Goal: Communication & Community: Share content

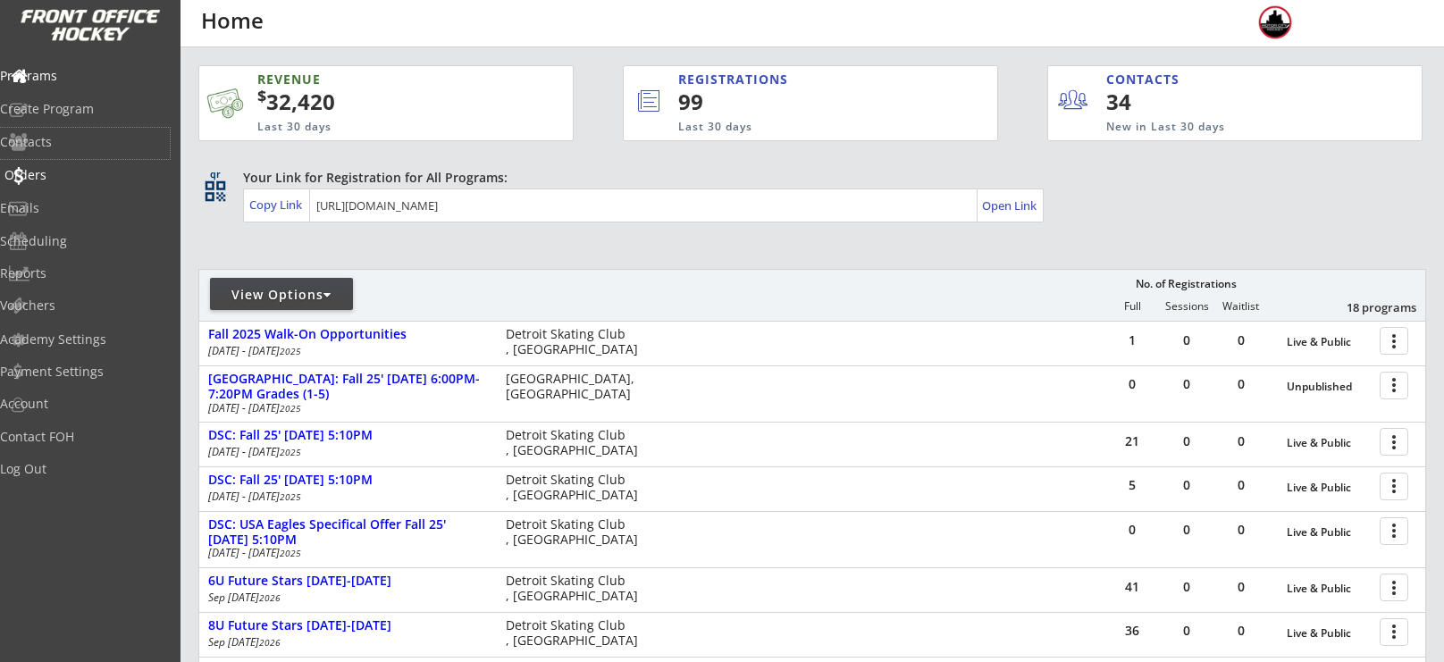
drag, startPoint x: 80, startPoint y: 143, endPoint x: 72, endPoint y: 172, distance: 30.3
click at [72, 172] on div "Programs Create Program Contacts Orders Emails Scheduling Reports Vouchers" at bounding box center [90, 190] width 181 height 268
click at [72, 172] on div "Orders" at bounding box center [84, 175] width 161 height 13
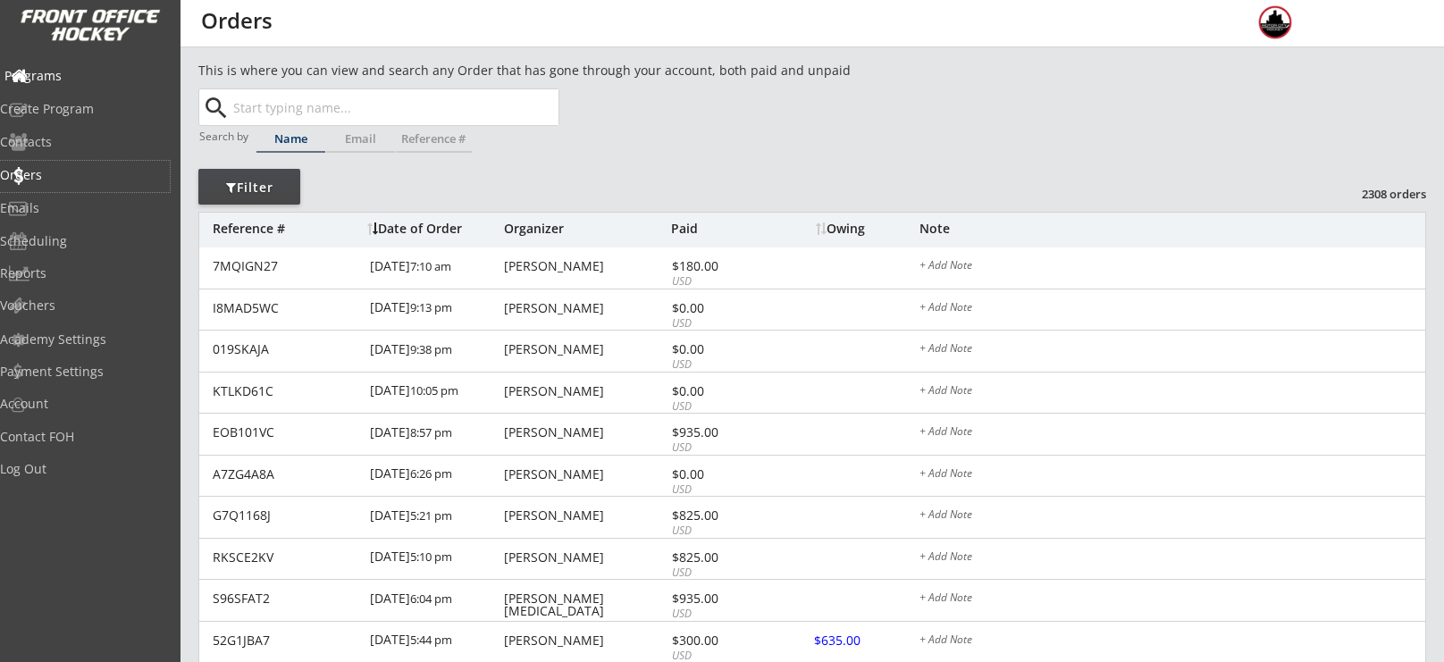
click at [74, 81] on div "Programs" at bounding box center [84, 76] width 161 height 13
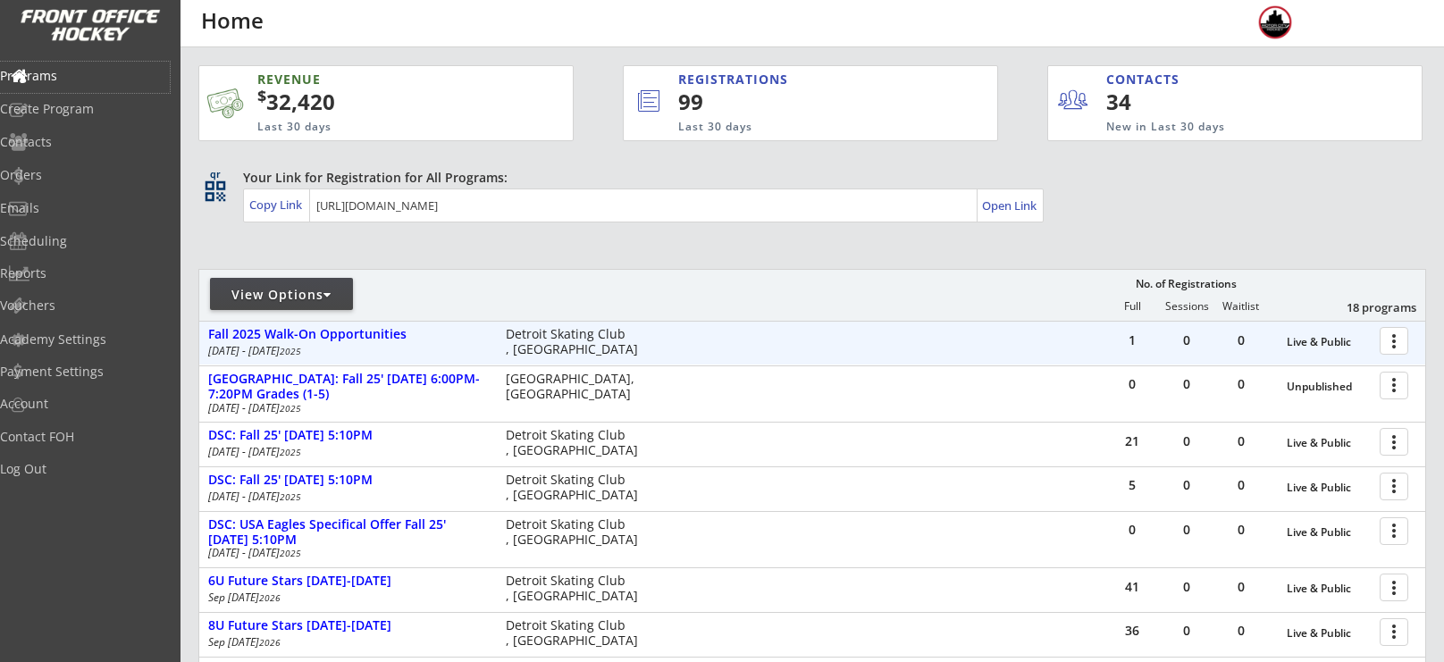
click at [1401, 344] on div at bounding box center [1397, 339] width 31 height 31
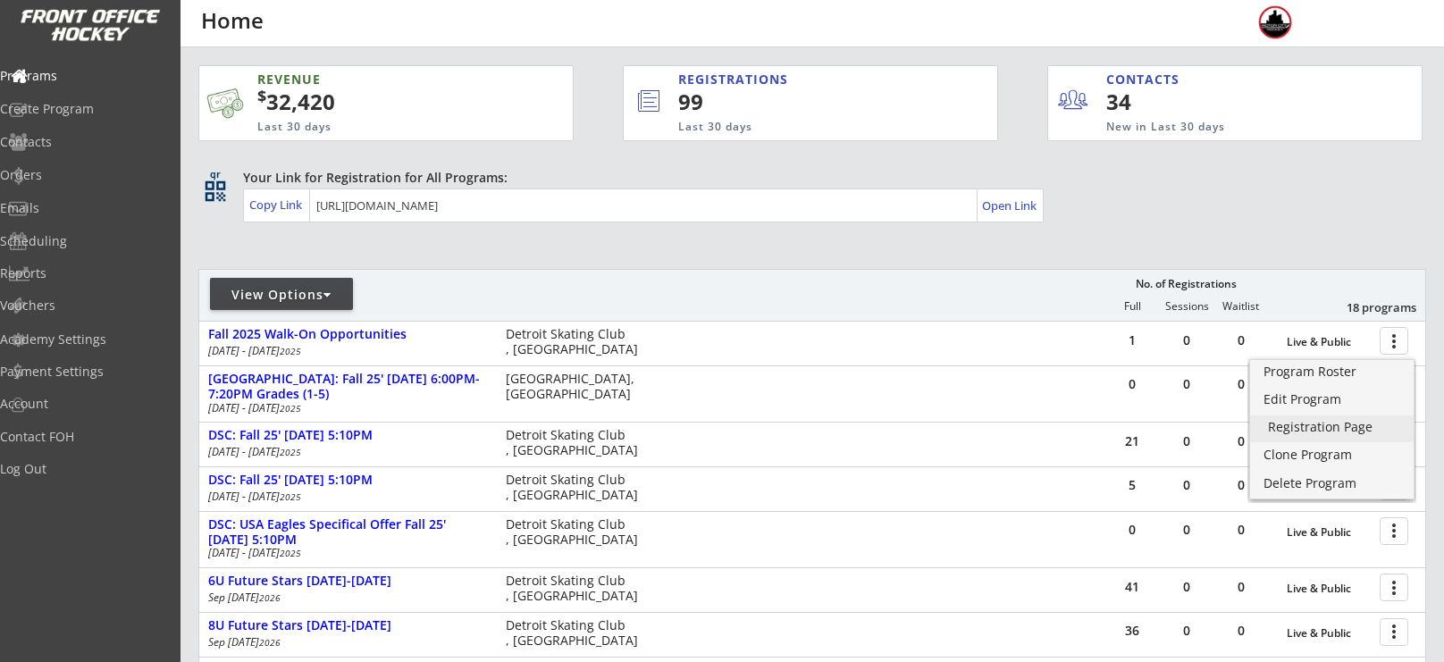
click at [1313, 431] on div "Registration Page" at bounding box center [1332, 427] width 128 height 13
click at [321, 294] on div "View Options" at bounding box center [281, 295] width 143 height 18
select select ""Upcoming Programs""
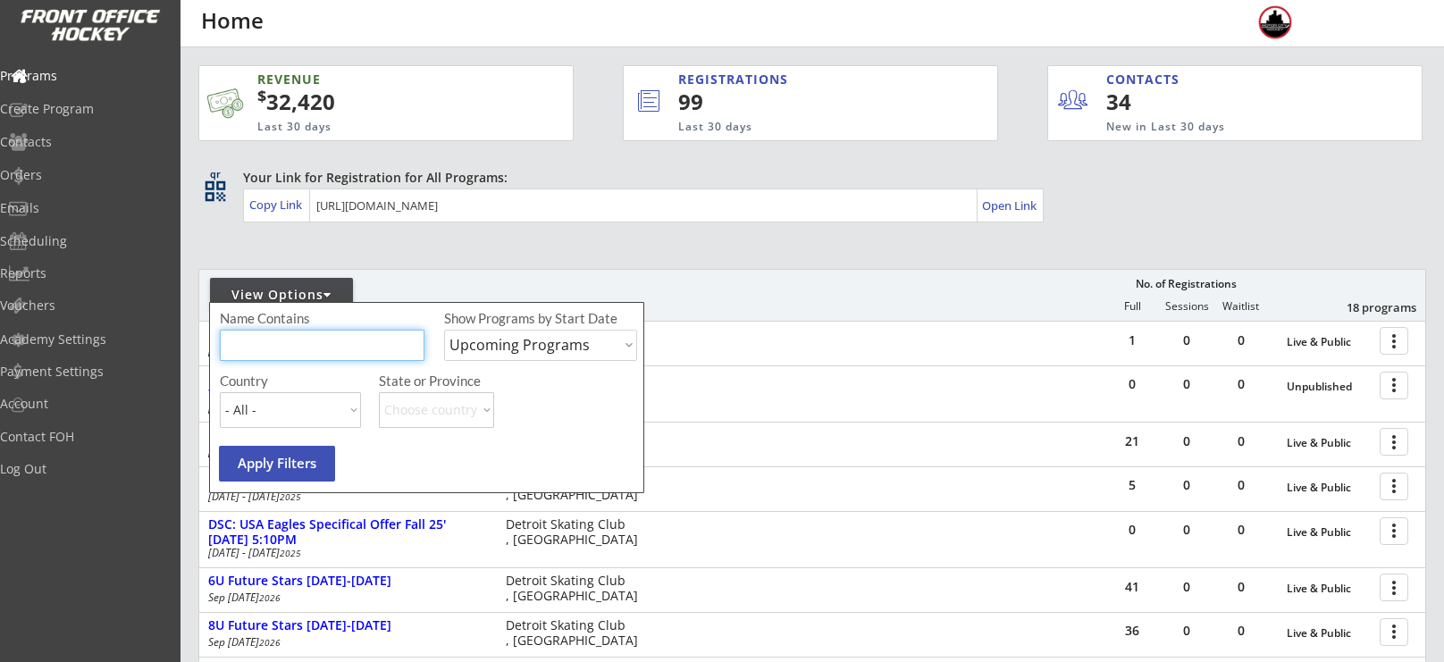
click at [324, 341] on input "input" at bounding box center [322, 345] width 205 height 31
type input "a"
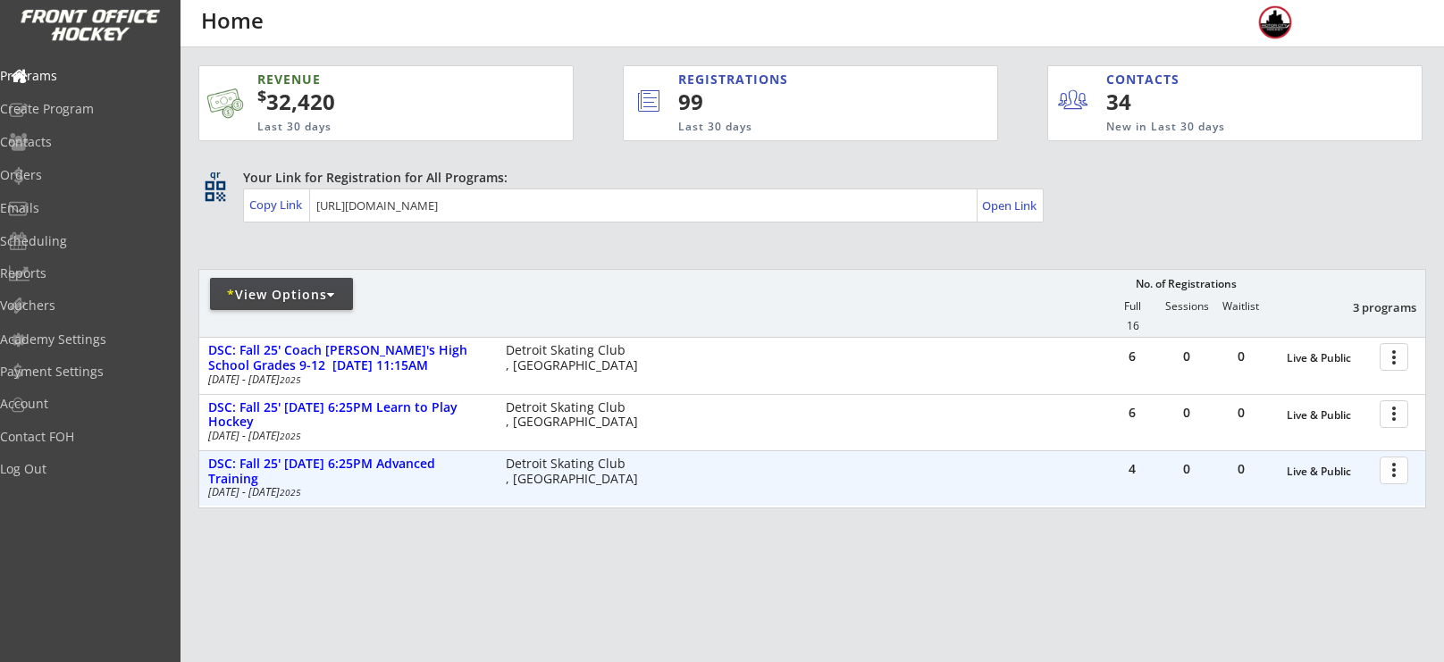
click at [1401, 473] on div at bounding box center [1397, 469] width 31 height 31
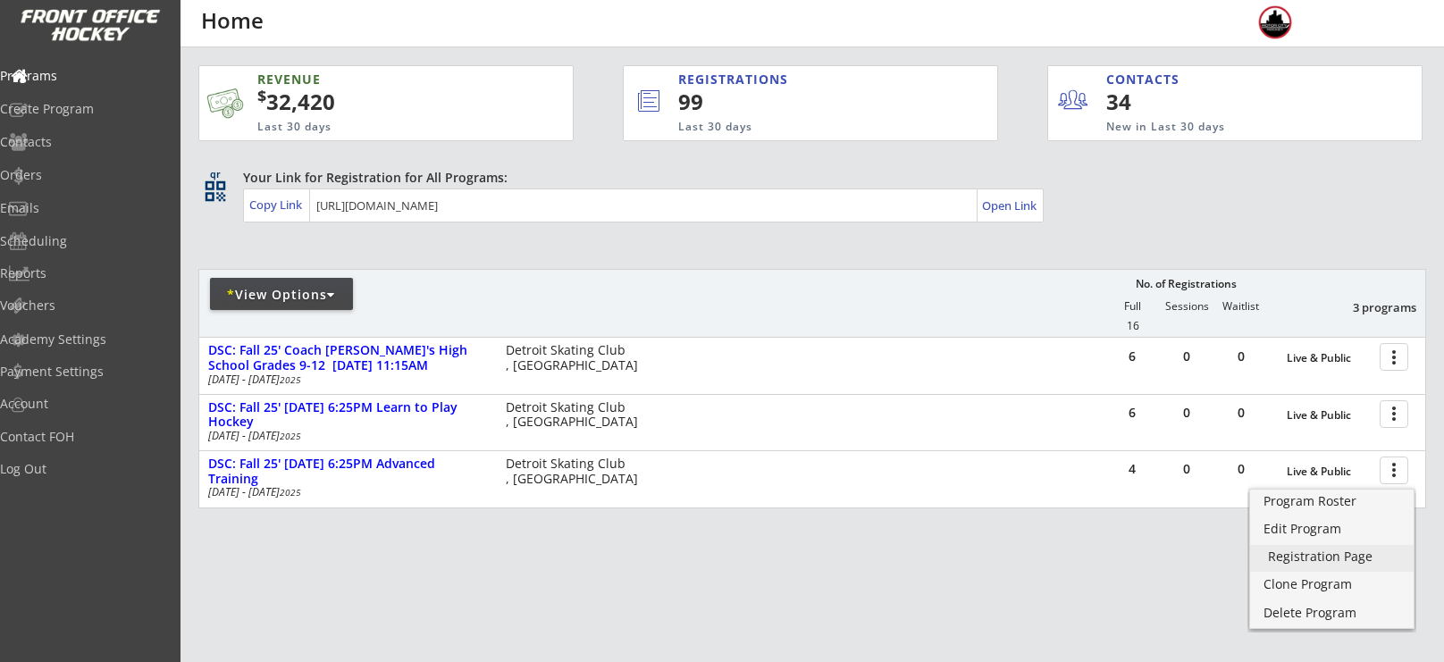
click at [1296, 559] on div "Registration Page" at bounding box center [1332, 557] width 128 height 13
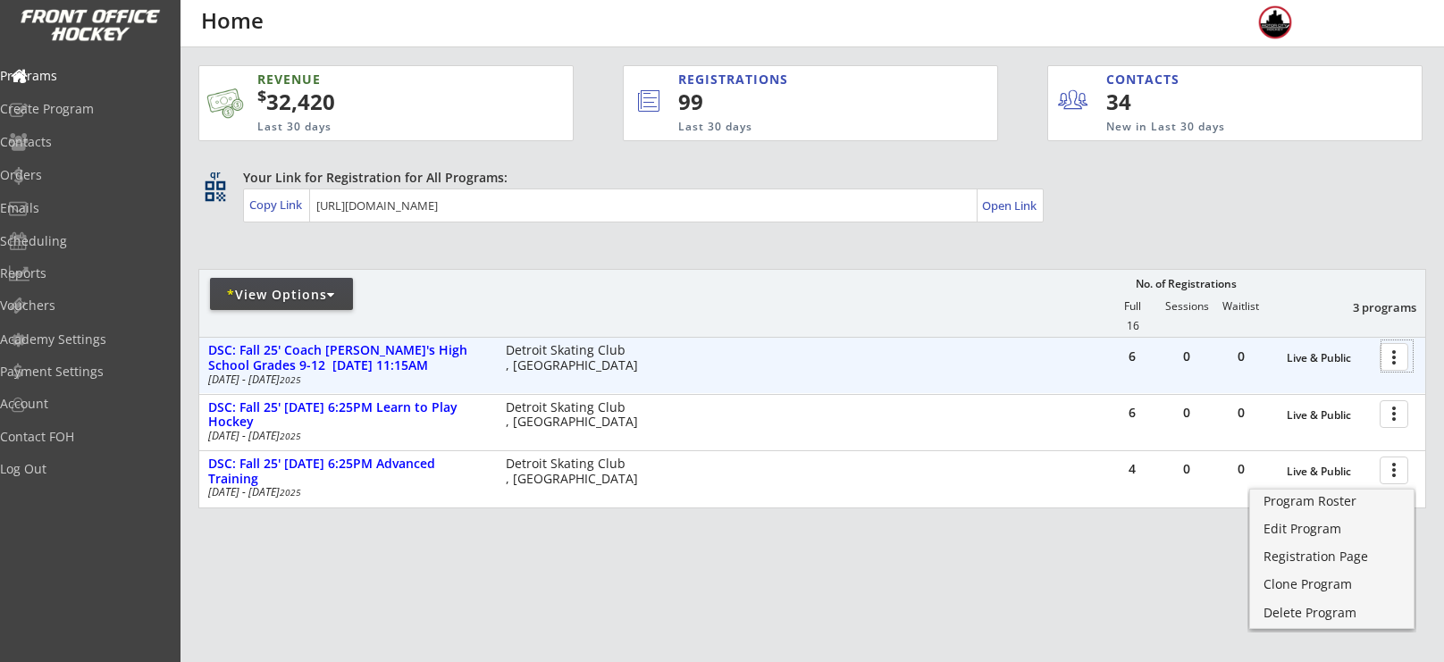
click at [1392, 370] on div at bounding box center [1397, 356] width 31 height 31
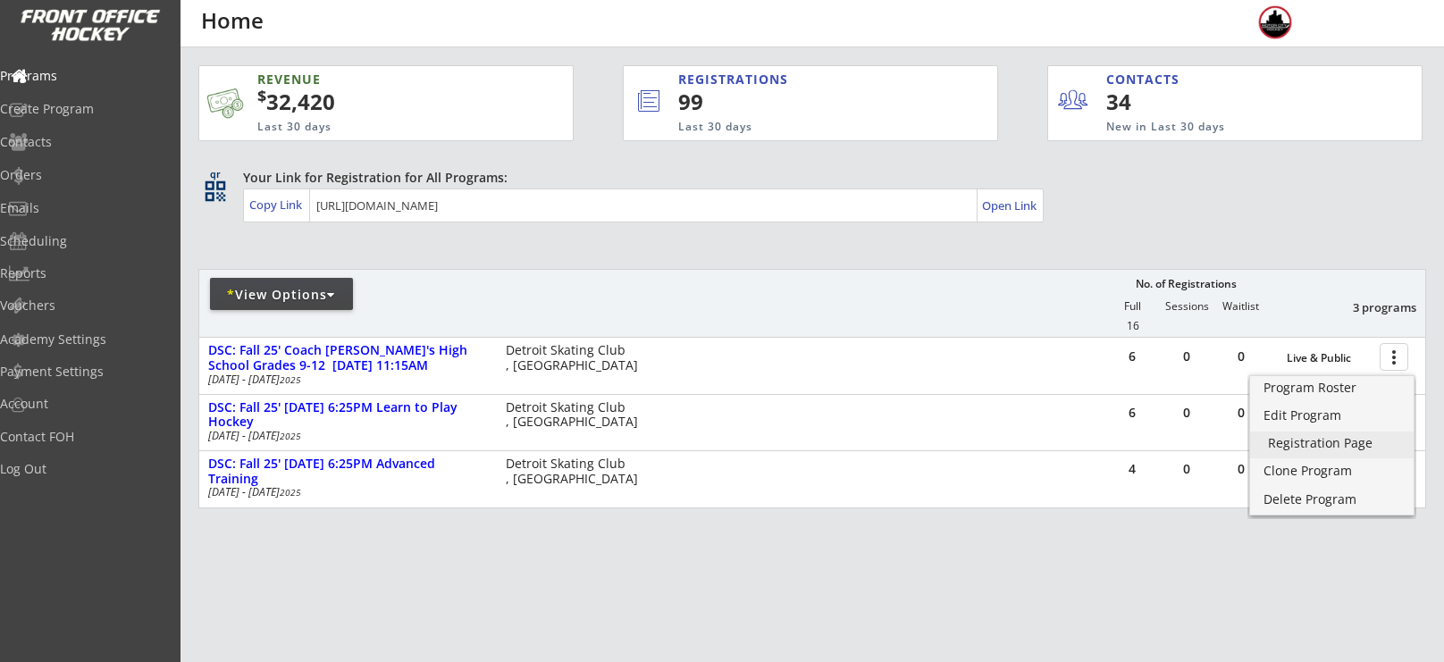
click at [1329, 437] on div "Registration Page" at bounding box center [1332, 443] width 128 height 13
click at [324, 286] on div "* View Options" at bounding box center [281, 295] width 143 height 18
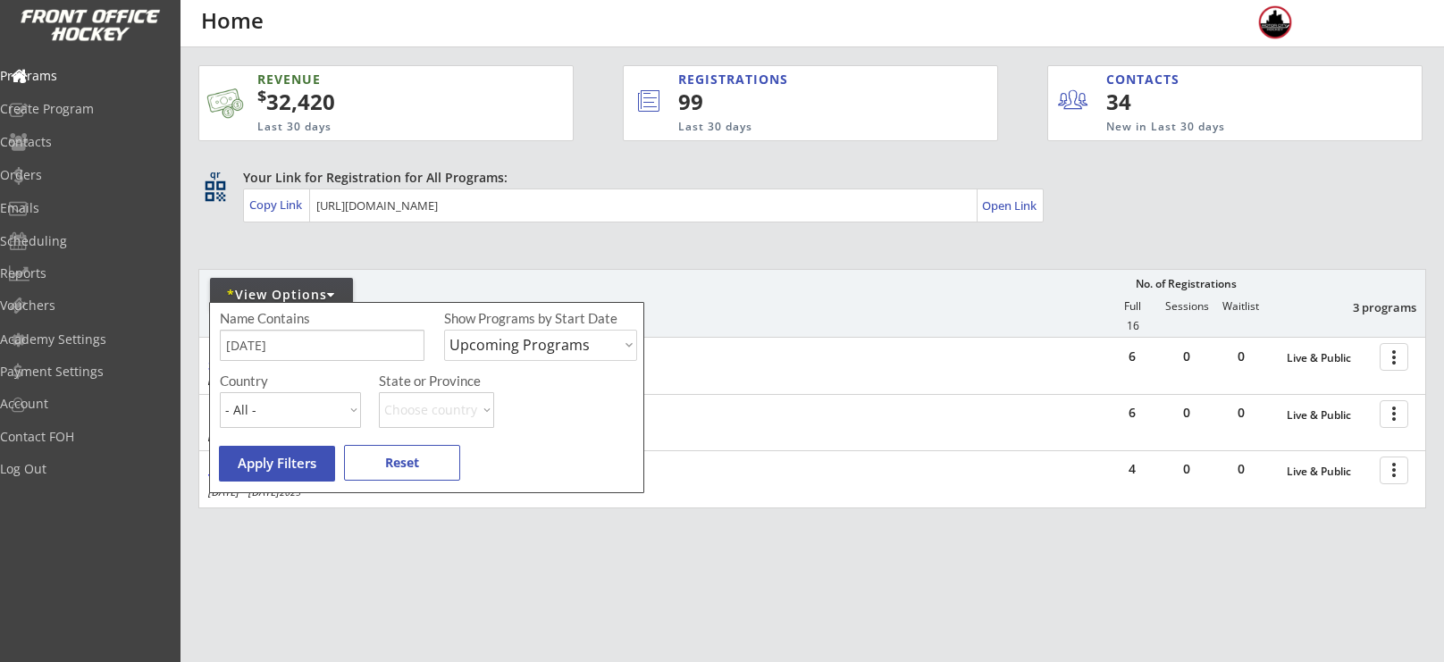
click at [316, 341] on input "input" at bounding box center [322, 345] width 205 height 31
type input "s"
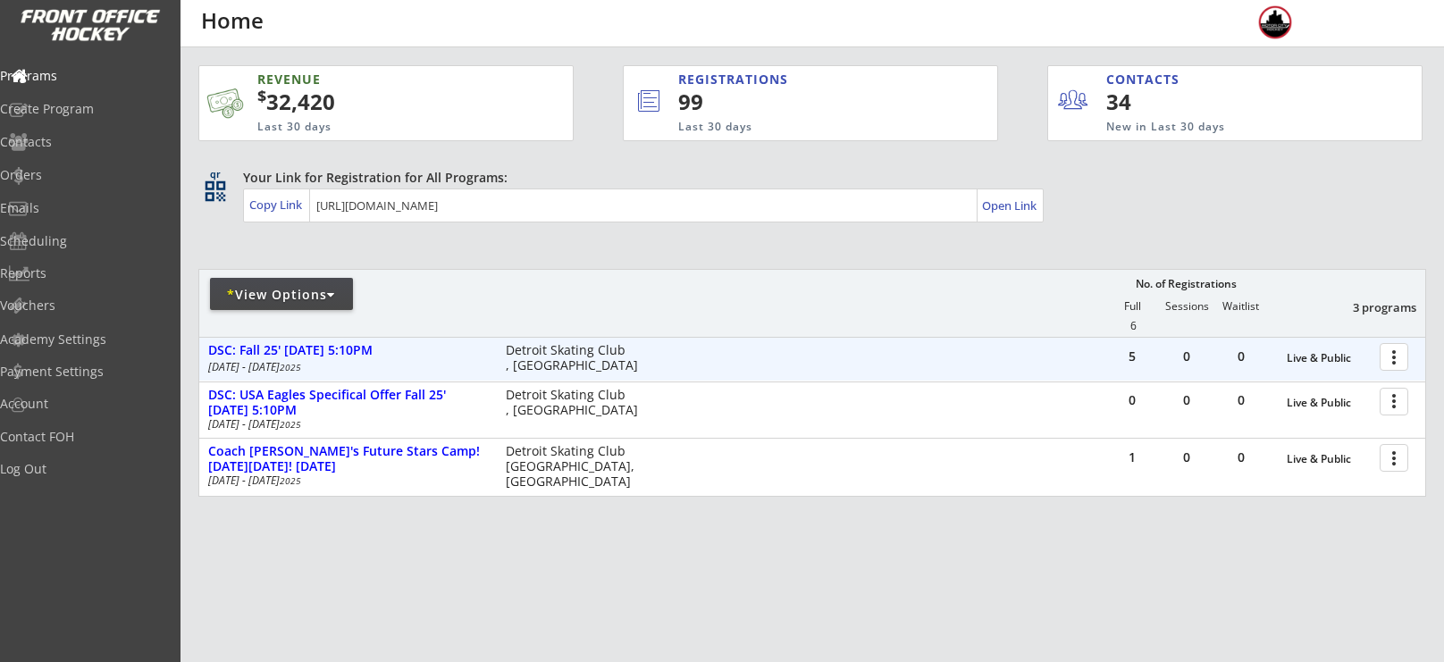
click at [1393, 361] on div at bounding box center [1397, 356] width 31 height 31
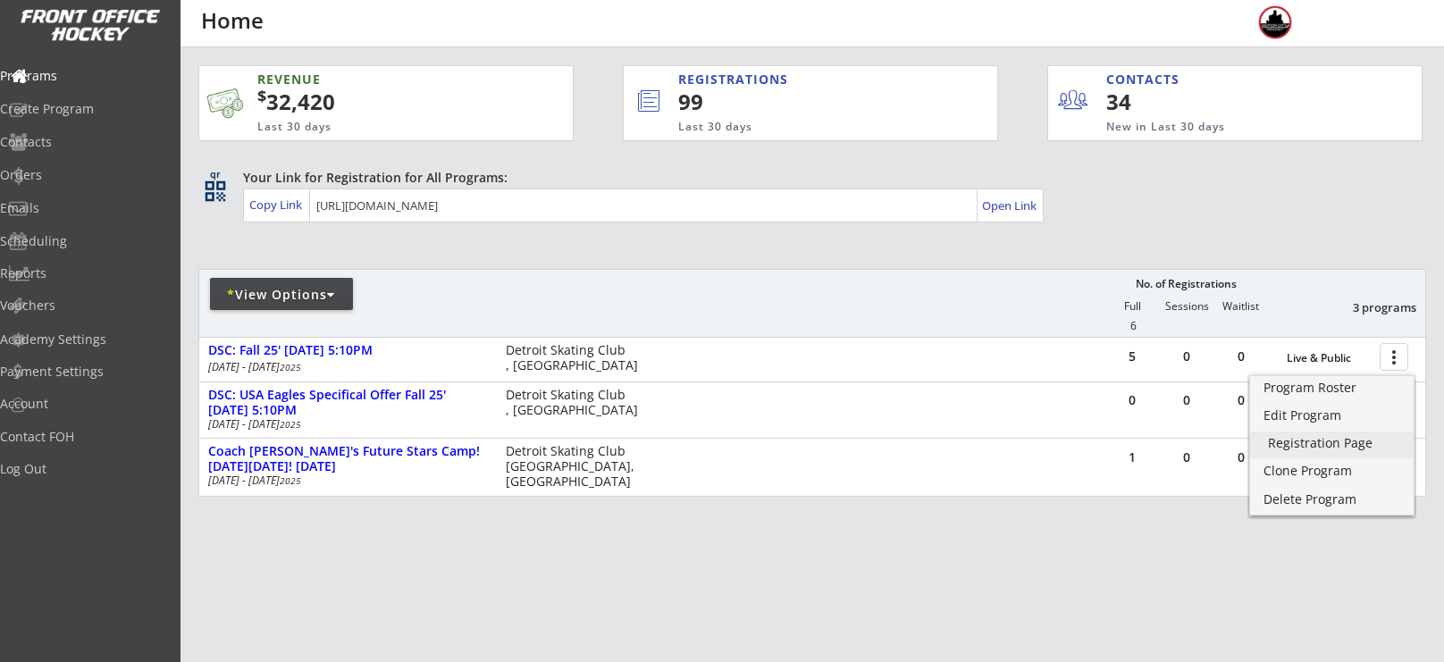
click at [1299, 442] on div "Registration Page" at bounding box center [1332, 443] width 128 height 13
click at [281, 301] on div "* View Options" at bounding box center [281, 295] width 143 height 18
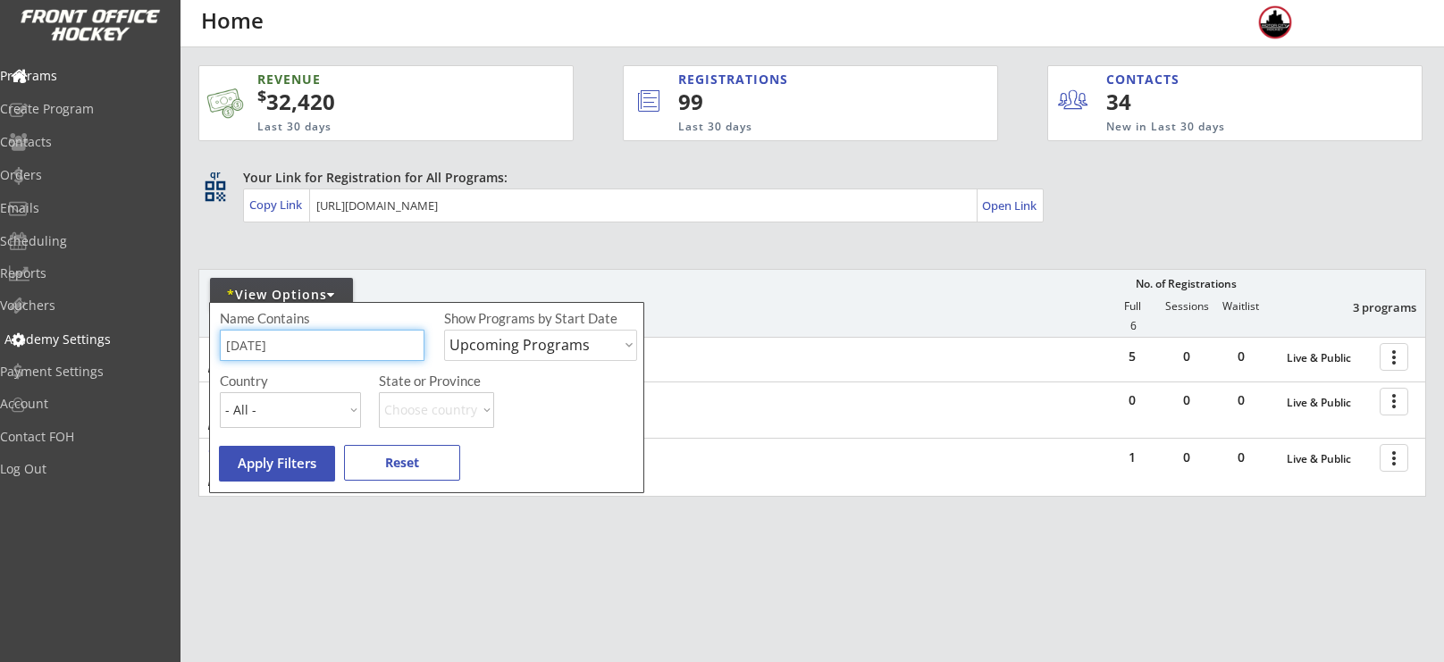
drag, startPoint x: 308, startPoint y: 349, endPoint x: 163, endPoint y: 332, distance: 146.7
click at [163, 332] on body "REVENUE $ 32,420 Last 30 days REGISTRATIONS 99 Last 30 days CONTACTS 34 New in …" at bounding box center [722, 331] width 1444 height 662
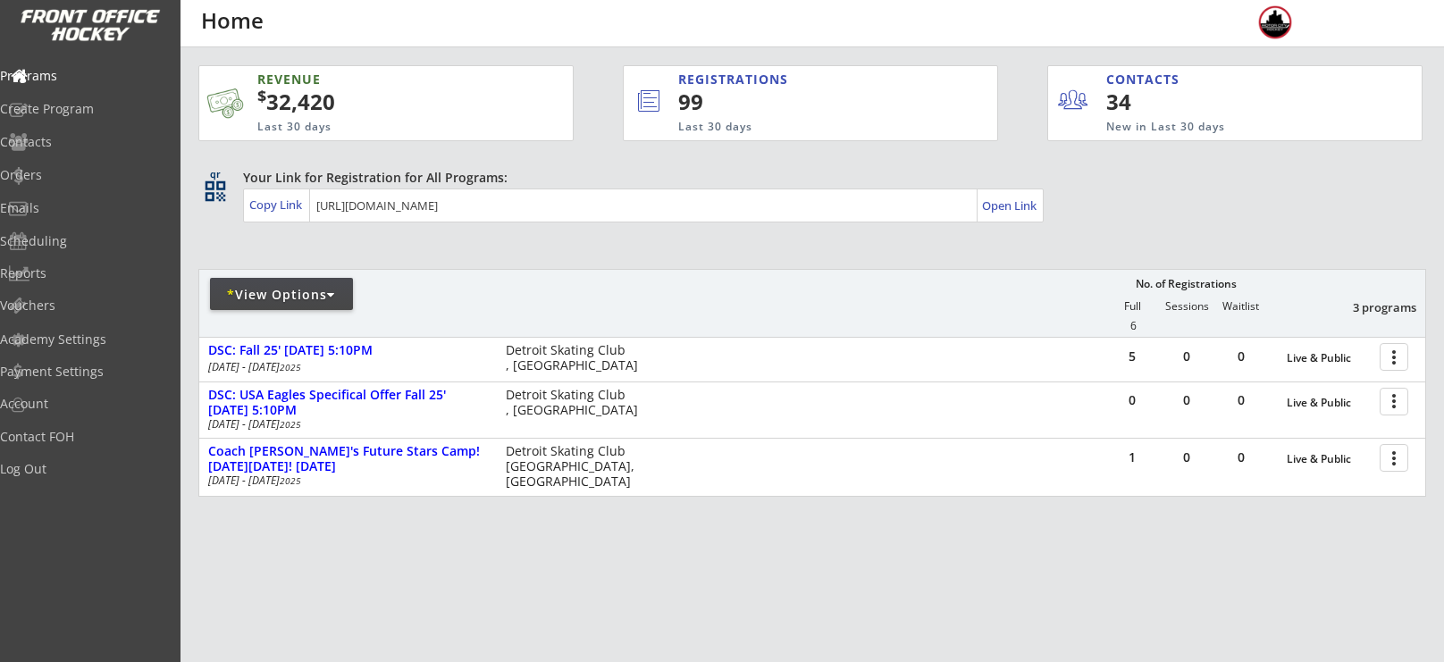
click at [265, 305] on div "* View Options" at bounding box center [281, 294] width 143 height 32
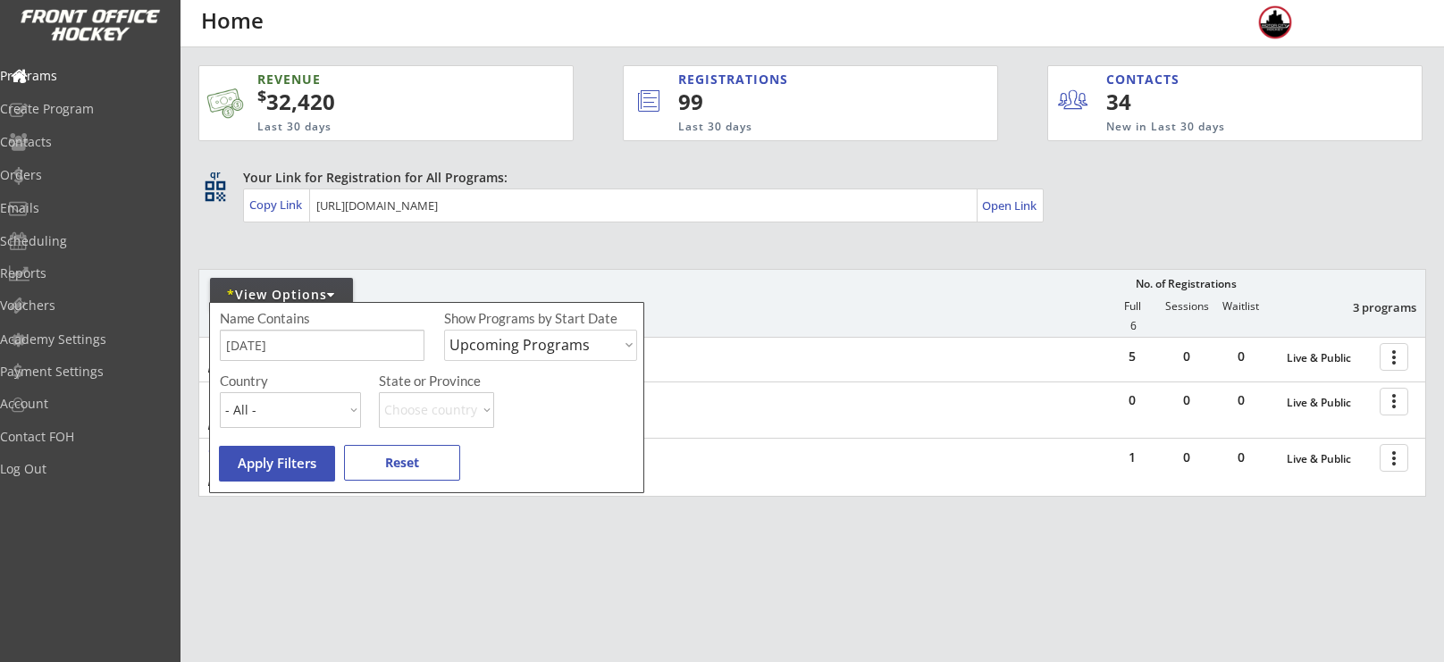
click at [281, 354] on input "input" at bounding box center [322, 345] width 205 height 31
type input "f"
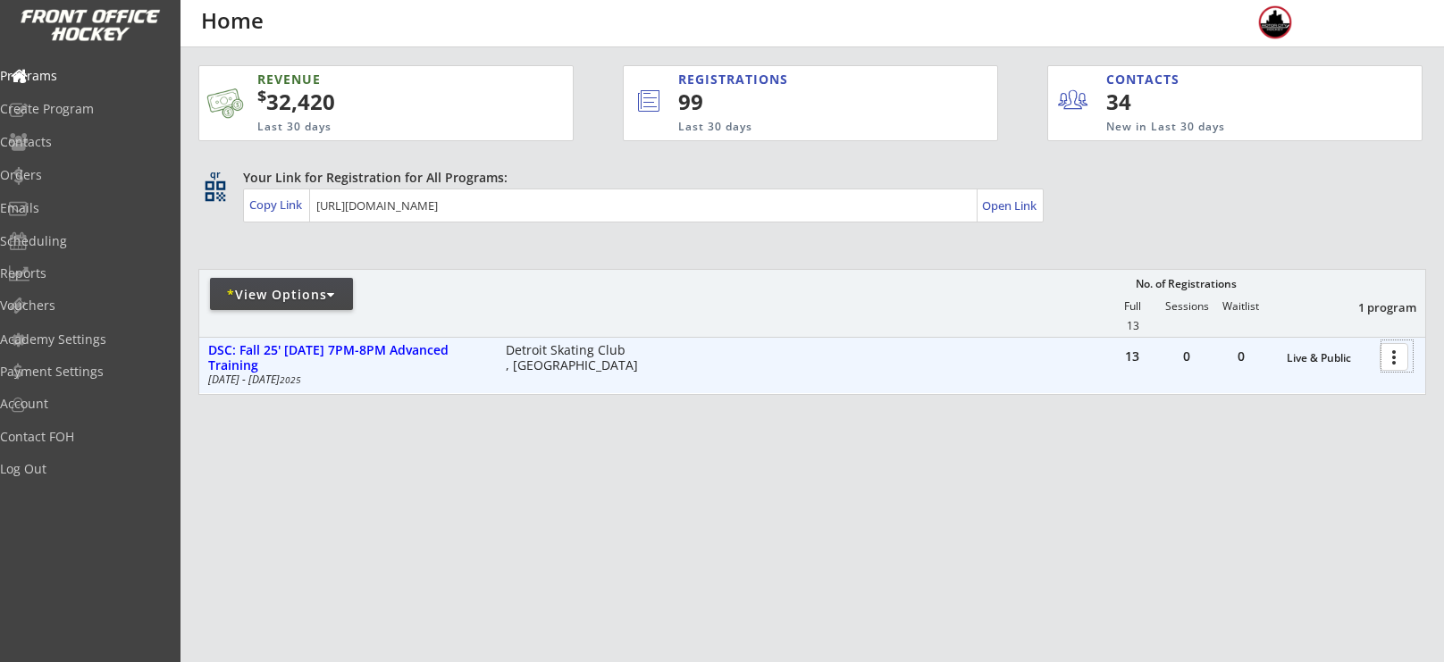
click at [1398, 363] on div at bounding box center [1397, 356] width 31 height 31
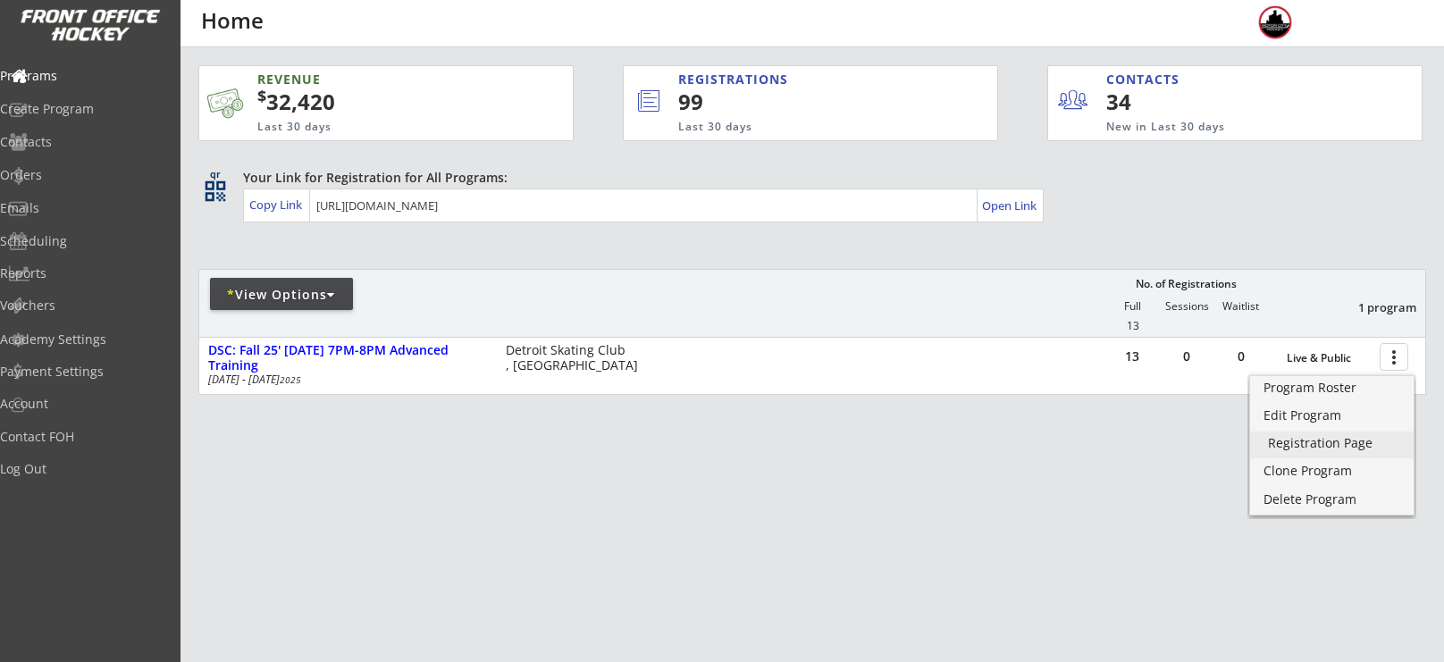
click at [1334, 441] on div "Registration Page" at bounding box center [1332, 443] width 128 height 13
click at [305, 299] on div "* View Options" at bounding box center [281, 295] width 143 height 18
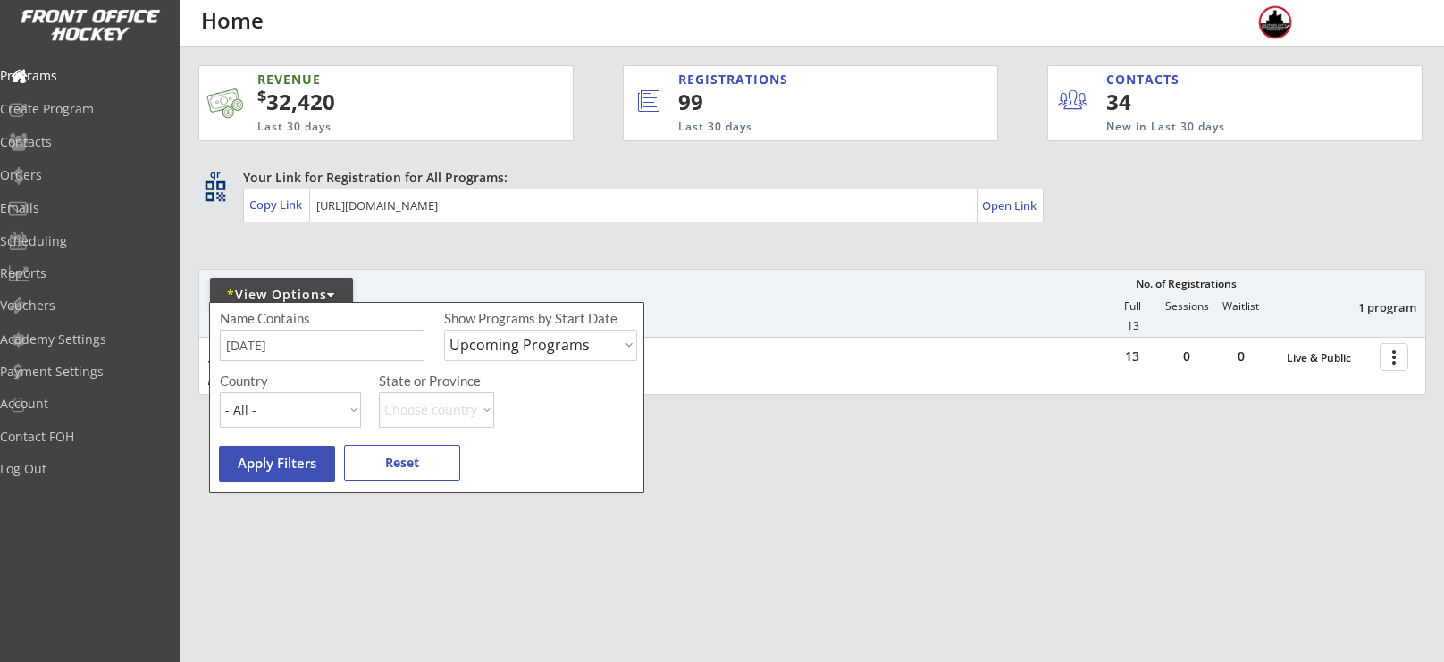
click at [298, 359] on input "input" at bounding box center [322, 345] width 205 height 31
type input "m"
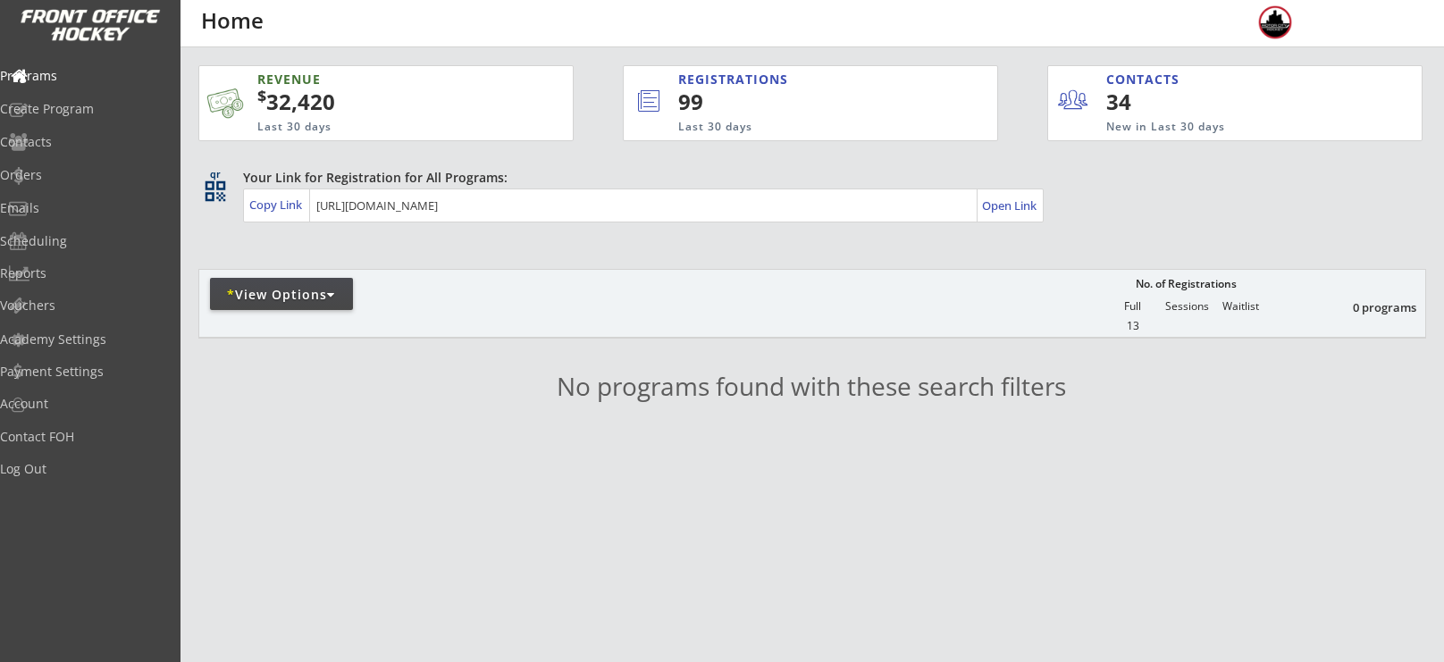
click at [287, 292] on div "* View Options" at bounding box center [281, 295] width 143 height 18
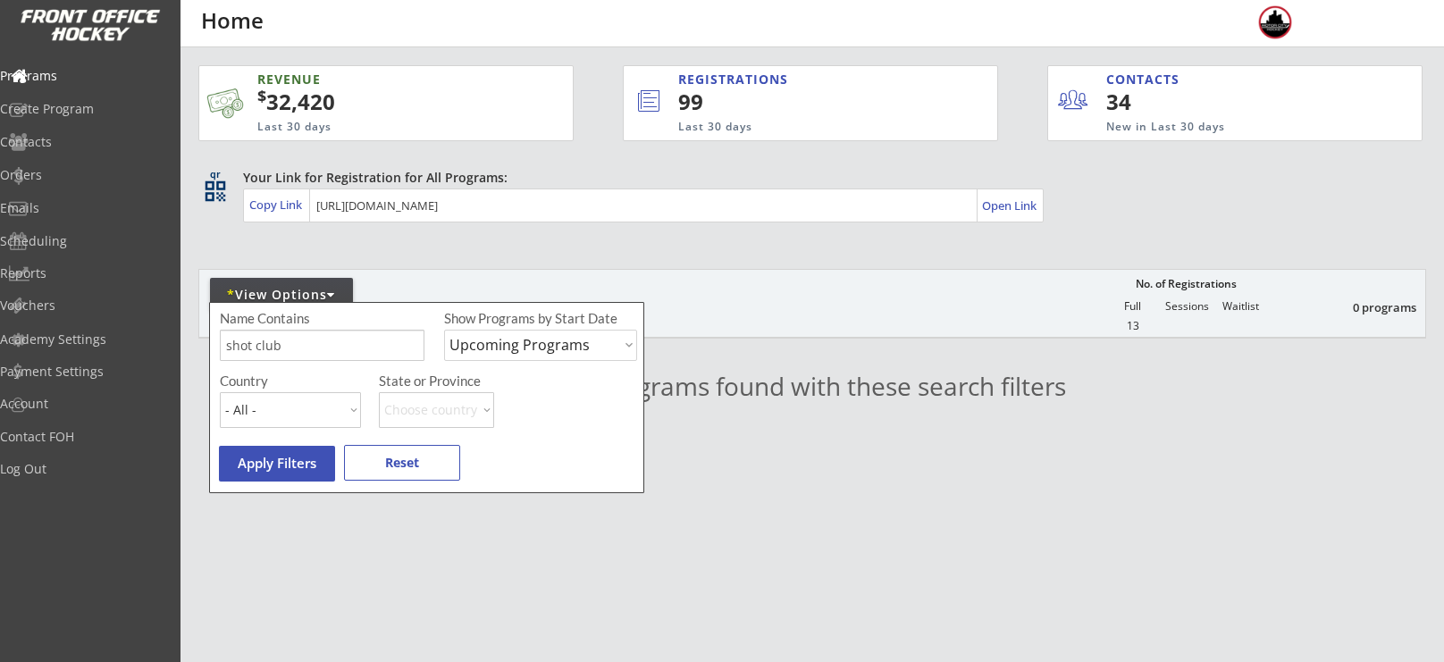
click at [351, 337] on input "input" at bounding box center [322, 345] width 205 height 31
type input "s"
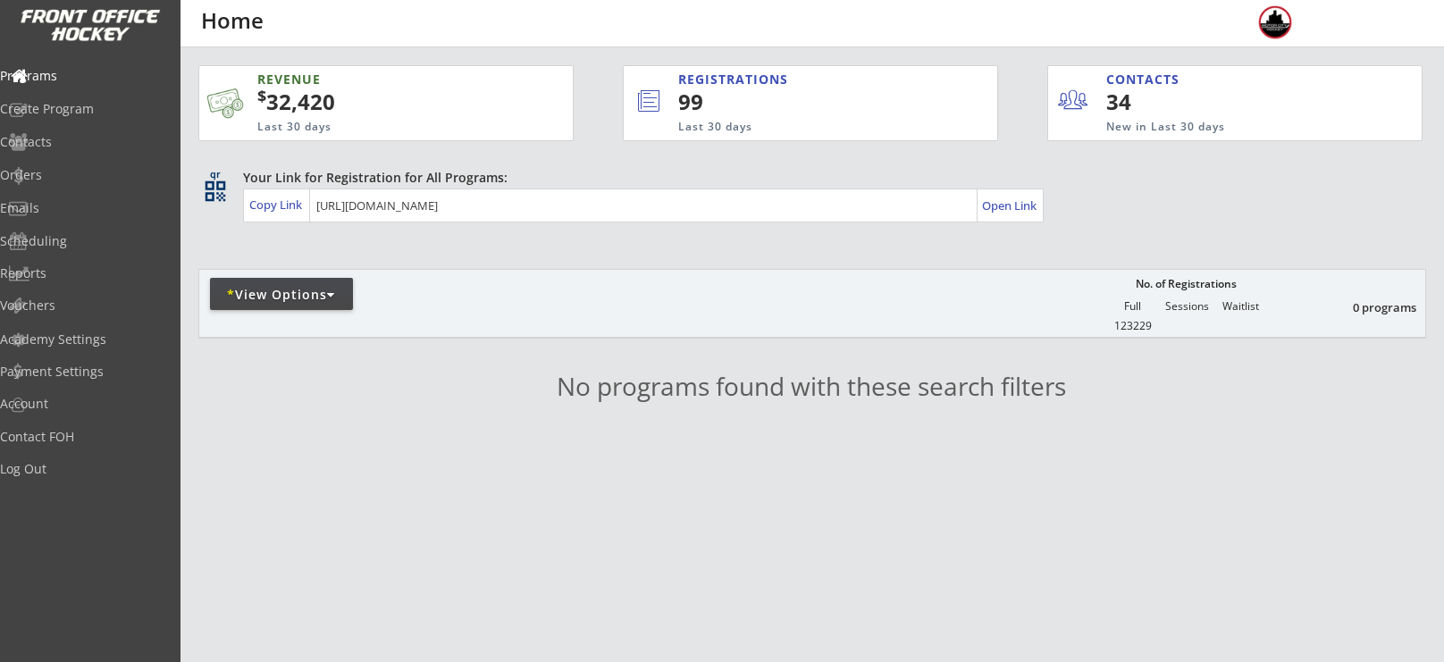
click at [303, 306] on div "* View Options" at bounding box center [281, 294] width 143 height 32
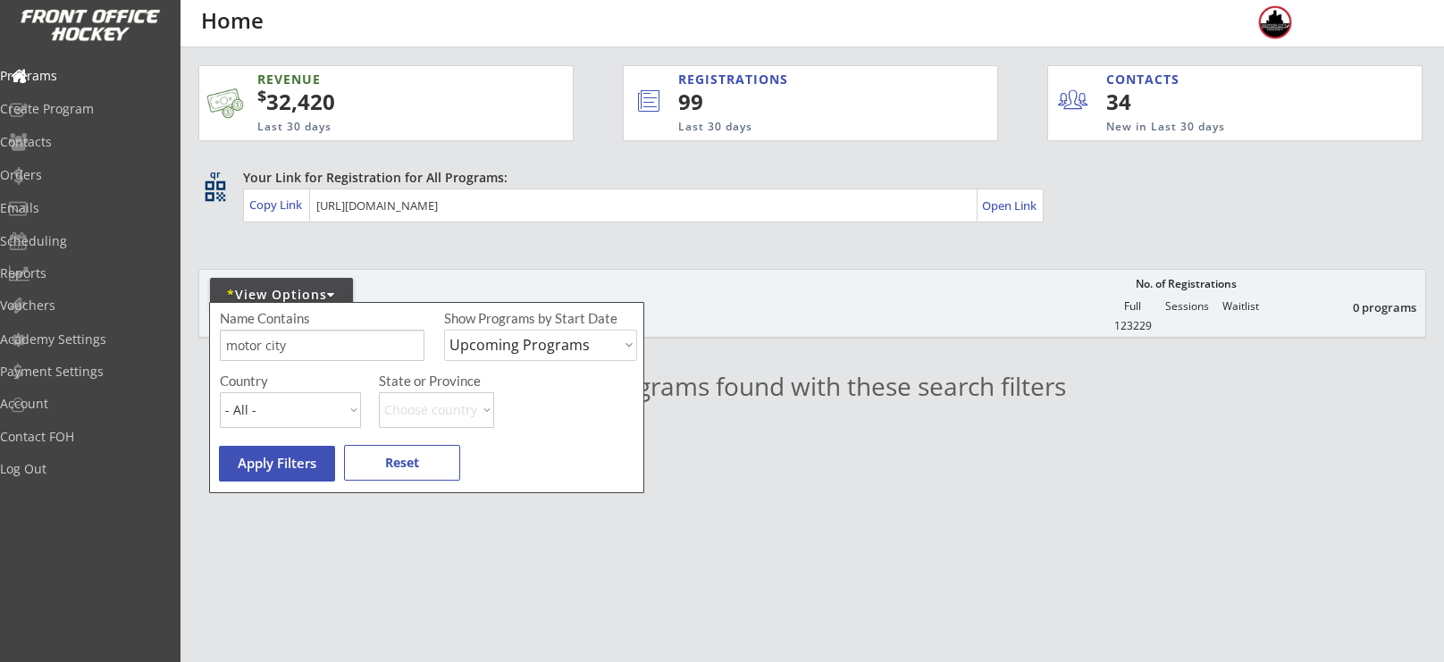
click at [308, 336] on input "input" at bounding box center [322, 345] width 205 height 31
type input "m"
type input "shooting"
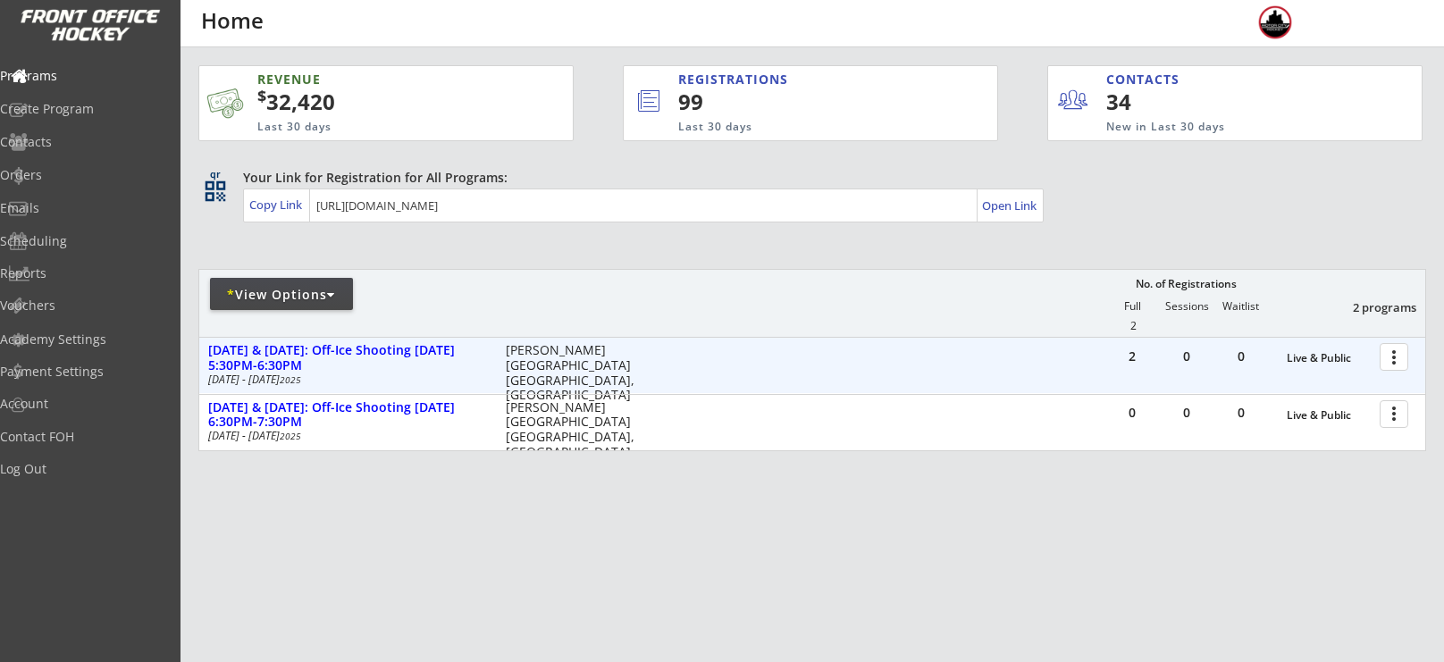
click at [1401, 349] on div at bounding box center [1397, 356] width 31 height 31
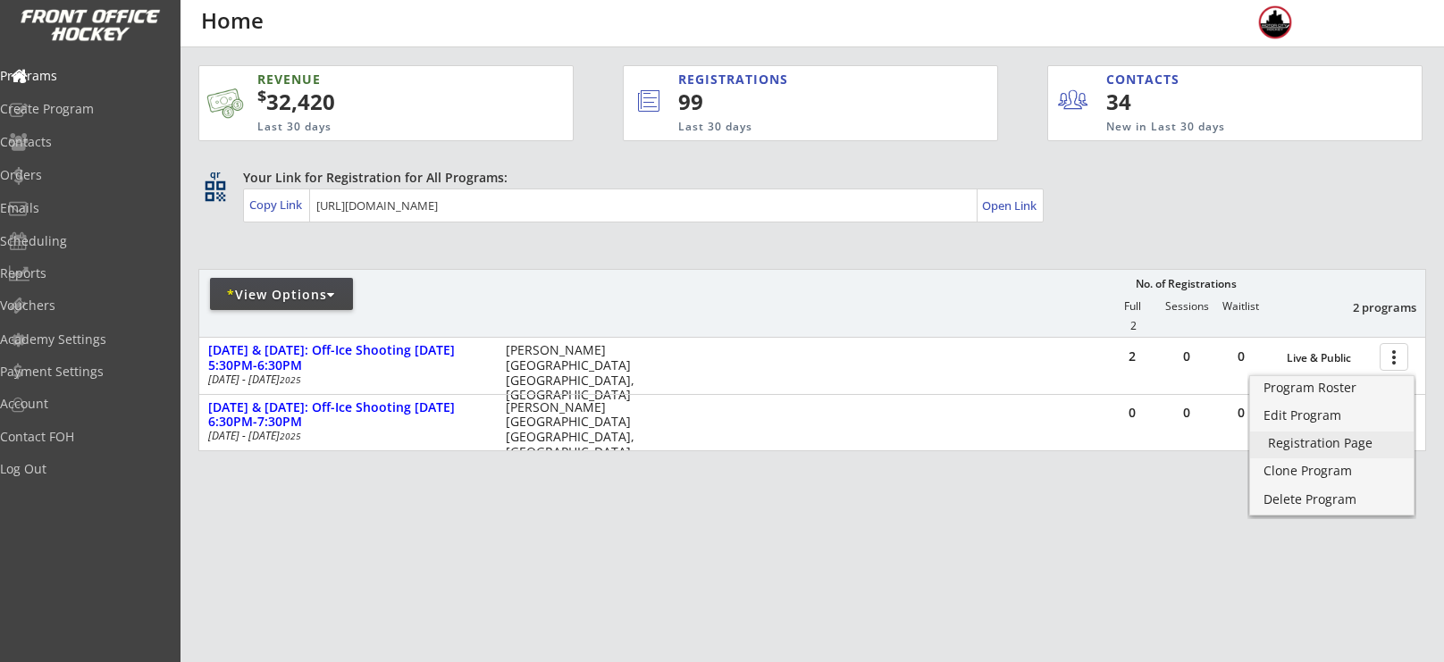
click at [1340, 437] on div "Registration Page" at bounding box center [1332, 443] width 128 height 13
click at [1100, 558] on div "REVENUE $ 32,420 Last 30 days REGISTRATIONS 99 Last 30 days CONTACTS 34 New in …" at bounding box center [812, 342] width 1228 height 591
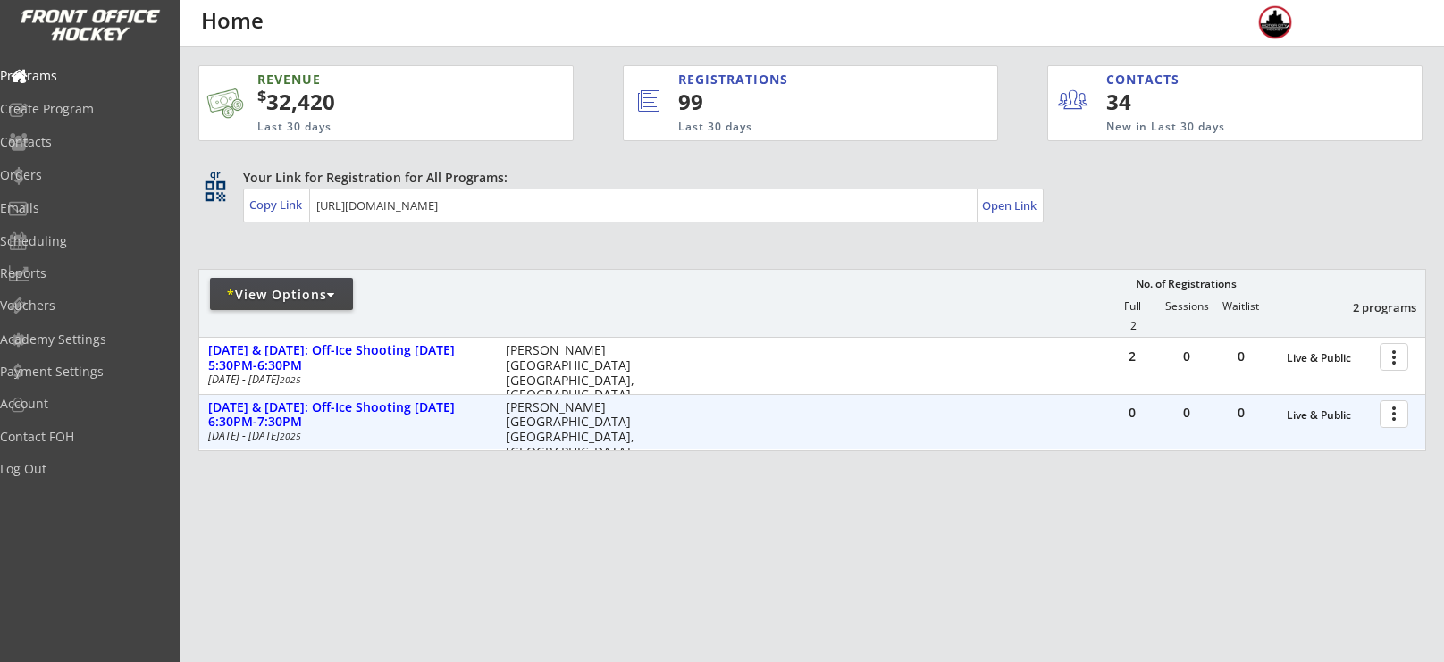
click at [1402, 418] on div at bounding box center [1397, 413] width 31 height 31
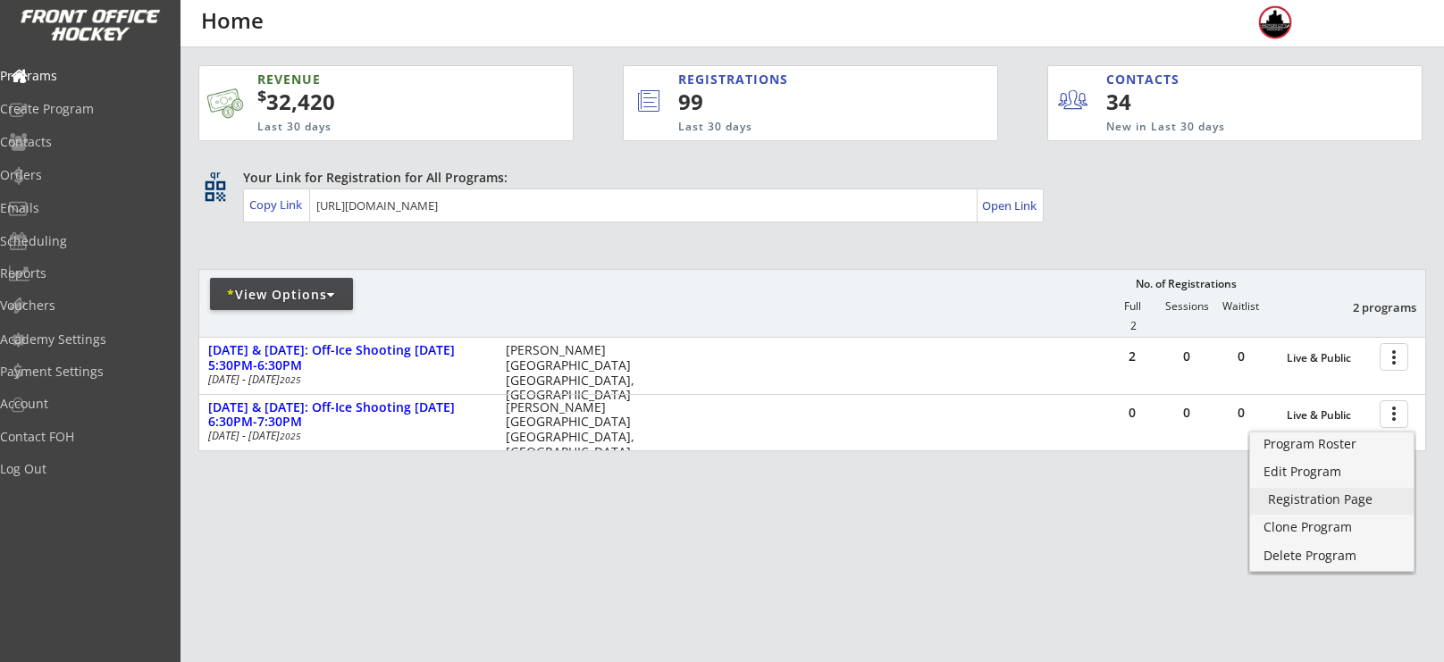
click at [1309, 501] on div "Registration Page" at bounding box center [1332, 499] width 128 height 13
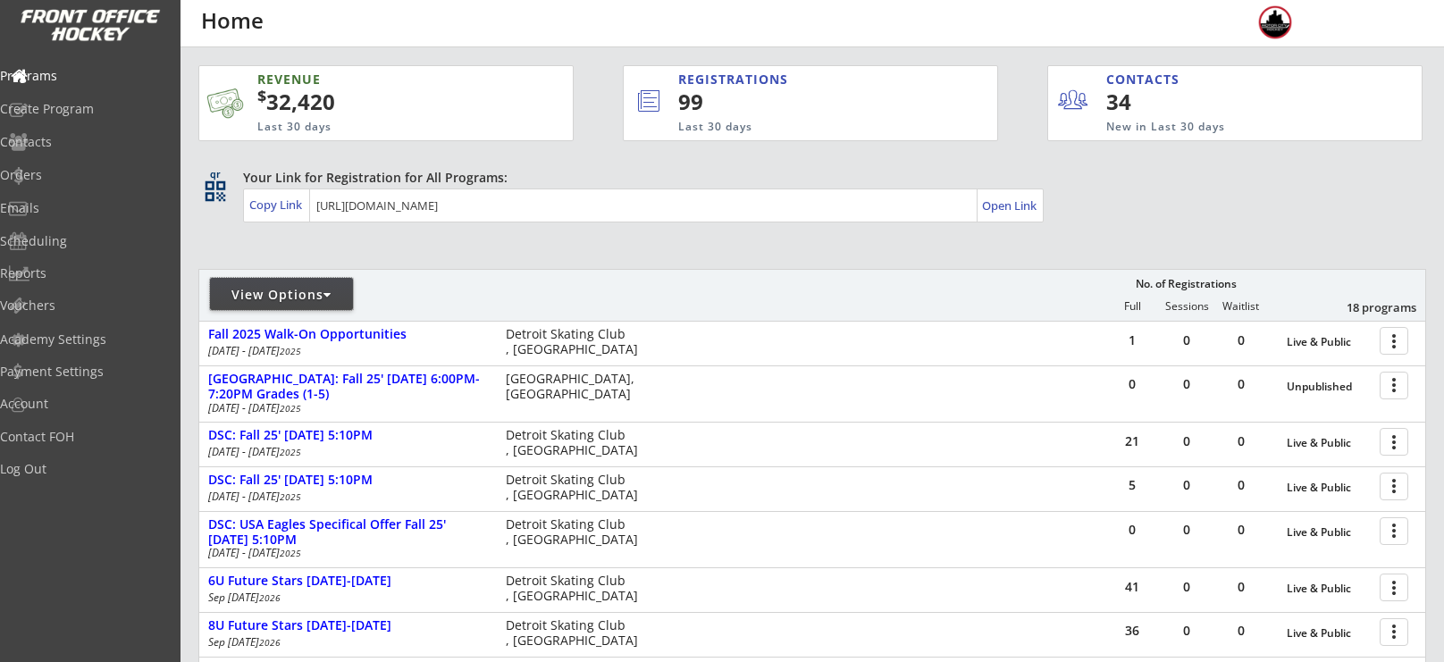
click at [267, 292] on div "View Options" at bounding box center [281, 295] width 143 height 18
select select ""Upcoming Programs""
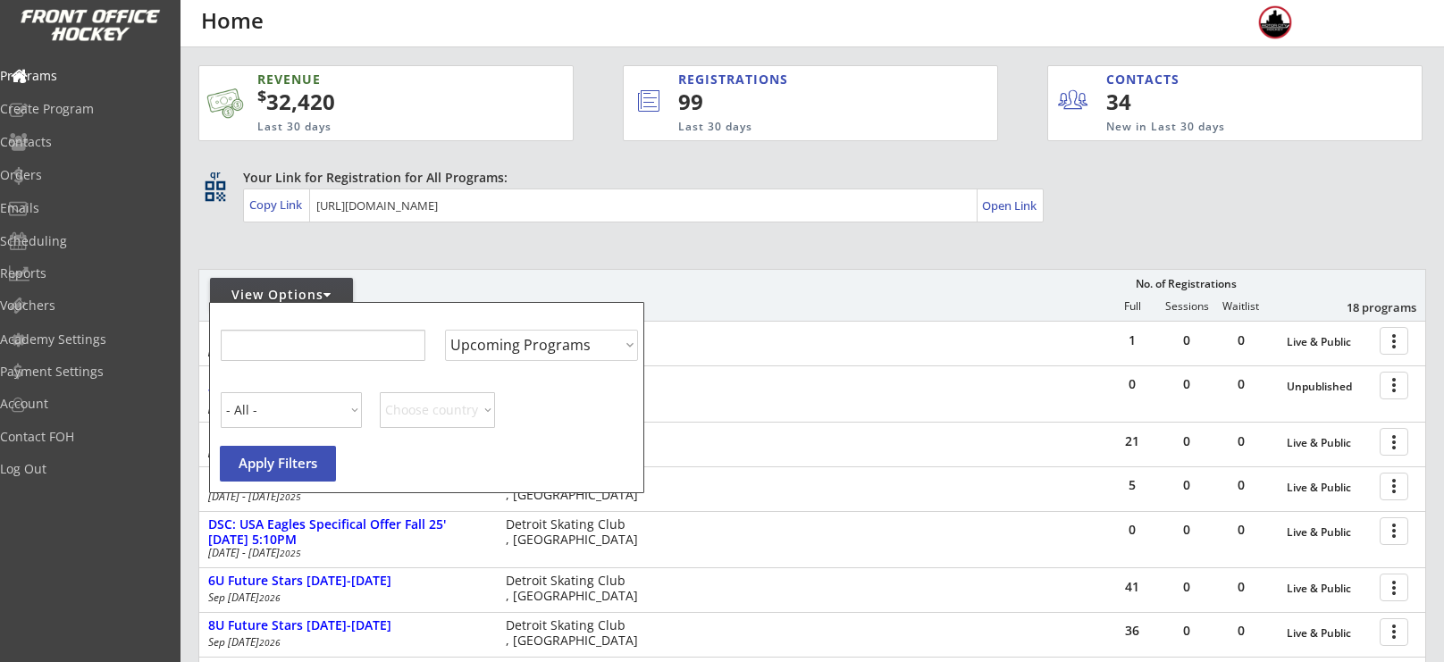
select select ""Upcoming Programs""
click at [72, 216] on div "Emails" at bounding box center [85, 209] width 170 height 31
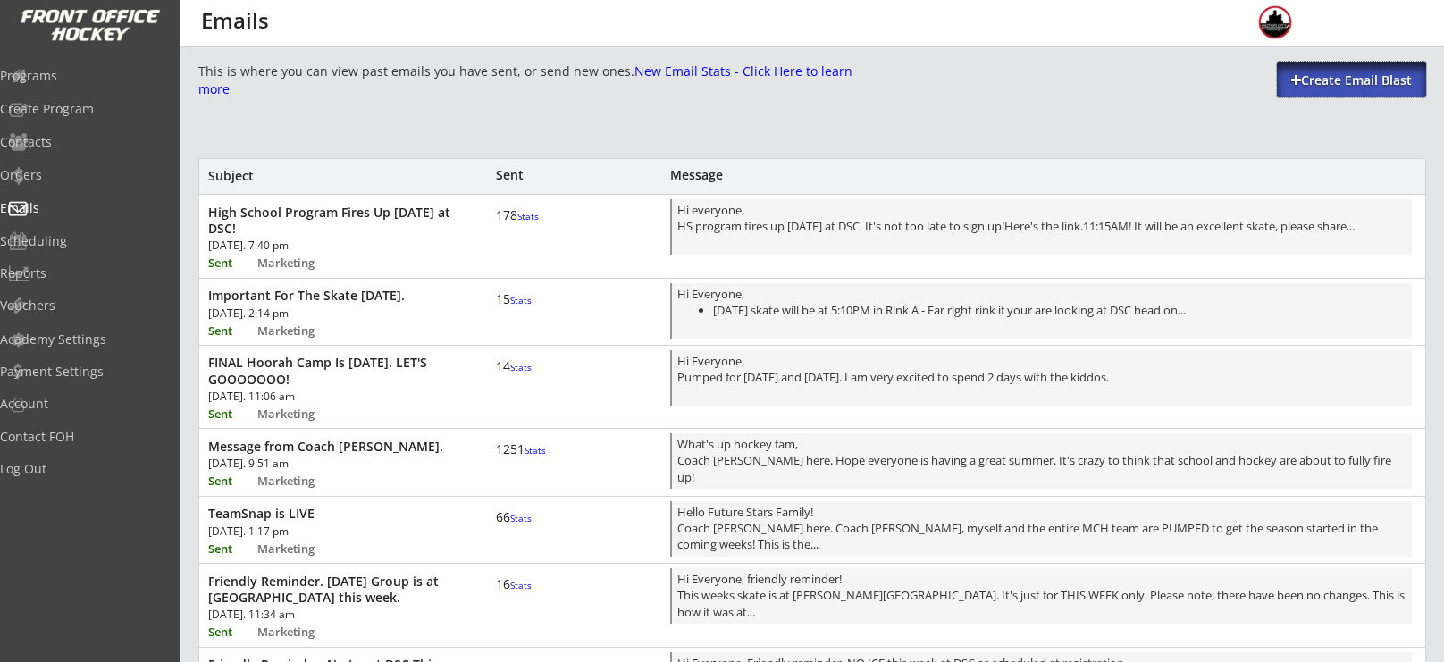
click at [1353, 78] on div "Create Email Blast" at bounding box center [1351, 81] width 149 height 18
select select ""All""
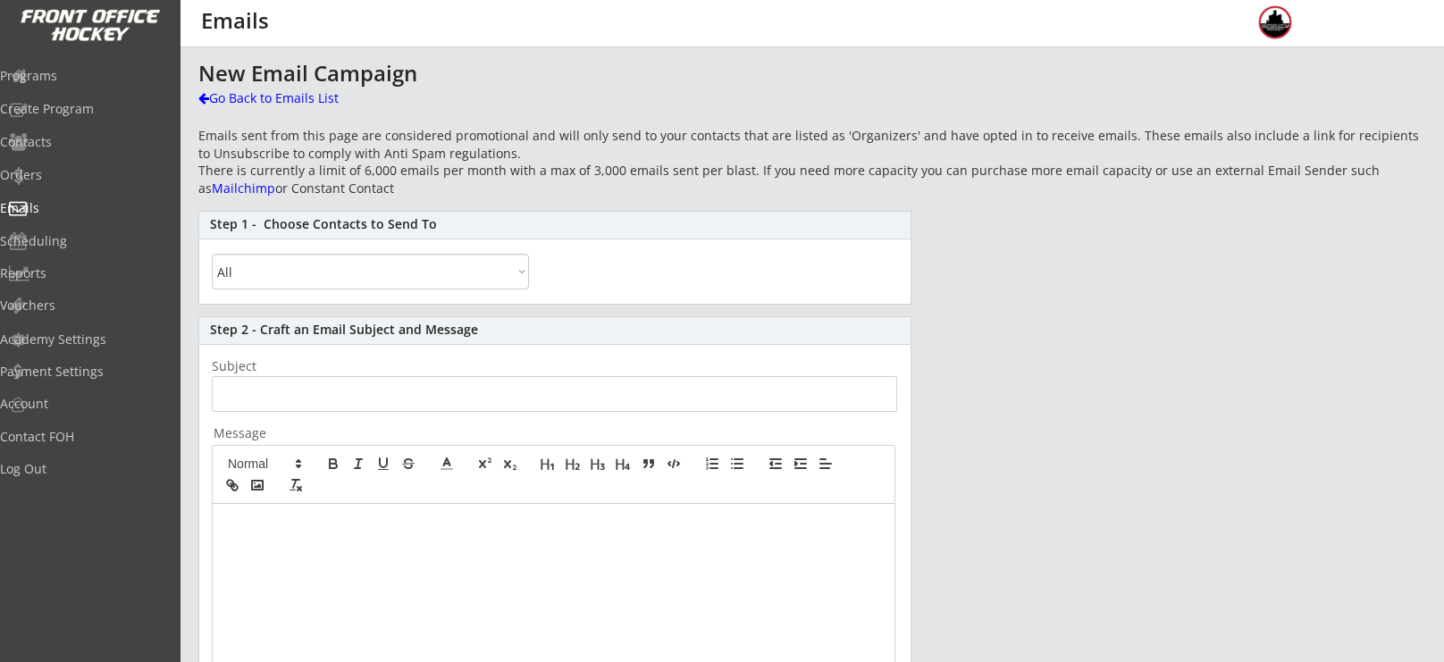
click at [339, 526] on p at bounding box center [553, 523] width 655 height 16
click at [300, 553] on p "Season is under way. Let's GOOOOOOO!" at bounding box center [553, 556] width 655 height 16
click at [496, 548] on p "Season is underway. Let's GOOOOOOO!" at bounding box center [553, 556] width 655 height 16
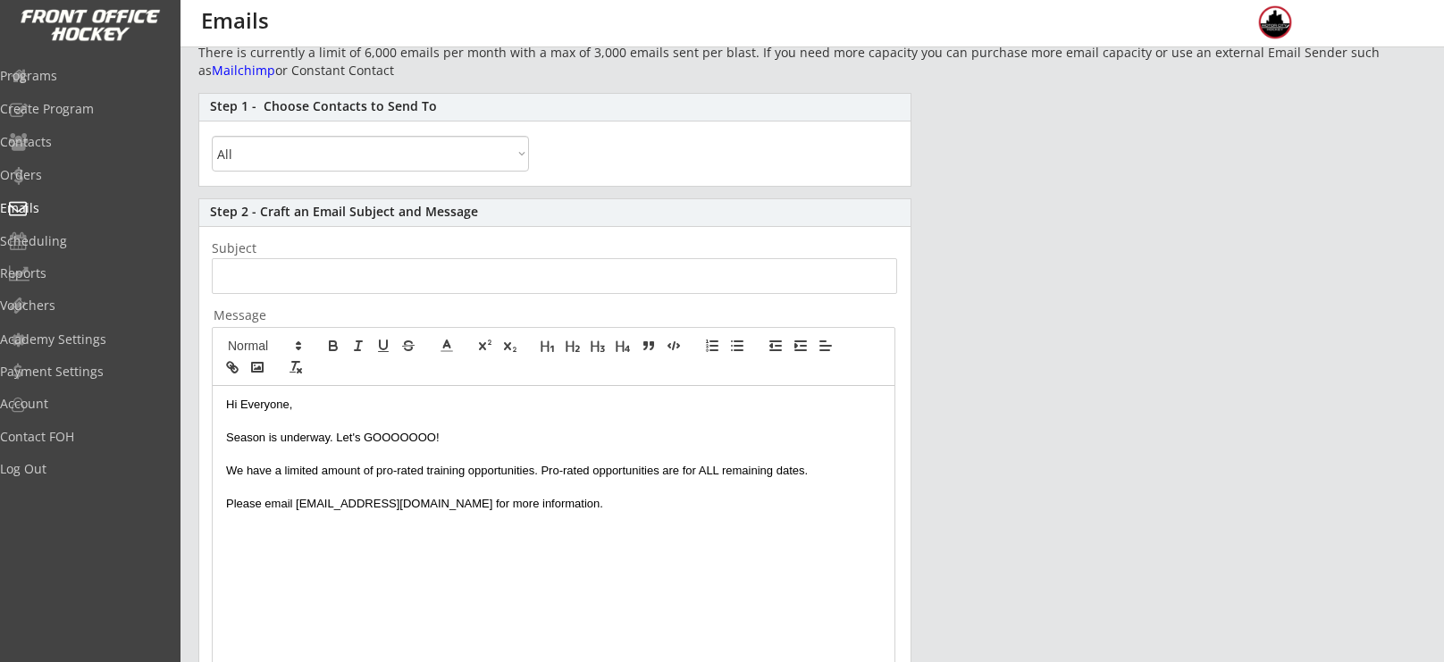
scroll to position [125, 0]
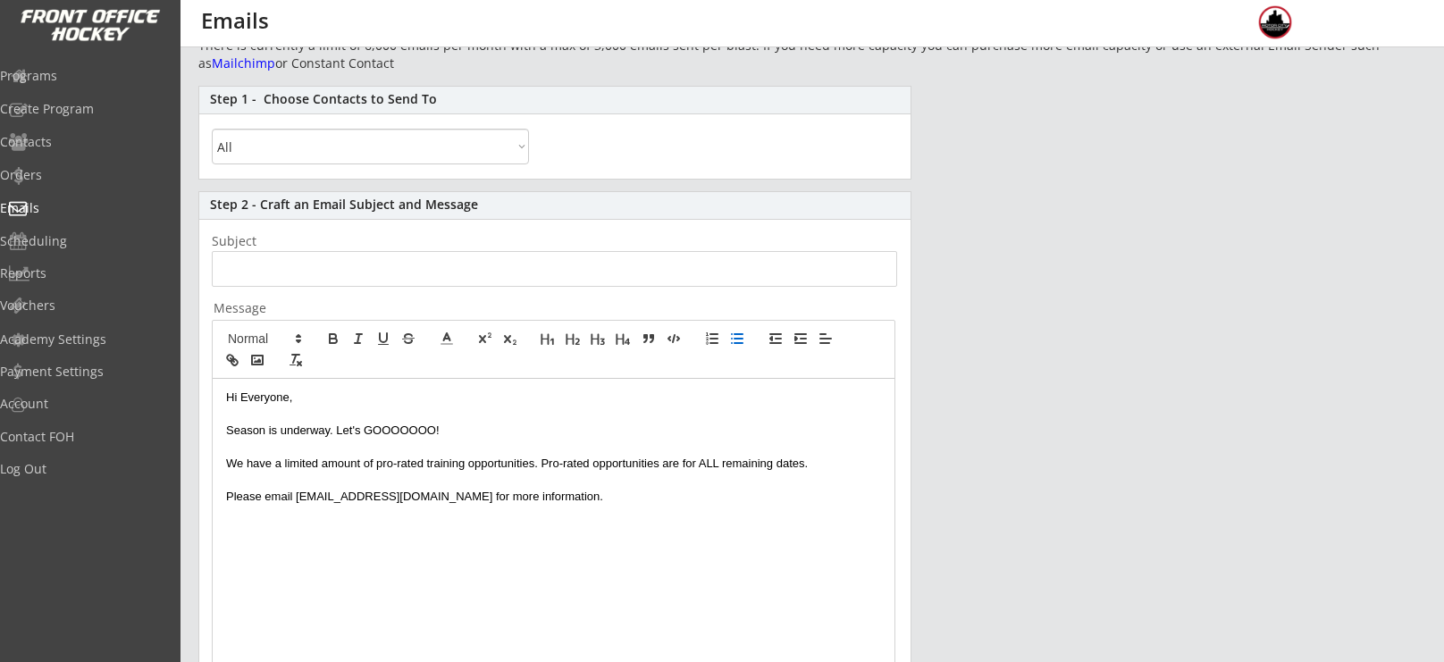
click at [737, 343] on line "button" at bounding box center [739, 343] width 8 height 0
click at [400, 516] on p at bounding box center [553, 514] width 655 height 16
click at [396, 539] on li "Friday 5:10PM DSC" at bounding box center [563, 547] width 638 height 16
click at [606, 494] on p "Please email Team@MotorCityHockey.com for more information." at bounding box center [553, 497] width 655 height 16
click at [290, 547] on p at bounding box center [553, 547] width 655 height 16
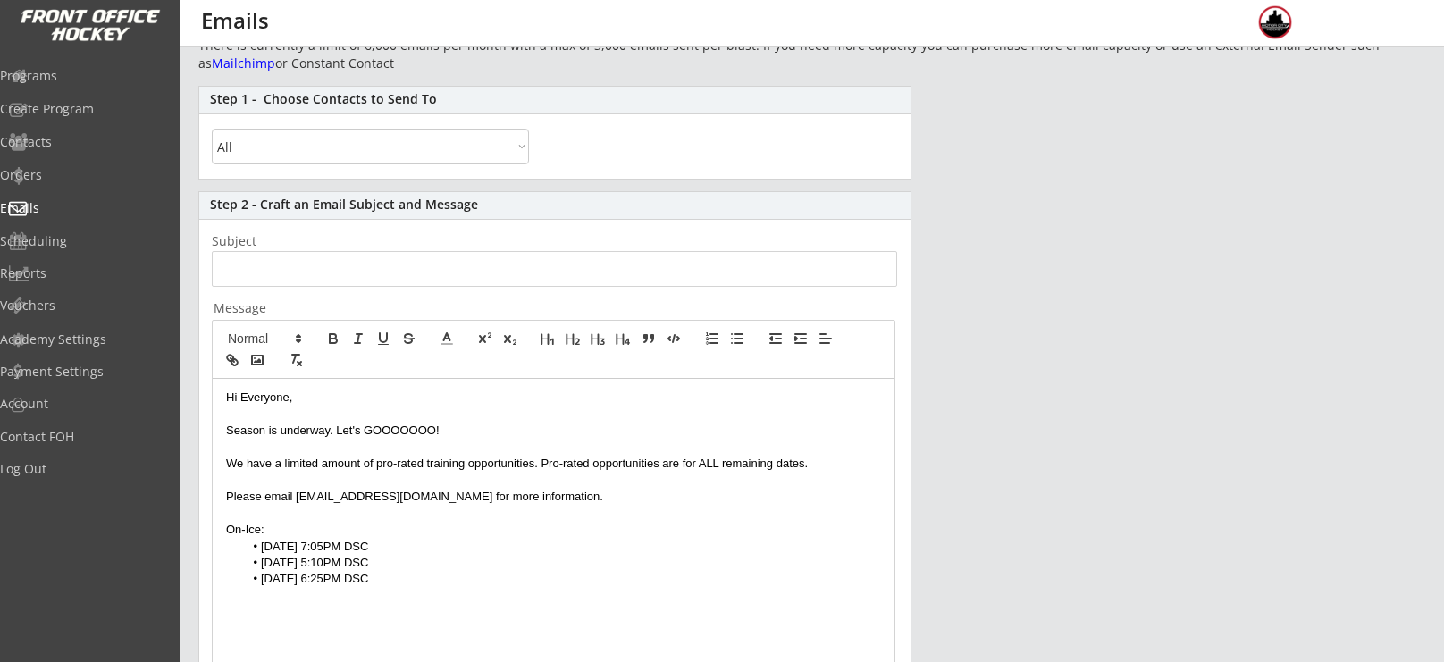
click at [397, 576] on li "Sunday 6:25PM DSC" at bounding box center [563, 579] width 638 height 16
click at [297, 598] on li "Friday - Walk-On Registration. Please note, this will go away once enrollment i…" at bounding box center [563, 604] width 638 height 33
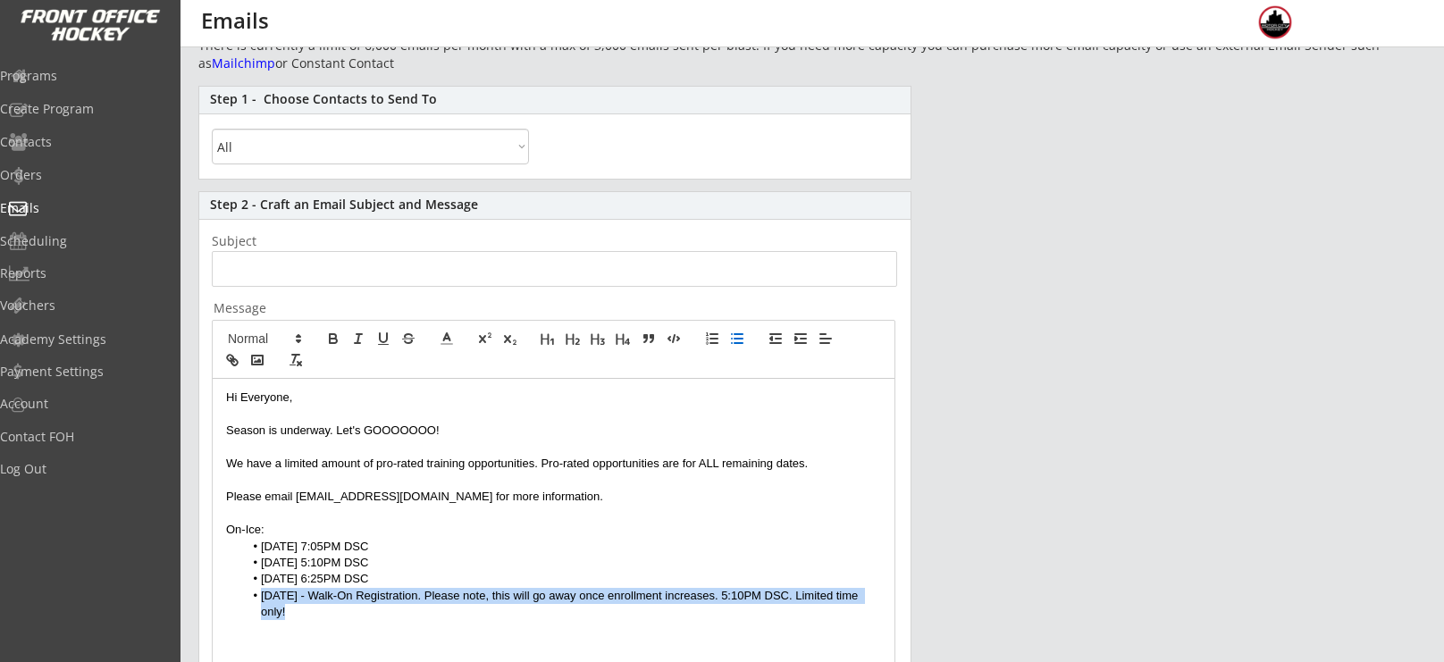
drag, startPoint x: 882, startPoint y: 594, endPoint x: 254, endPoint y: 593, distance: 628.3
click at [254, 593] on div "Hi Everyone, Season is underway. Let's GOOOOOOO! We have a limited amount of pr…" at bounding box center [554, 546] width 682 height 335
click at [231, 358] on line "button" at bounding box center [233, 360] width 4 height 4
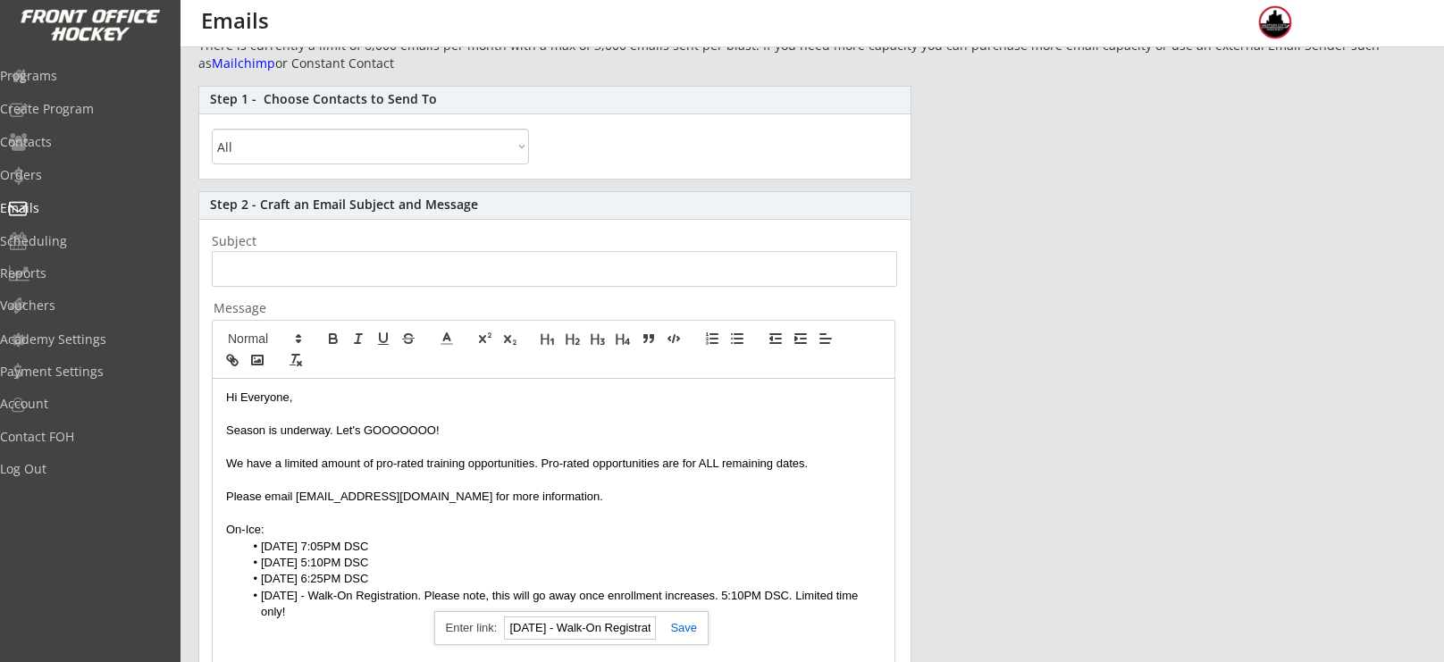
click at [362, 277] on input "input" at bounding box center [555, 269] width 686 height 36
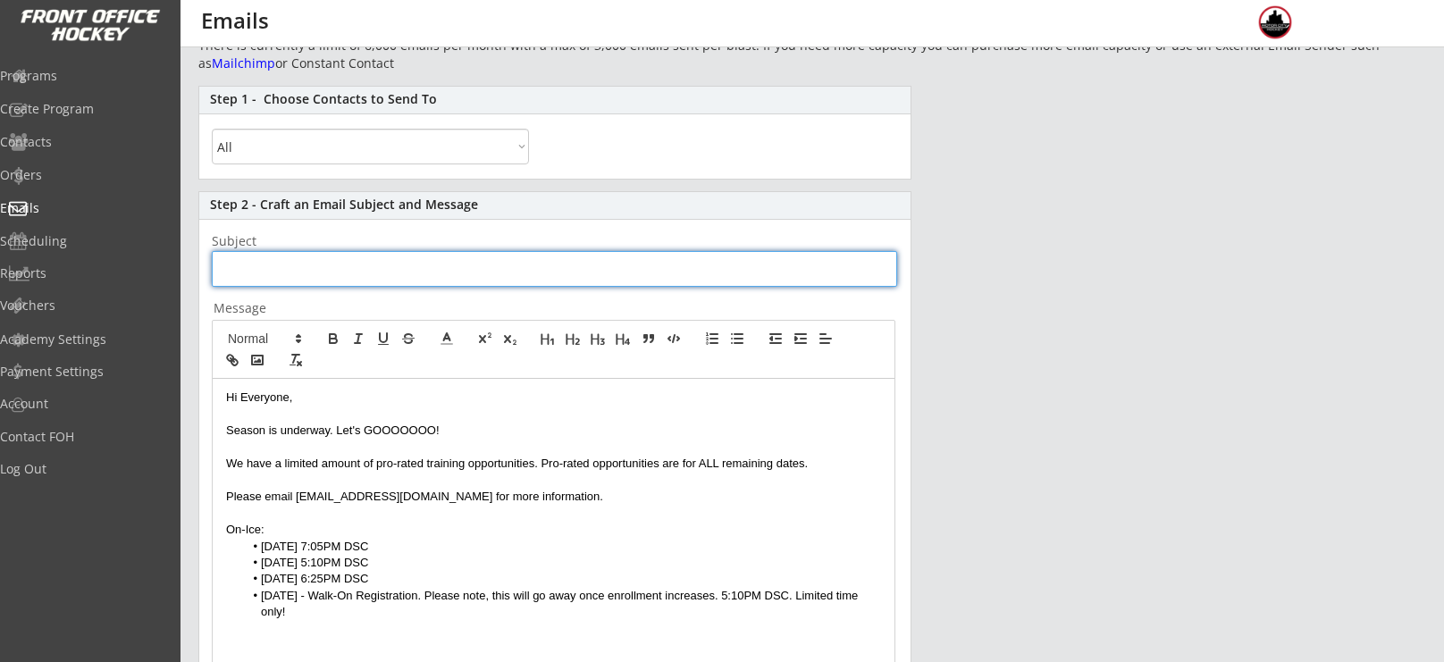
click at [827, 602] on li "Friday - Walk-On Registration. Please note, this will go away once enrollment i…" at bounding box center [563, 604] width 638 height 33
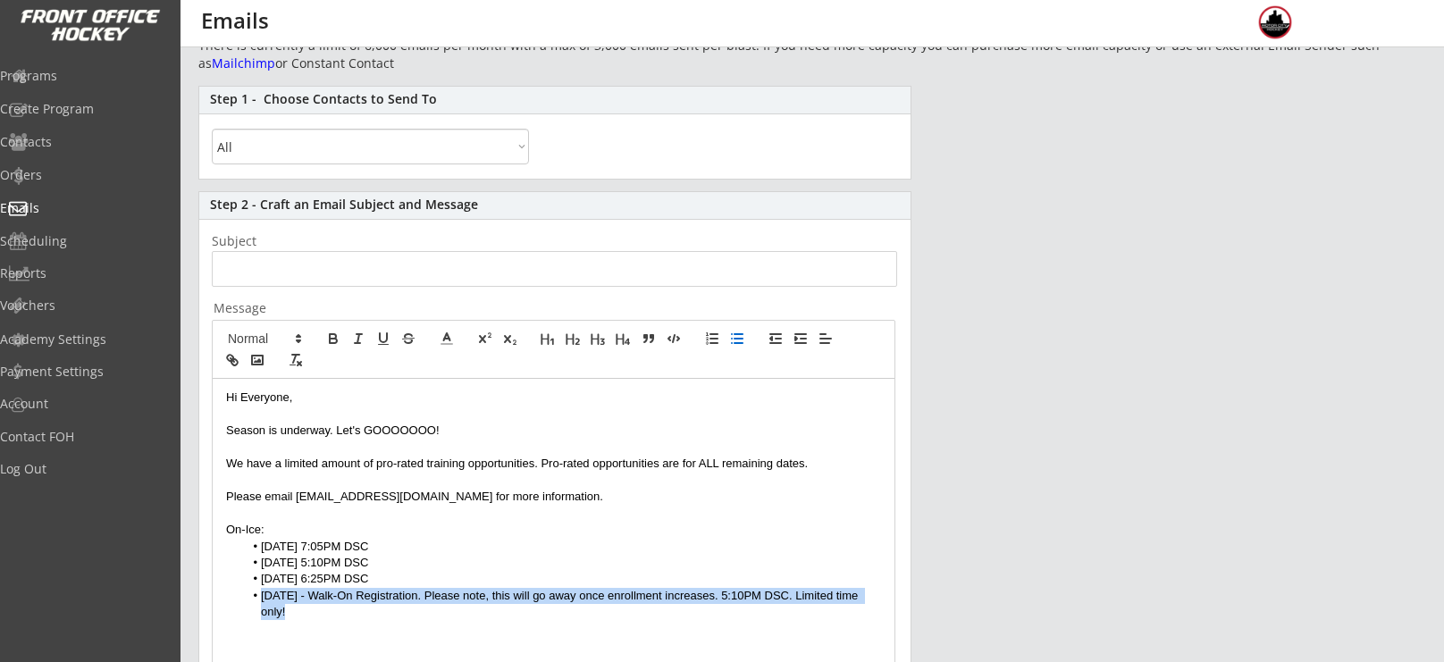
drag, startPoint x: 888, startPoint y: 594, endPoint x: 234, endPoint y: 593, distance: 653.3
click at [234, 593] on div "Hi Everyone, Season is underway. Let's GOOOOOOO! We have a limited amount of pr…" at bounding box center [554, 546] width 682 height 335
click at [230, 363] on icon "button" at bounding box center [232, 360] width 16 height 16
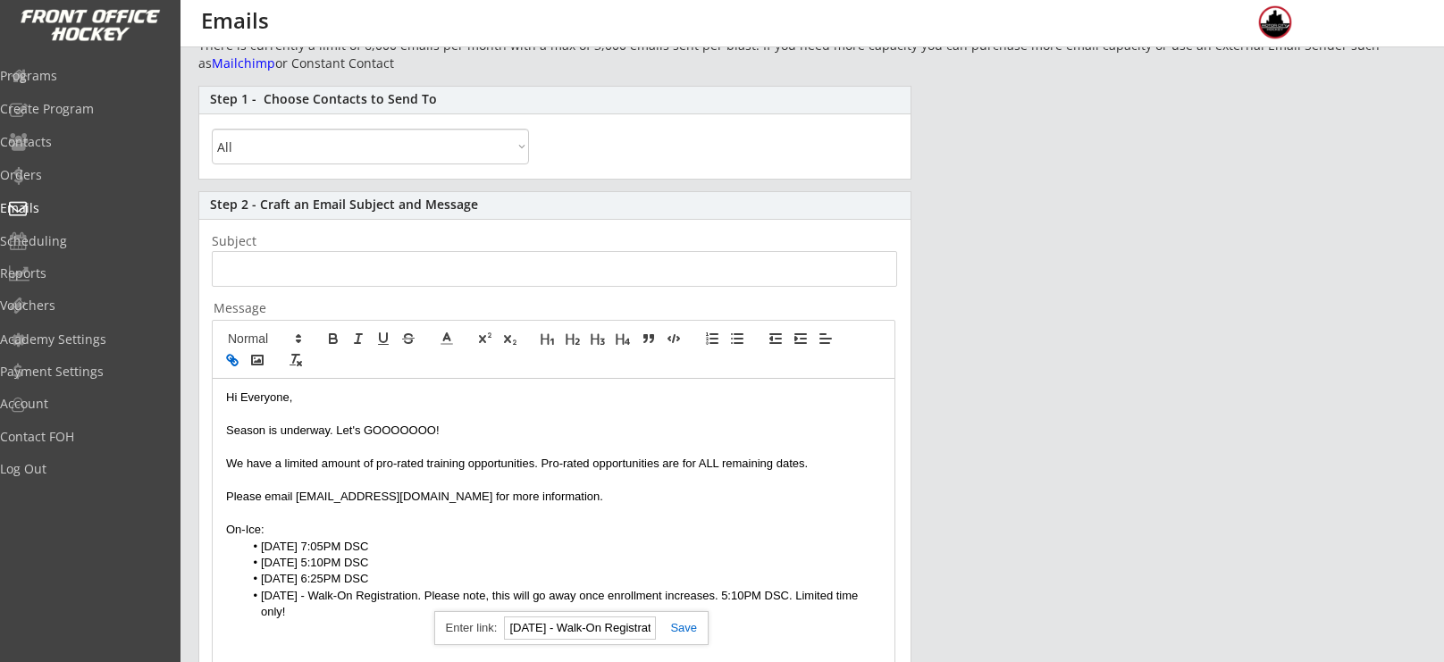
paste input "https://frontofficehockey.com/mch-program/1756485381243x967191487966347300"
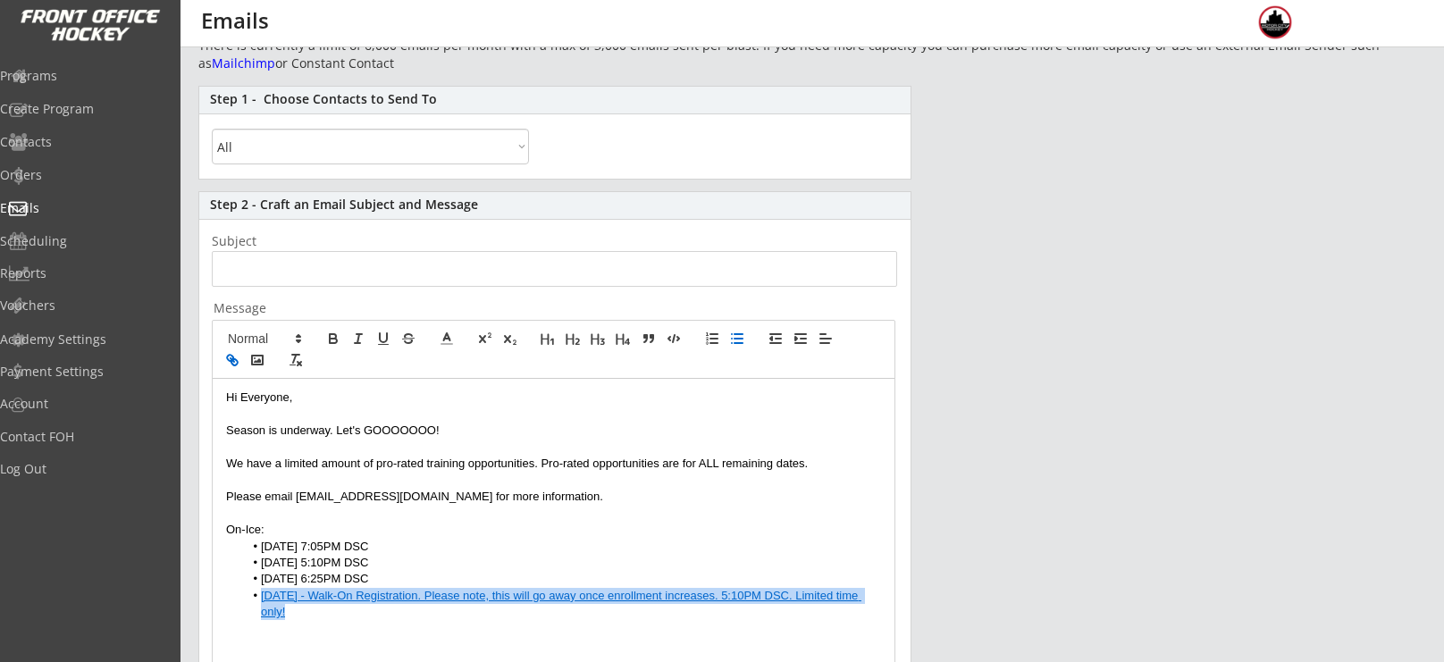
scroll to position [0, 0]
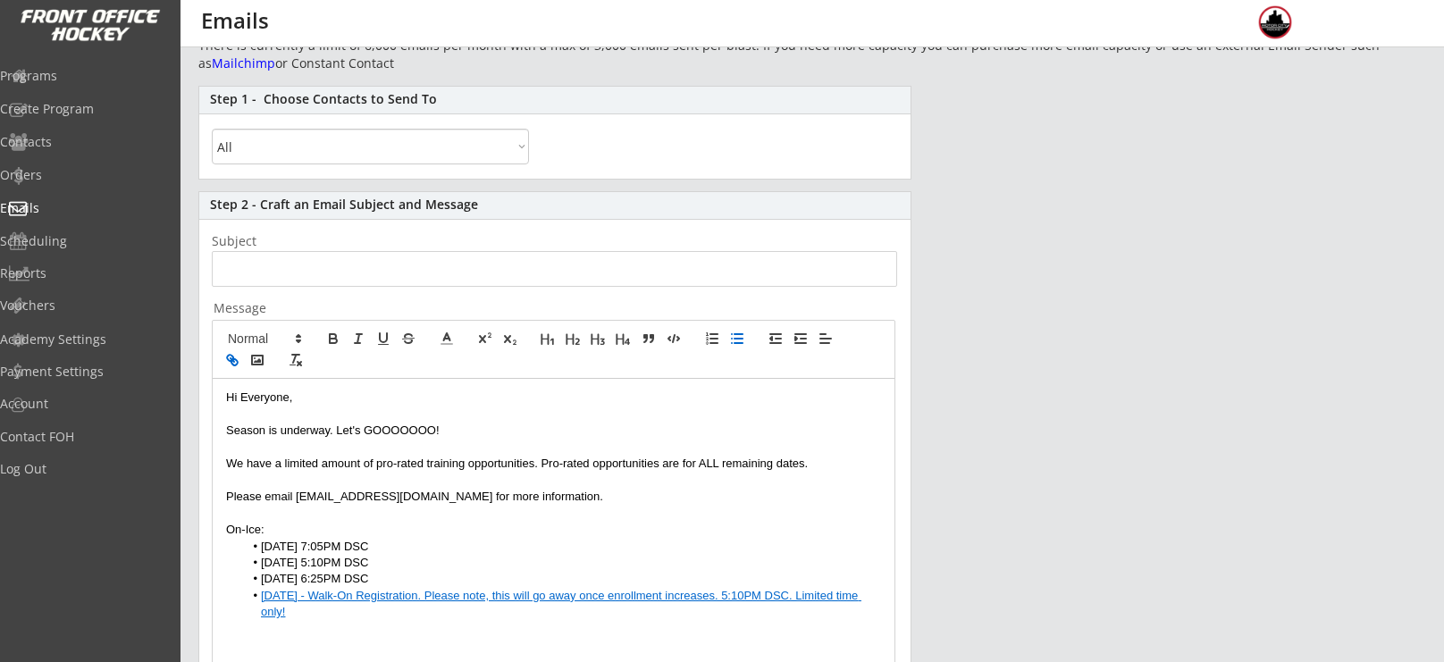
click at [395, 551] on li "Monday 7:05PM DSC" at bounding box center [563, 547] width 638 height 16
drag, startPoint x: 389, startPoint y: 579, endPoint x: 259, endPoint y: 579, distance: 129.6
click at [259, 579] on li "Sunday 6:25PM DSC" at bounding box center [563, 579] width 638 height 16
click at [223, 364] on button "button" at bounding box center [232, 359] width 25 height 21
paste input "https://frontofficehockey.com/mch-program/1753125831890x283865809615323140"
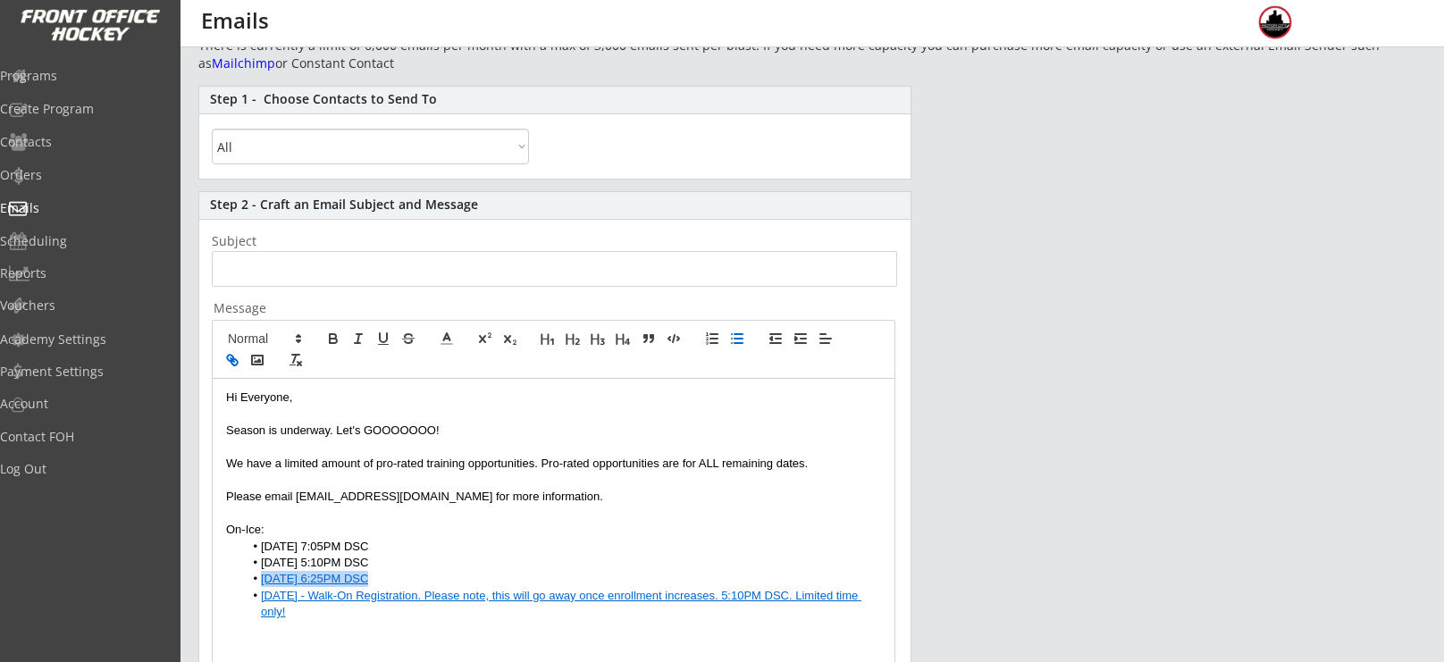
click at [386, 561] on li "Friday 5:10PM DSC" at bounding box center [563, 563] width 638 height 16
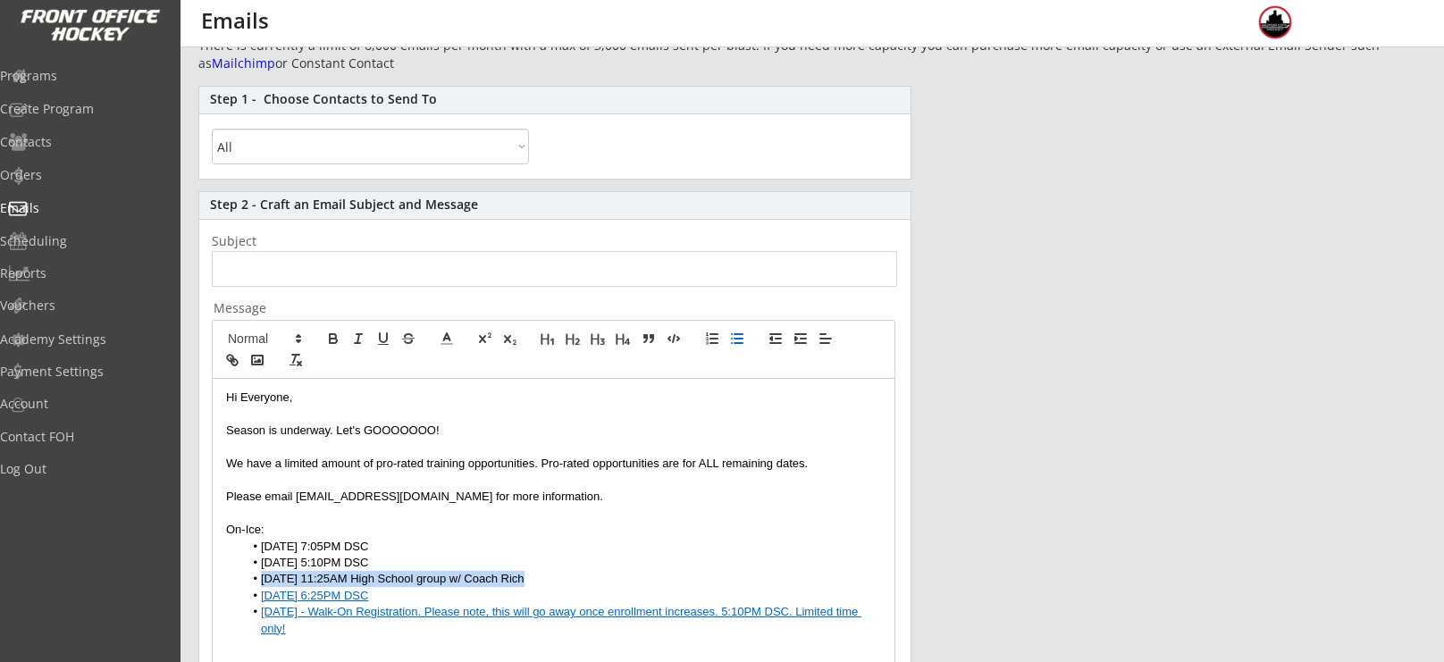
drag, startPoint x: 529, startPoint y: 579, endPoint x: 246, endPoint y: 579, distance: 283.3
click at [246, 579] on li "Sunday 11:25AM High School group w/ Coach Rich" at bounding box center [563, 579] width 638 height 16
click at [229, 358] on icon "button" at bounding box center [232, 360] width 16 height 16
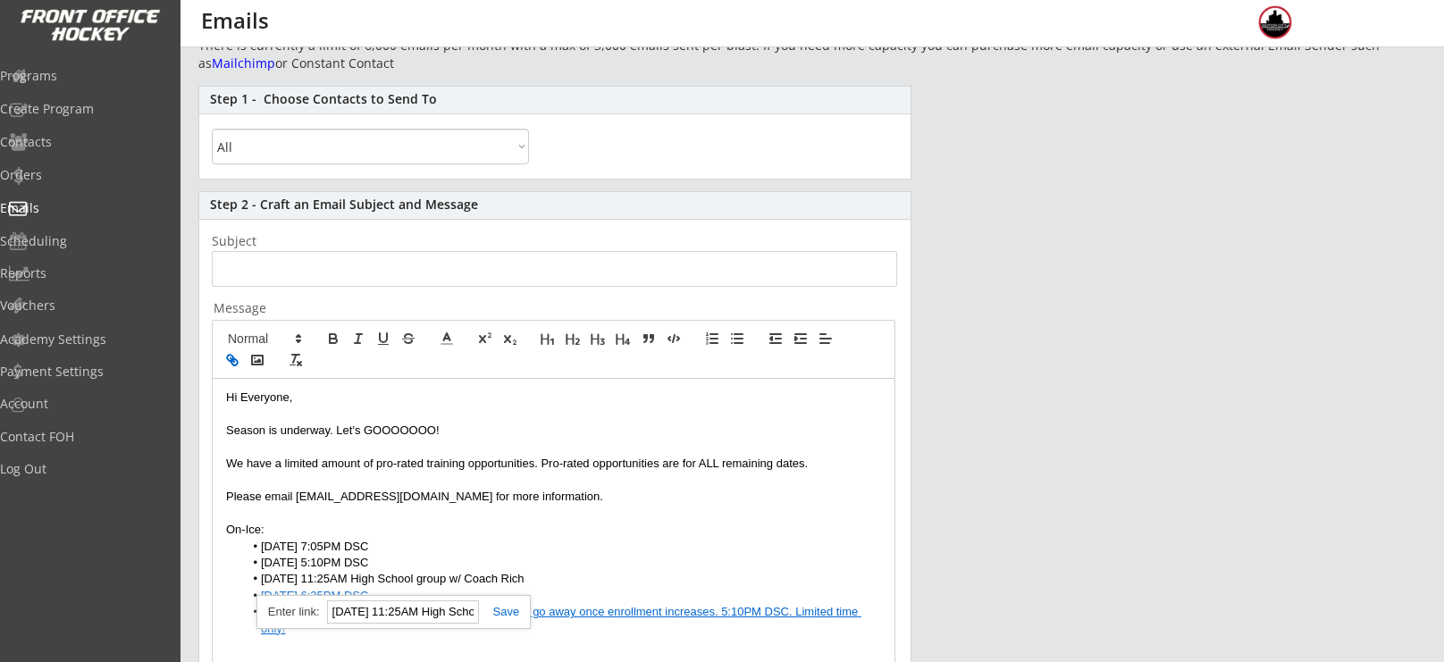
paste input "https://frontofficehockey.com/mch-program/1745438496312x948828434374852600"
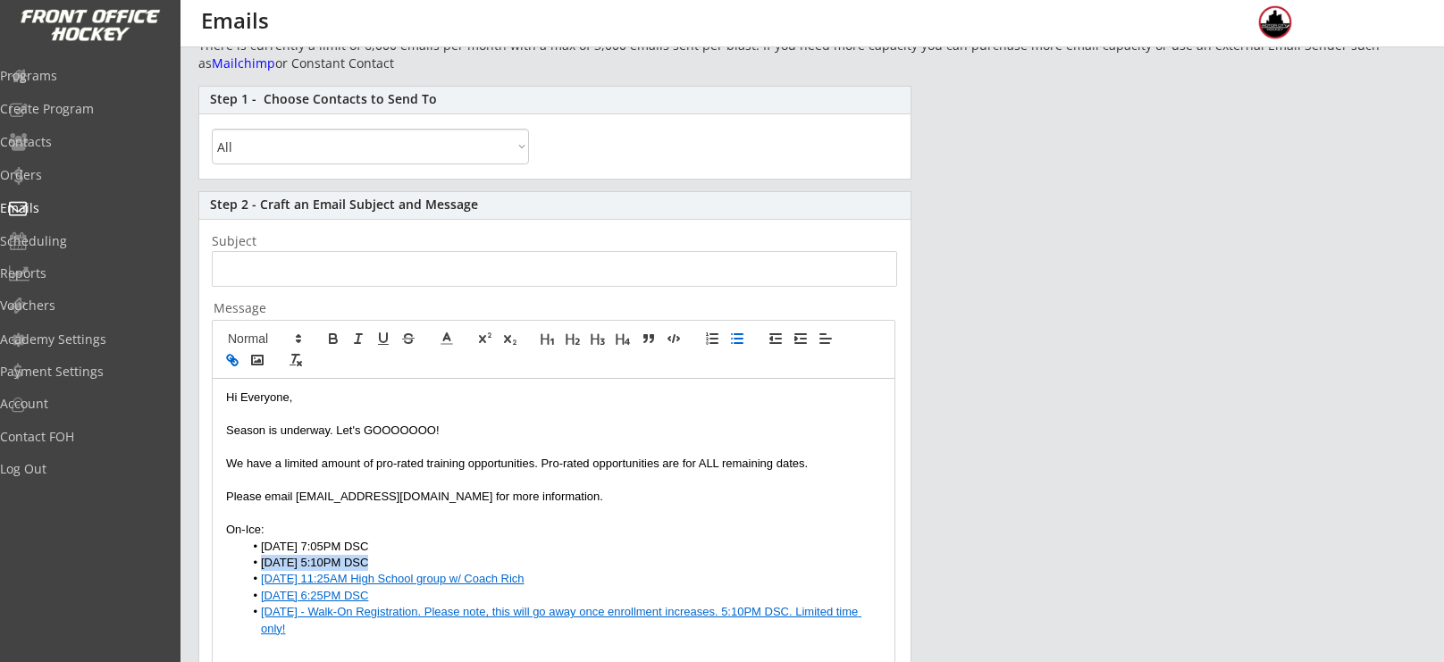
drag, startPoint x: 384, startPoint y: 563, endPoint x: 262, endPoint y: 557, distance: 122.6
click at [262, 557] on li "Friday 5:10PM DSC" at bounding box center [563, 563] width 638 height 16
click at [236, 368] on button "button" at bounding box center [232, 359] width 25 height 21
paste input "https://frontofficehockey.com/mch-program/1745864325719x973165995172298800"
drag, startPoint x: 385, startPoint y: 547, endPoint x: 258, endPoint y: 542, distance: 127.0
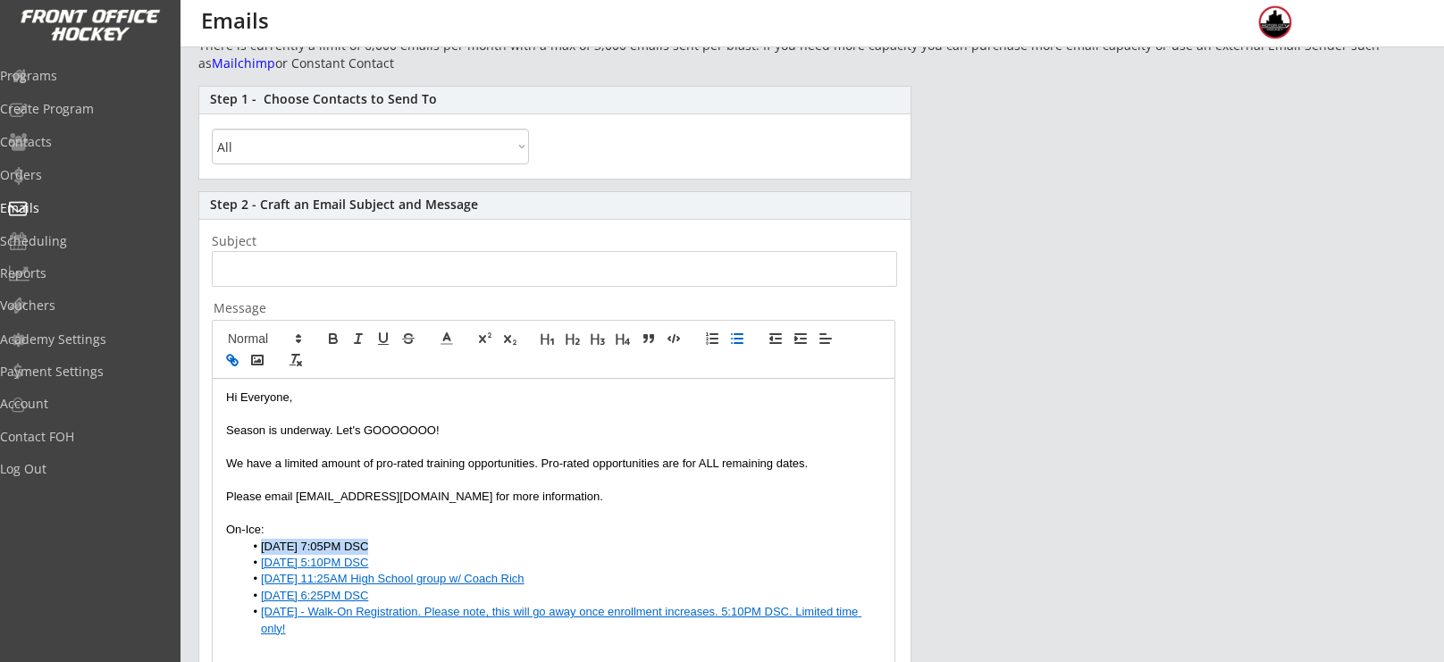
click at [258, 542] on li "Monday 7:05PM DSC" at bounding box center [563, 547] width 638 height 16
click at [236, 372] on div at bounding box center [554, 350] width 682 height 58
click at [233, 367] on icon "button" at bounding box center [232, 360] width 16 height 16
paste input "https://frontofficehockey.com/mch-program/1745349950509x917653651170263000"
click at [563, 523] on p "On-Ice:" at bounding box center [553, 530] width 655 height 16
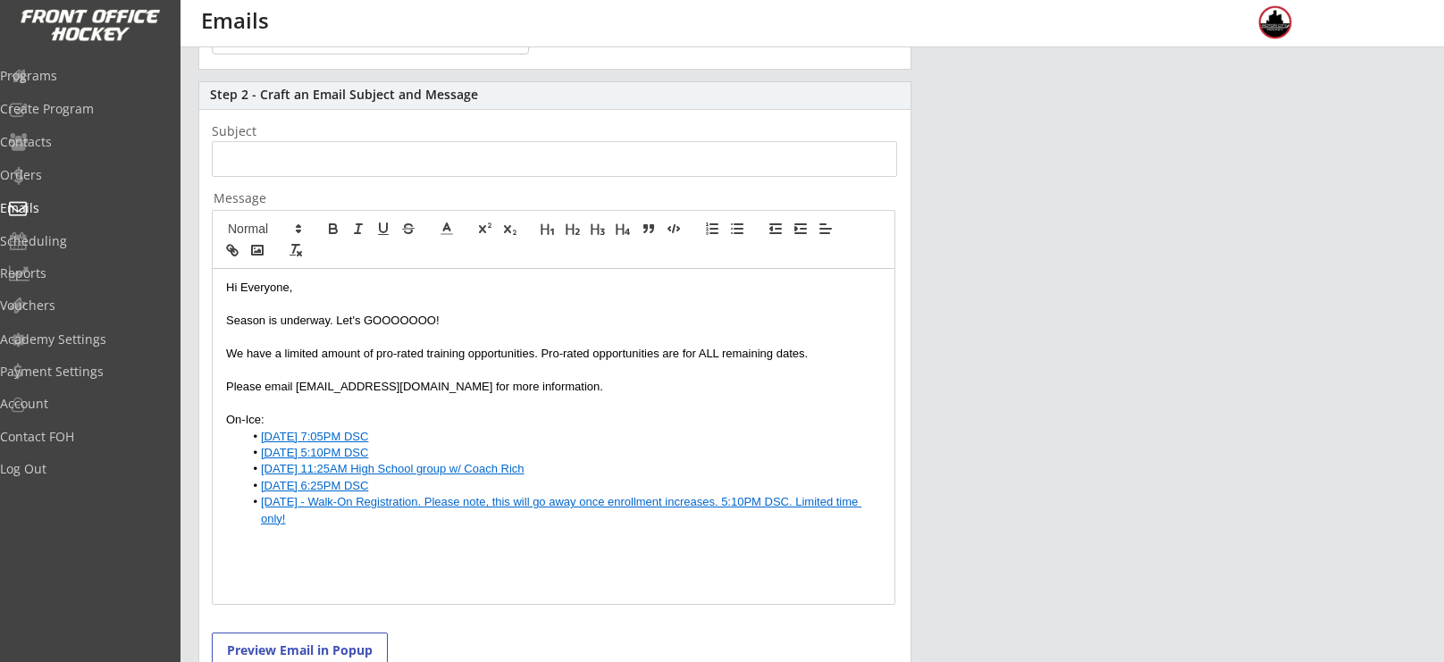
scroll to position [278, 0]
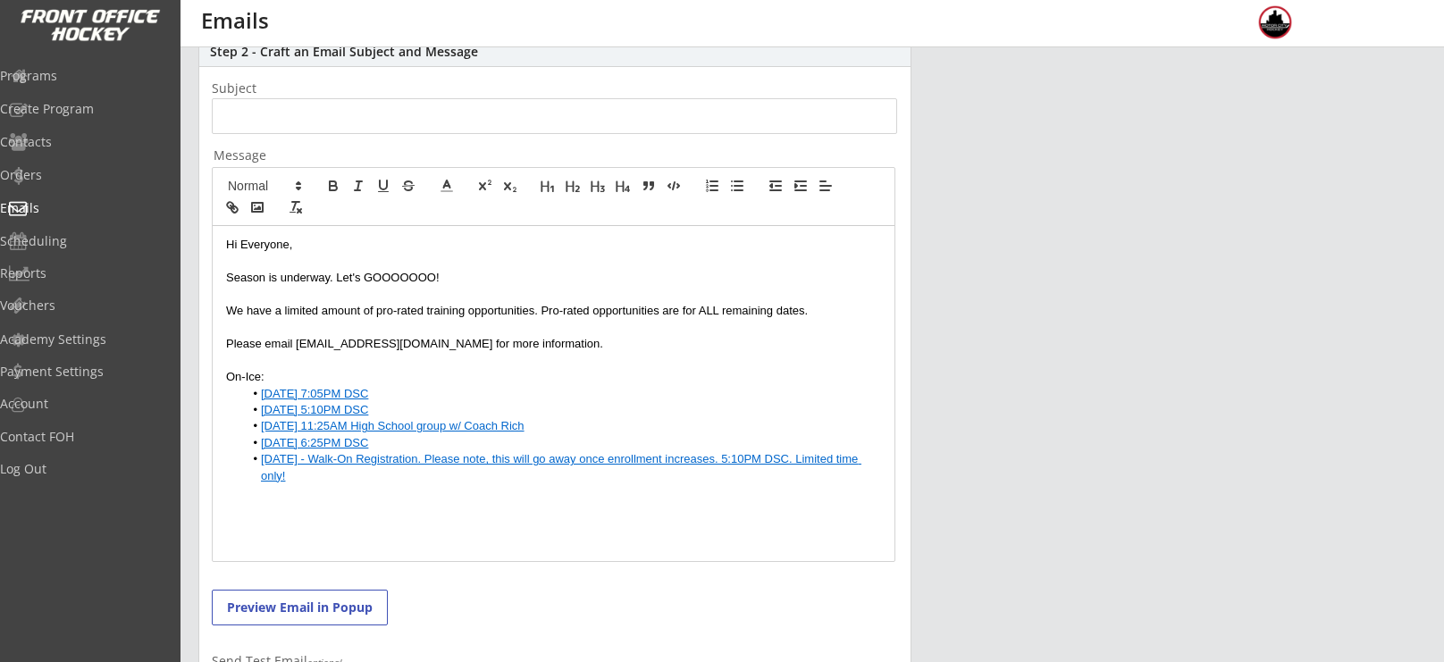
click at [890, 459] on div "Hi Everyone, Season is underway. Let's GOOOOOOO! We have a limited amount of pr…" at bounding box center [554, 393] width 682 height 335
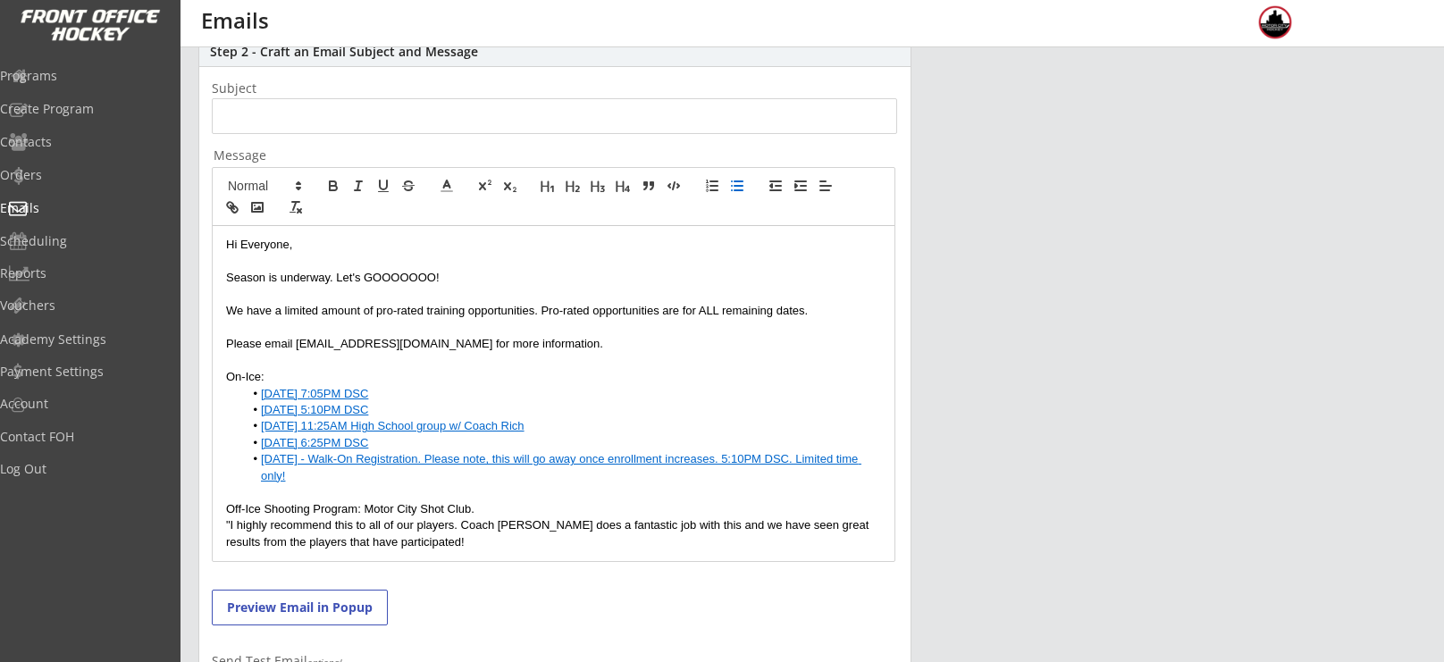
click at [728, 183] on button "button" at bounding box center [737, 185] width 25 height 21
click at [380, 551] on li "Tuesday Shot Club" at bounding box center [563, 559] width 638 height 16
drag, startPoint x: 464, startPoint y: 542, endPoint x: 262, endPoint y: 548, distance: 202.1
click at [262, 551] on li "Tuesday Shot Club - Younger Players" at bounding box center [563, 559] width 638 height 16
click at [228, 212] on icon "button" at bounding box center [232, 207] width 16 height 16
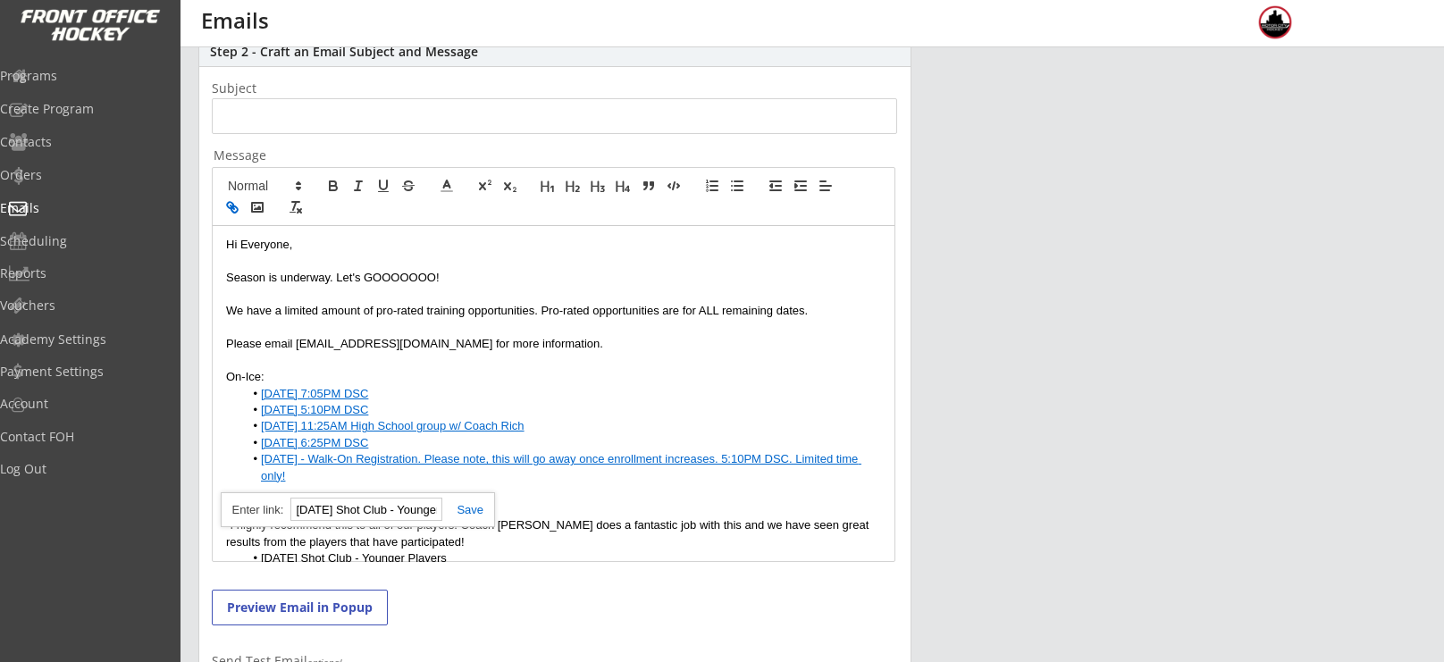
paste input "https://frontofficehockey.com/mch-program/1753149591699x898887466122477600"
click at [480, 553] on div "Hi Everyone, Season is underway. Let's GOOOOOOO! We have a limited amount of pr…" at bounding box center [554, 393] width 682 height 335
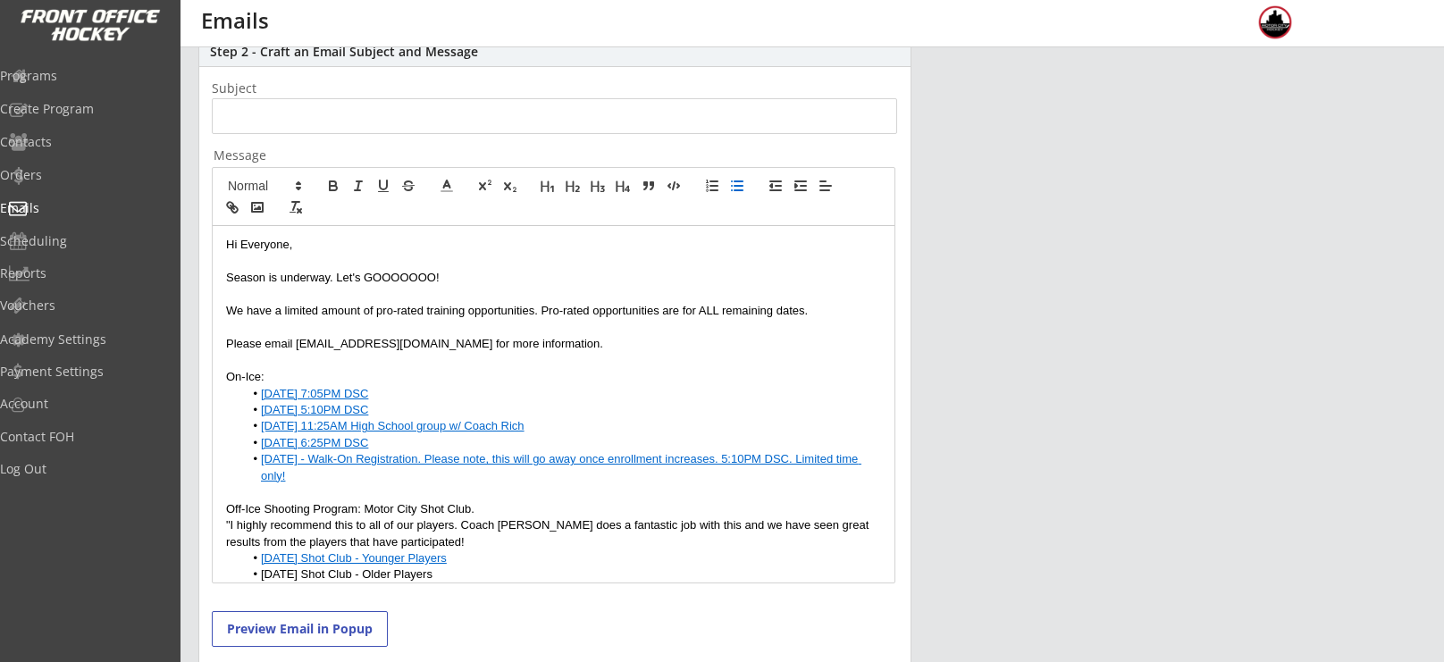
drag, startPoint x: 457, startPoint y: 562, endPoint x: 257, endPoint y: 560, distance: 200.2
click at [257, 567] on li "Tuesday Shot Club - Older Players" at bounding box center [563, 575] width 638 height 16
click at [224, 216] on button "button" at bounding box center [232, 207] width 25 height 21
paste input "https://frontofficehockey.com/mch-program/1753149918400x235733618536218620"
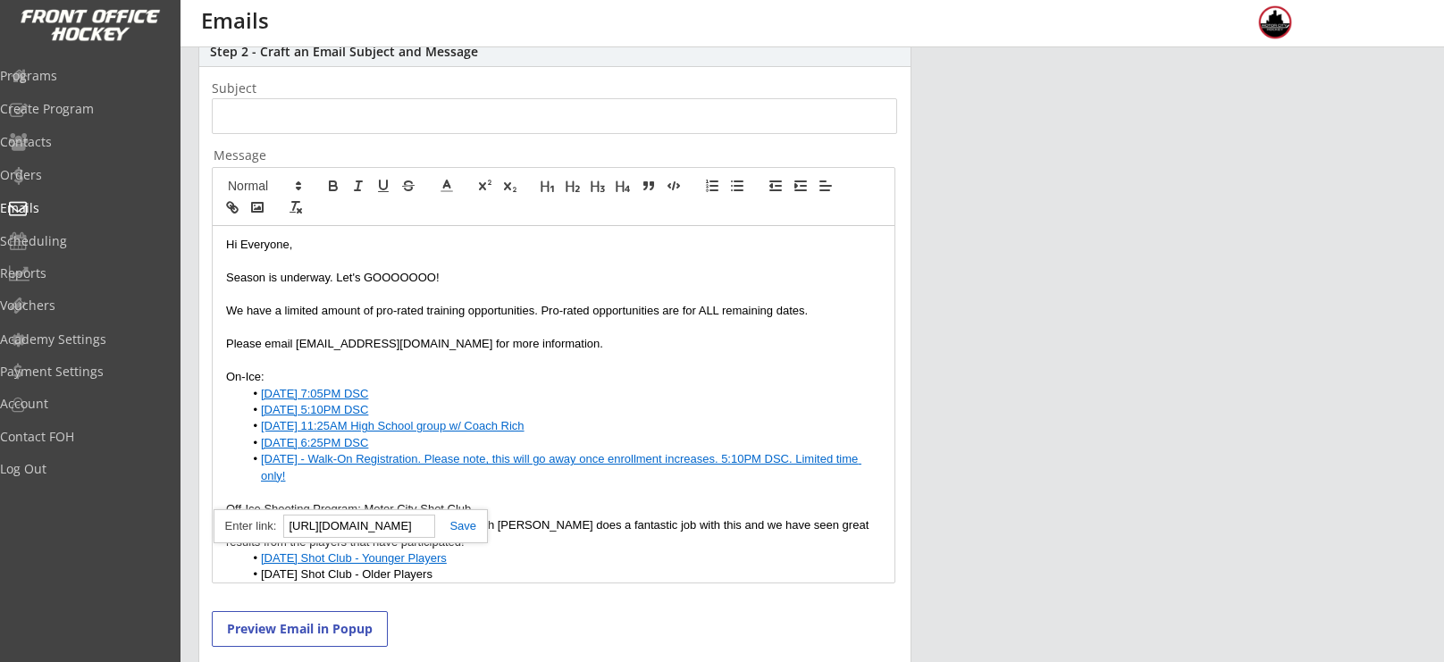
click at [578, 449] on li "[DATE] 6:25PM DSC" at bounding box center [563, 443] width 638 height 16
drag, startPoint x: 459, startPoint y: 558, endPoint x: 240, endPoint y: 567, distance: 219.2
click at [240, 567] on div "Hi Everyone, Season is underway. Let's GOOOOOOO! We have a limited amount of pr…" at bounding box center [554, 404] width 682 height 357
click at [234, 206] on icon "button" at bounding box center [234, 209] width 6 height 6
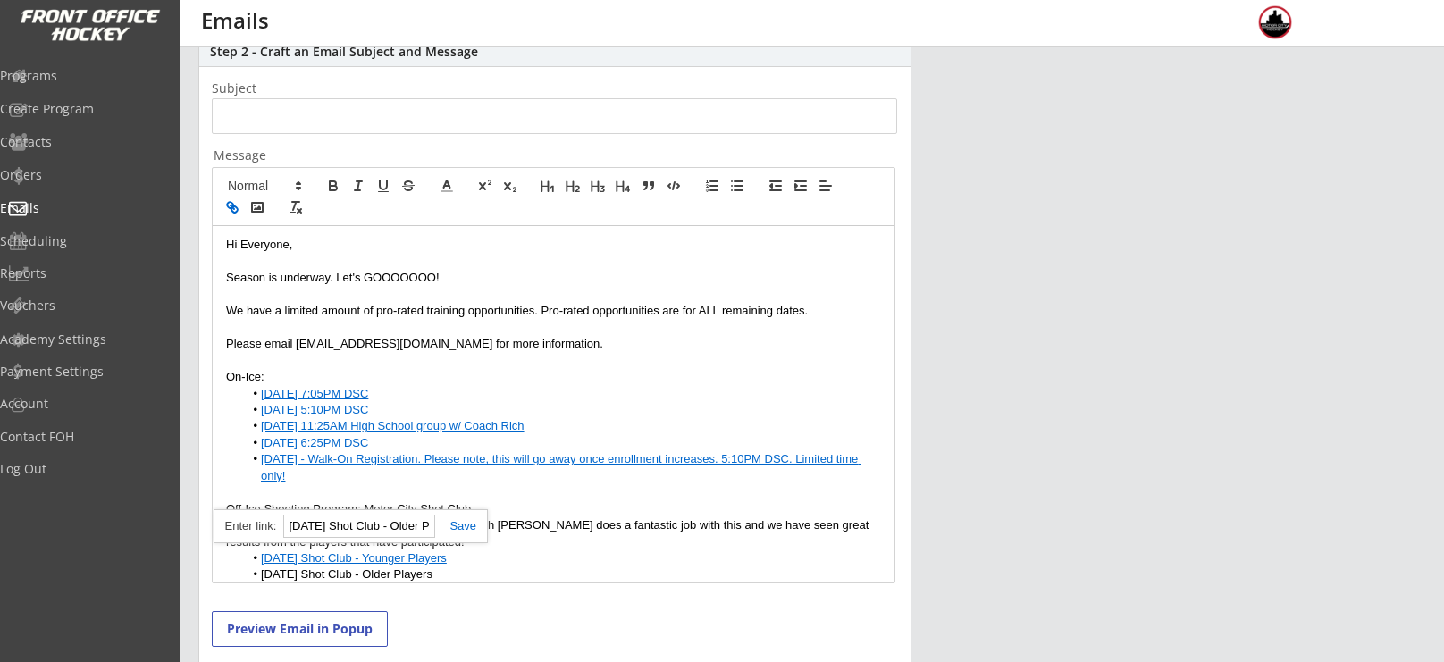
paste input "https://frontofficehockey.com/mch-program/1753149918400x235733618536218620"
type input "https://frontofficehockey.com/mch-program/1753149918400x235733618536218620"
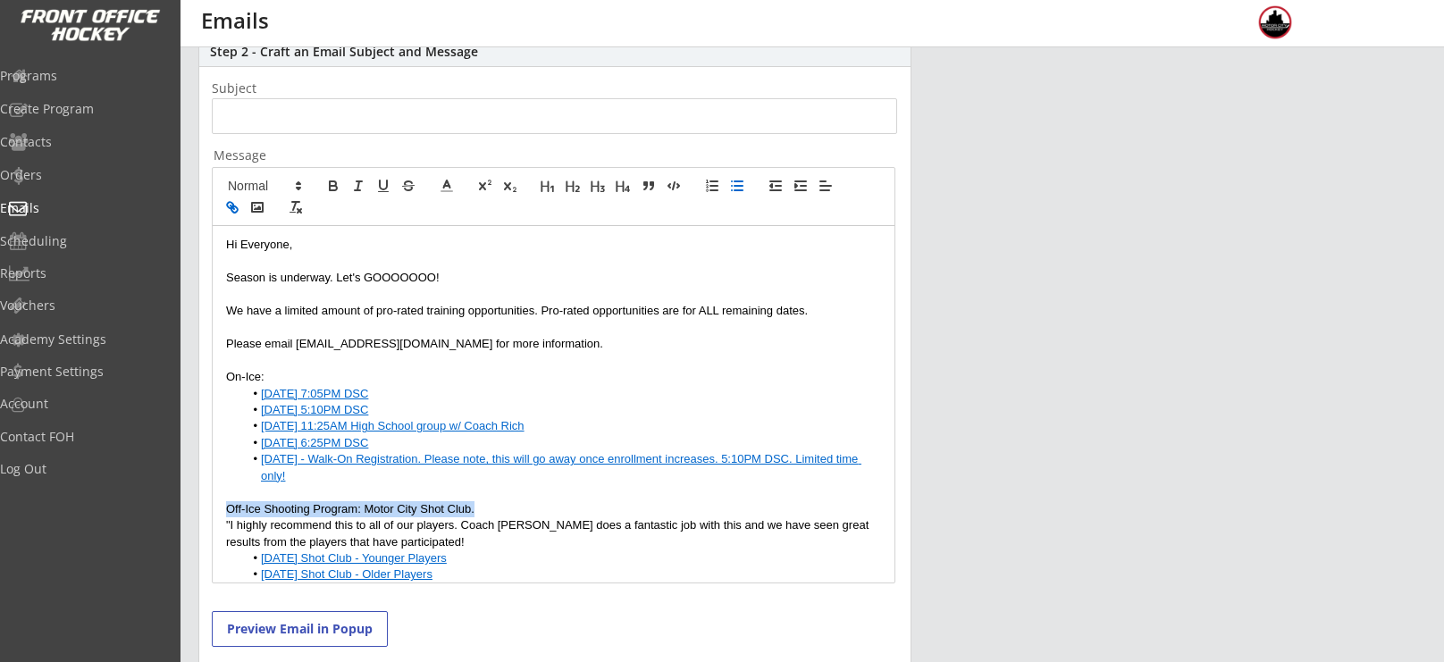
drag, startPoint x: 484, startPoint y: 485, endPoint x: 210, endPoint y: 486, distance: 274.4
click at [210, 486] on div "Step 2 - Craft an Email Subject and Message Subject Message Hi Everyone, Season…" at bounding box center [554, 448] width 713 height 821
click at [329, 190] on icon "button" at bounding box center [333, 186] width 16 height 16
drag, startPoint x: 271, startPoint y: 379, endPoint x: 226, endPoint y: 369, distance: 45.8
click at [226, 369] on p "On-Ice:" at bounding box center [553, 377] width 655 height 16
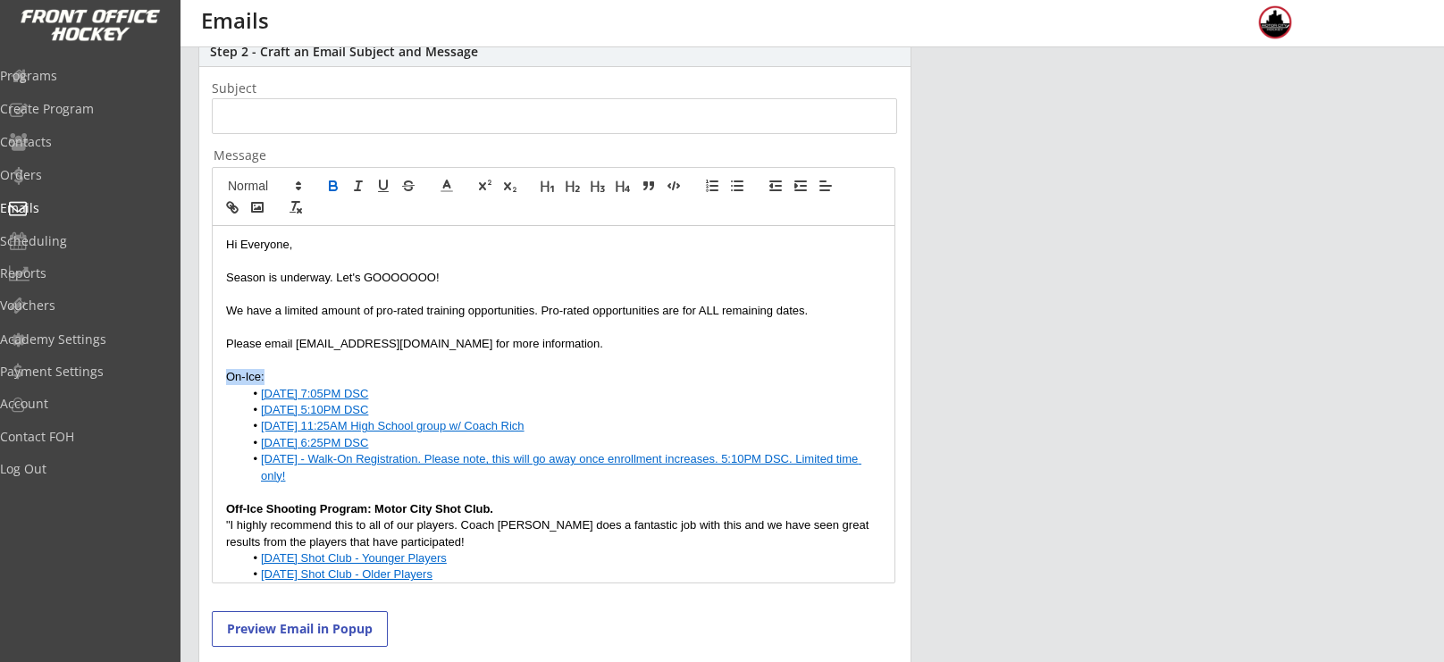
click at [336, 180] on icon "button" at bounding box center [333, 186] width 16 height 16
click at [496, 566] on div "Hi Everyone, Season is underway. Let's GOOOOOOO! We have a limited amount of pr…" at bounding box center [554, 404] width 682 height 357
click at [359, 114] on input "input" at bounding box center [555, 116] width 686 height 36
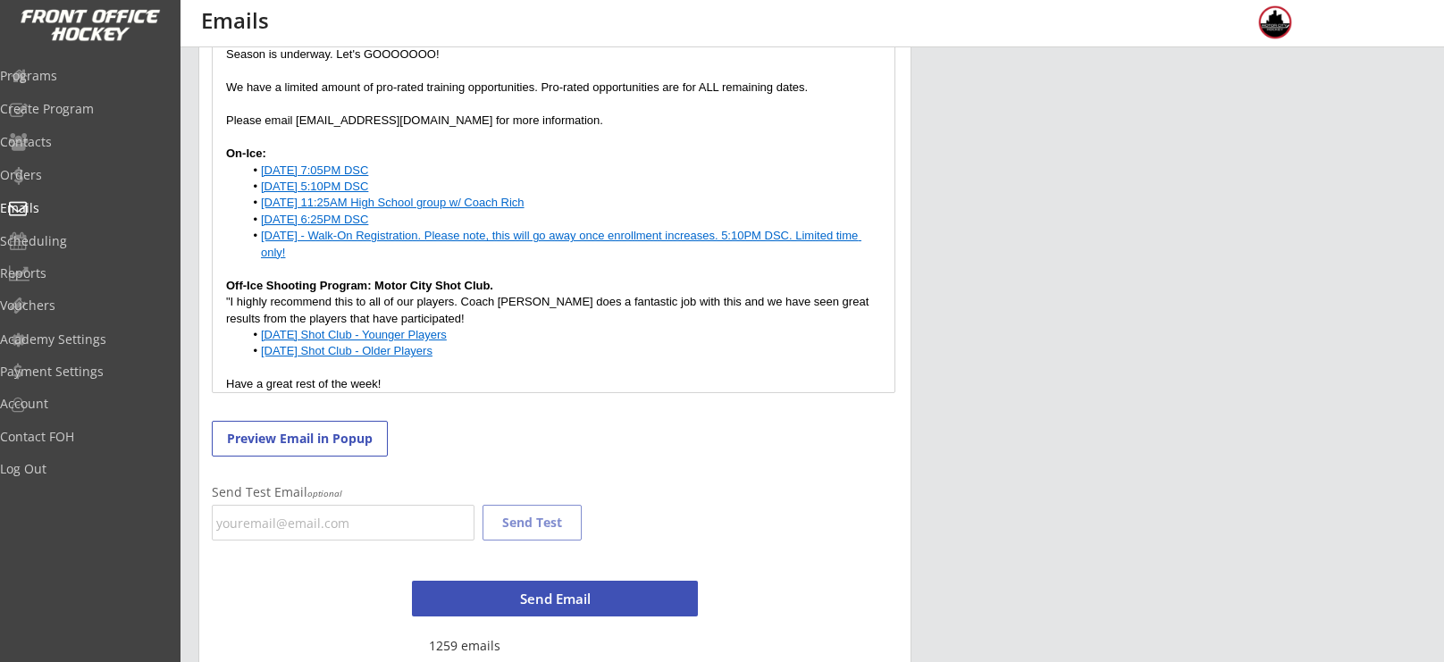
scroll to position [519, 0]
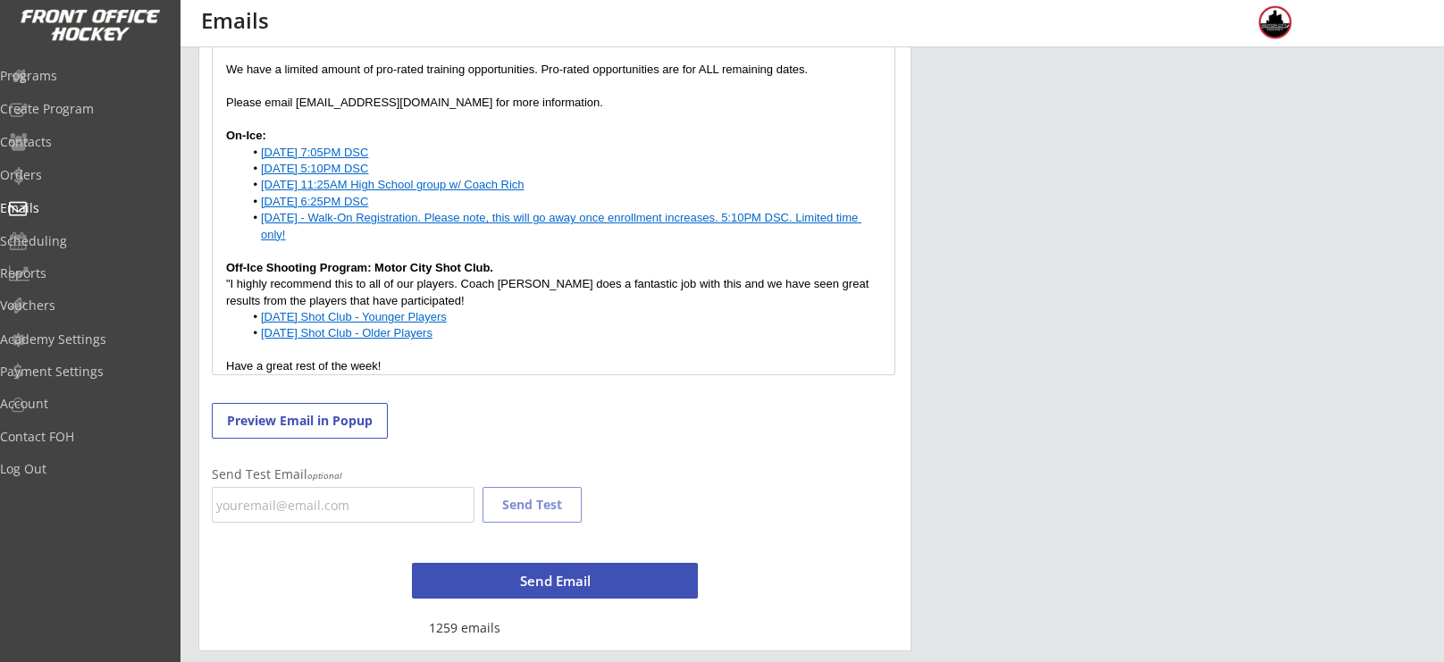
type input "Motor City Hockey - Last Minute Fall Training Opportunities."
click at [288, 517] on input "email" at bounding box center [343, 505] width 263 height 36
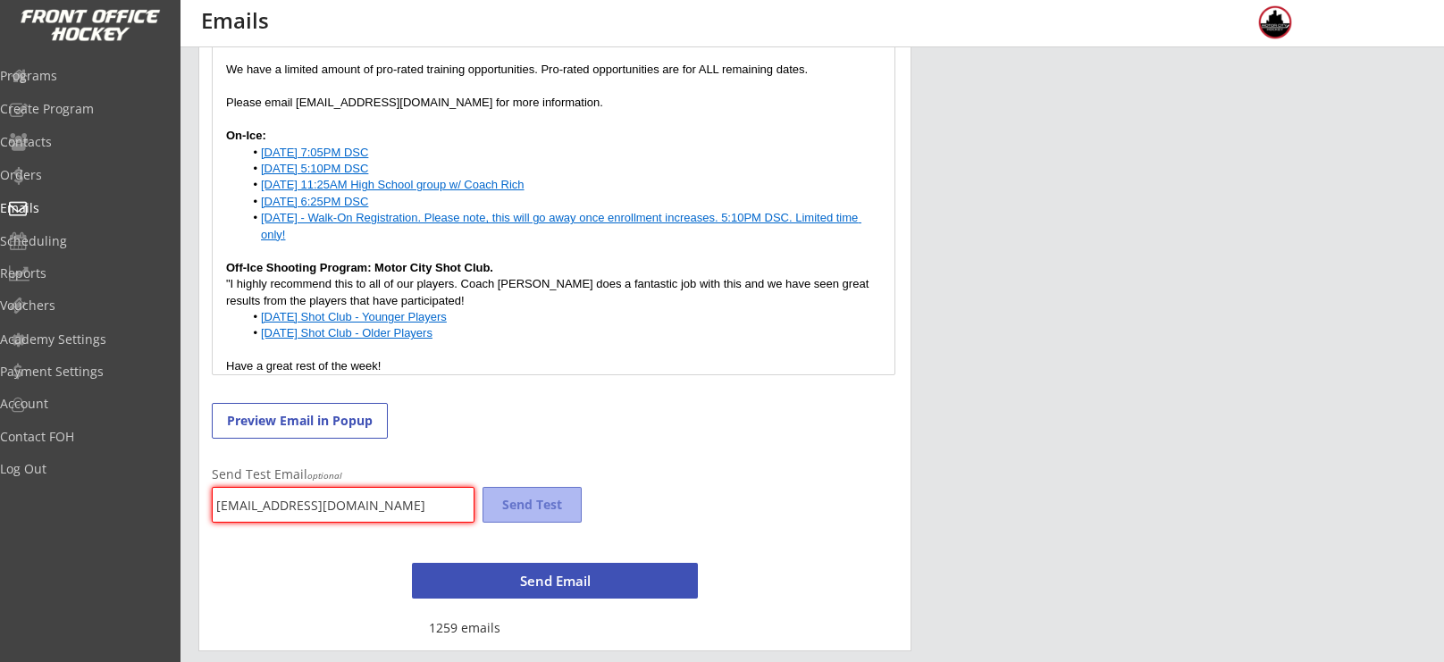
type input "[EMAIL_ADDRESS][DOMAIN_NAME]"
click at [525, 505] on button "Send Test" at bounding box center [532, 505] width 99 height 36
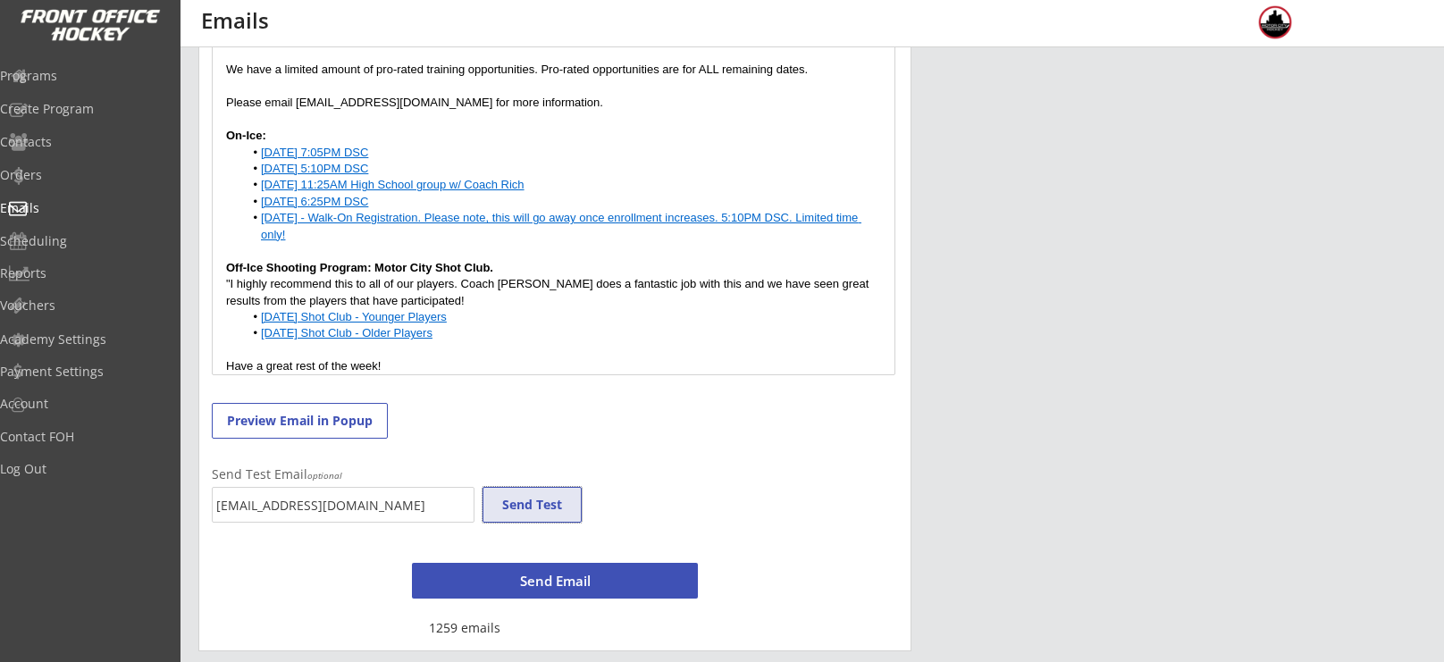
click at [540, 501] on button "Send Test" at bounding box center [532, 505] width 99 height 36
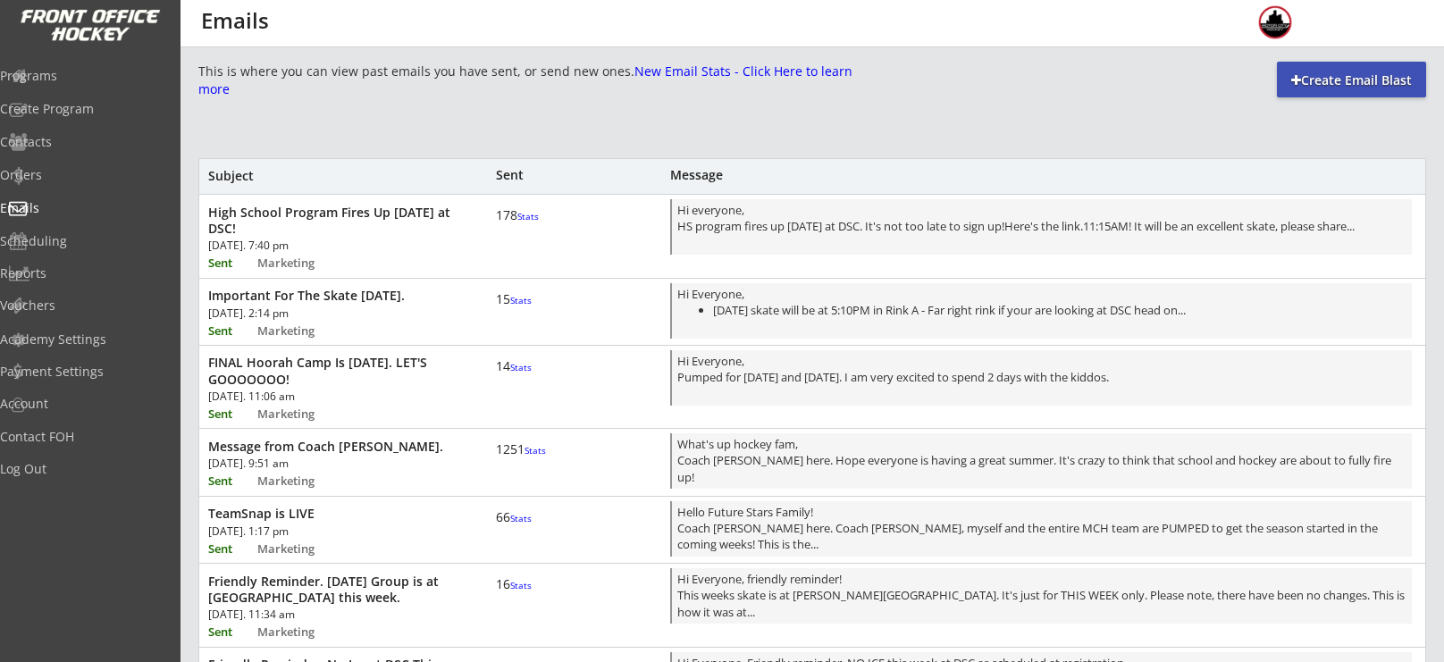
click at [1349, 78] on div "Create Email Blast" at bounding box center [1351, 81] width 149 height 18
select select ""All""
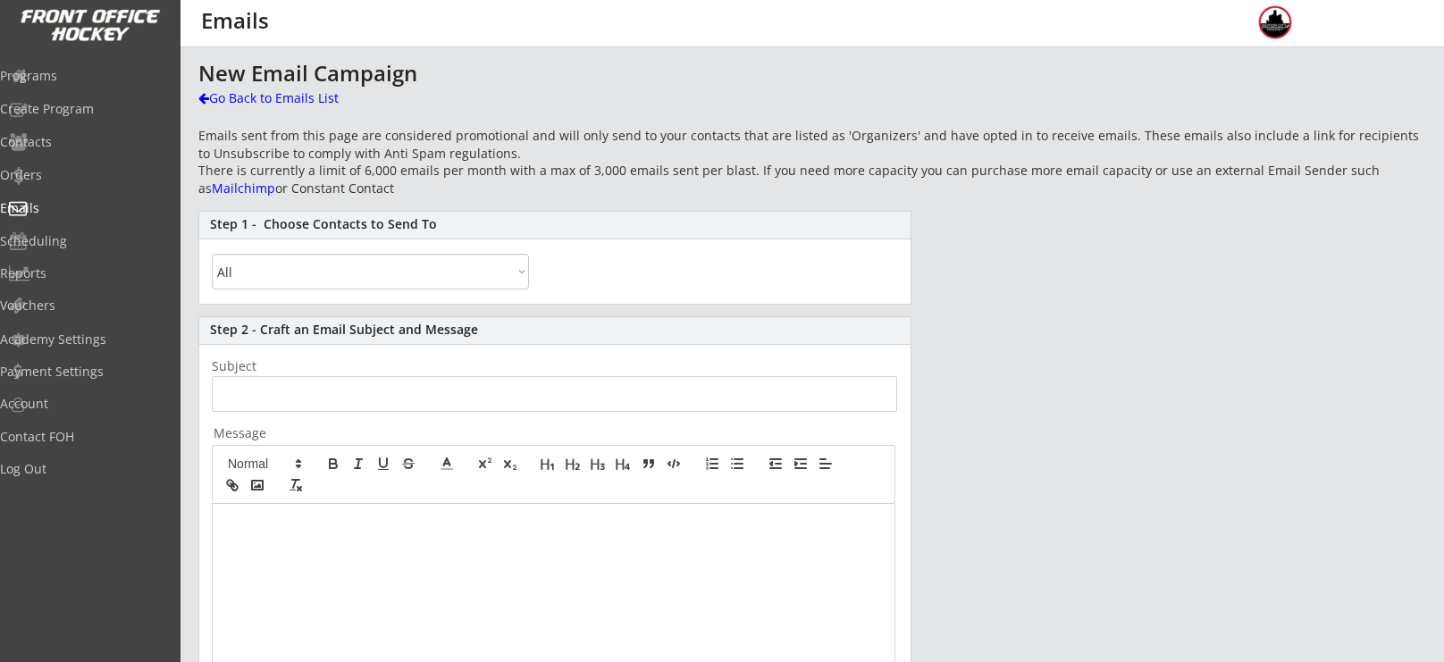
click at [385, 527] on p at bounding box center [553, 523] width 655 height 16
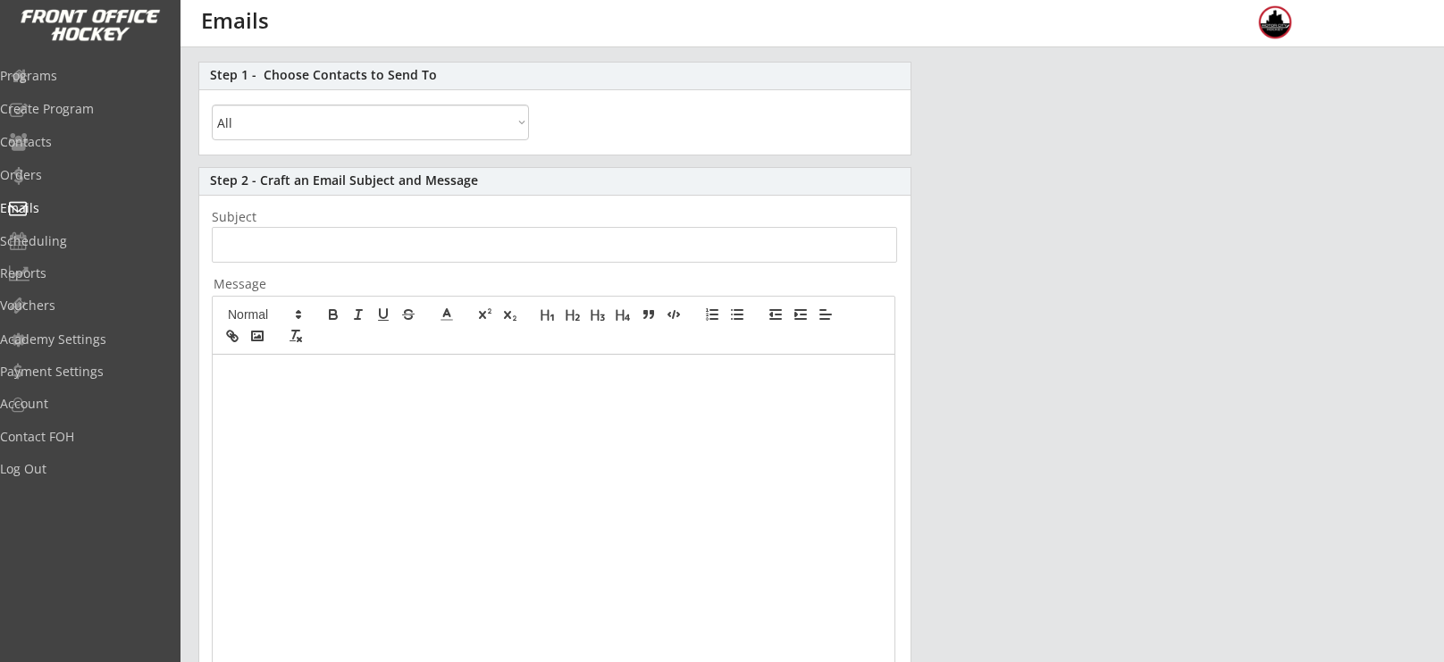
scroll to position [146, 0]
click at [65, 78] on div "Programs" at bounding box center [84, 76] width 161 height 13
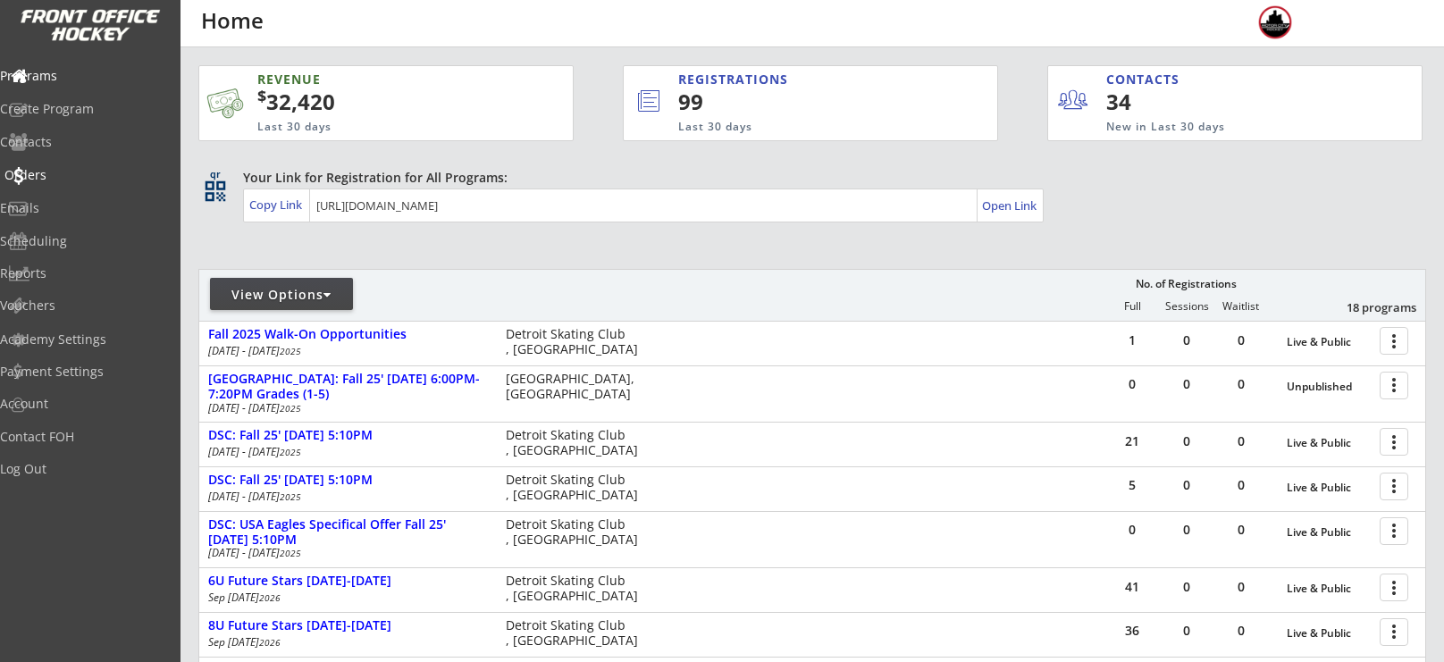
click at [75, 177] on div "Orders" at bounding box center [84, 175] width 161 height 13
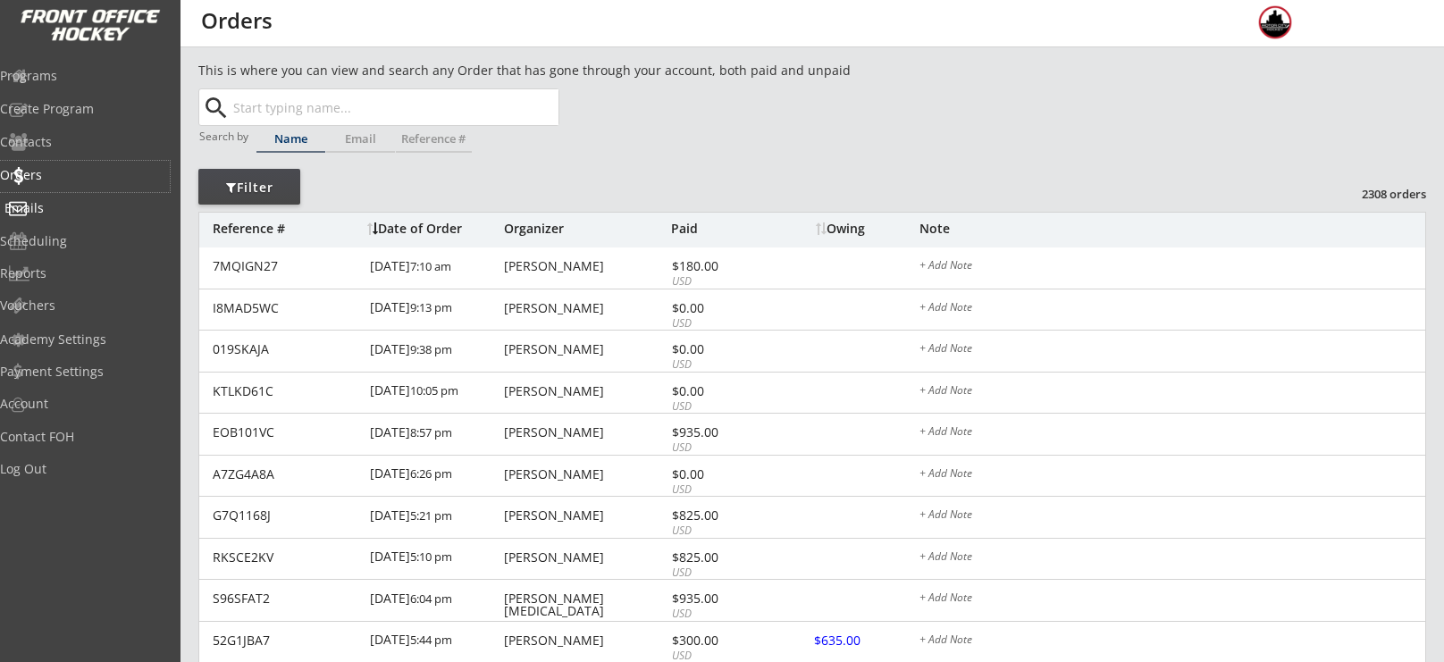
click at [70, 215] on div "Emails" at bounding box center [84, 208] width 161 height 13
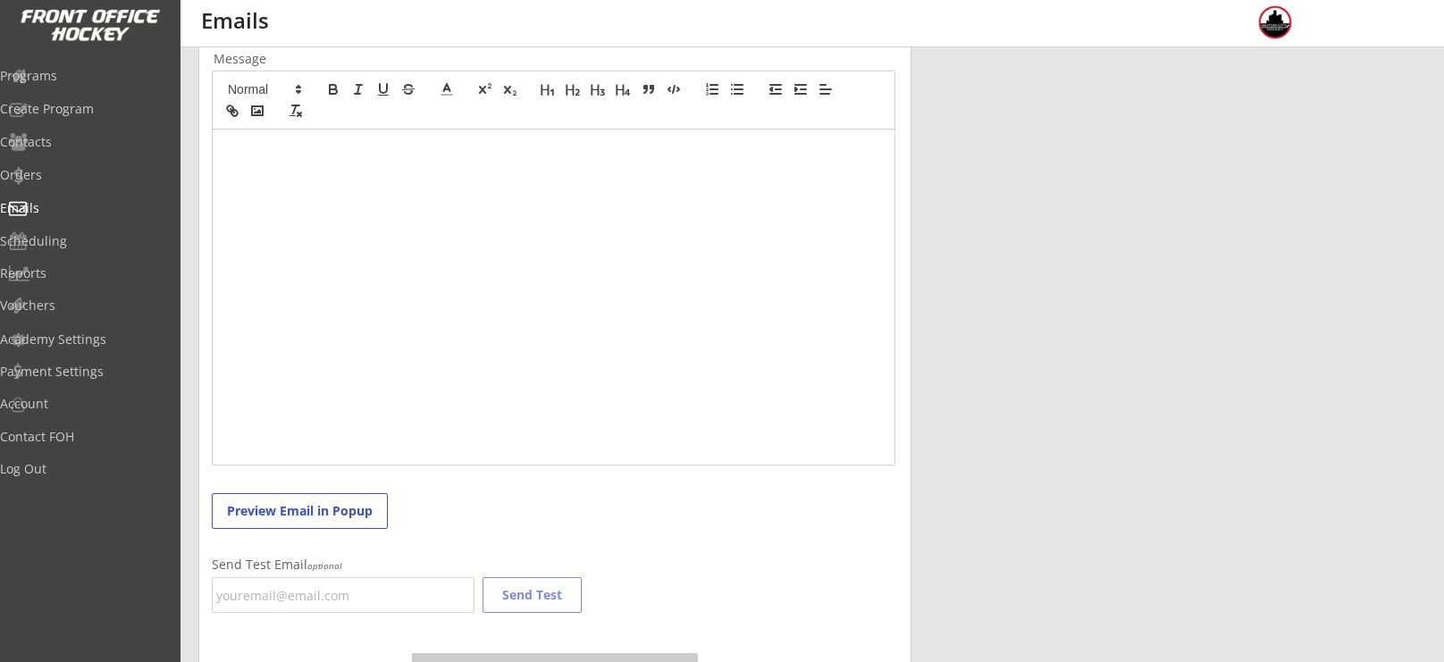
scroll to position [375, 0]
click at [81, 85] on div "Programs" at bounding box center [85, 77] width 170 height 31
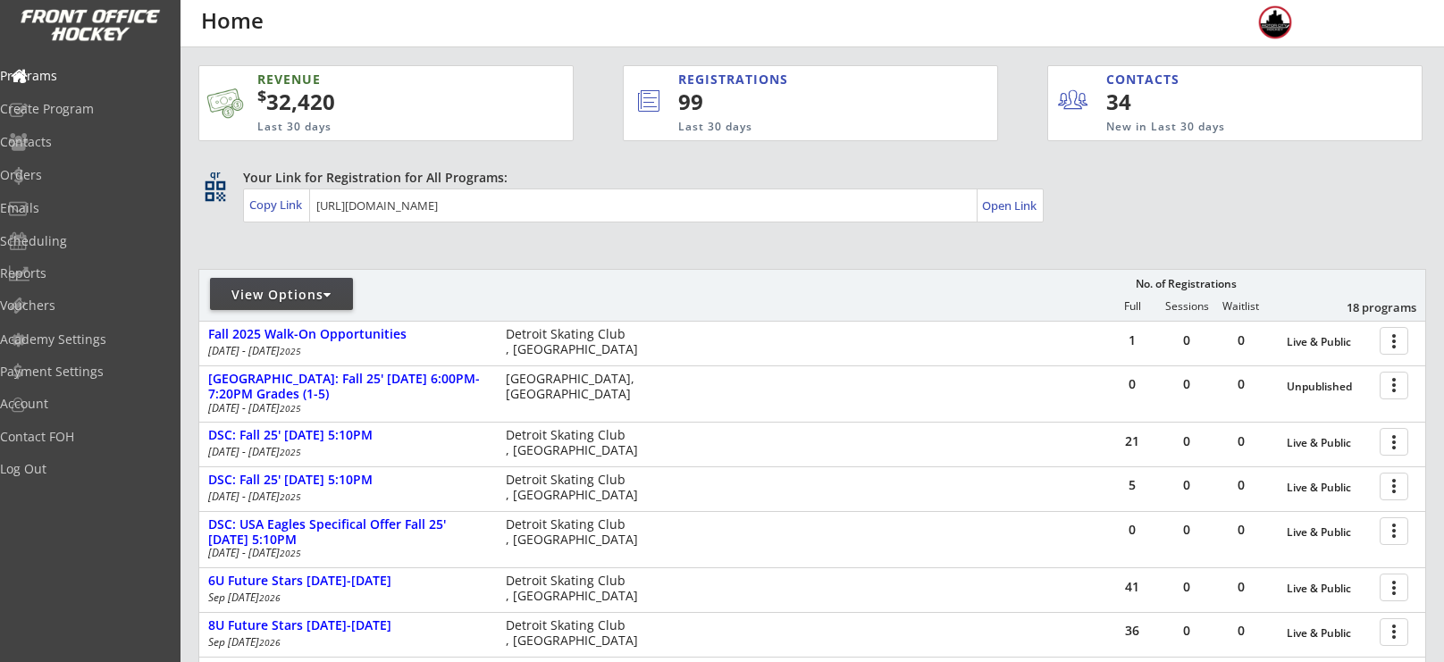
click at [275, 298] on div "View Options" at bounding box center [281, 295] width 143 height 18
select select ""Upcoming Programs""
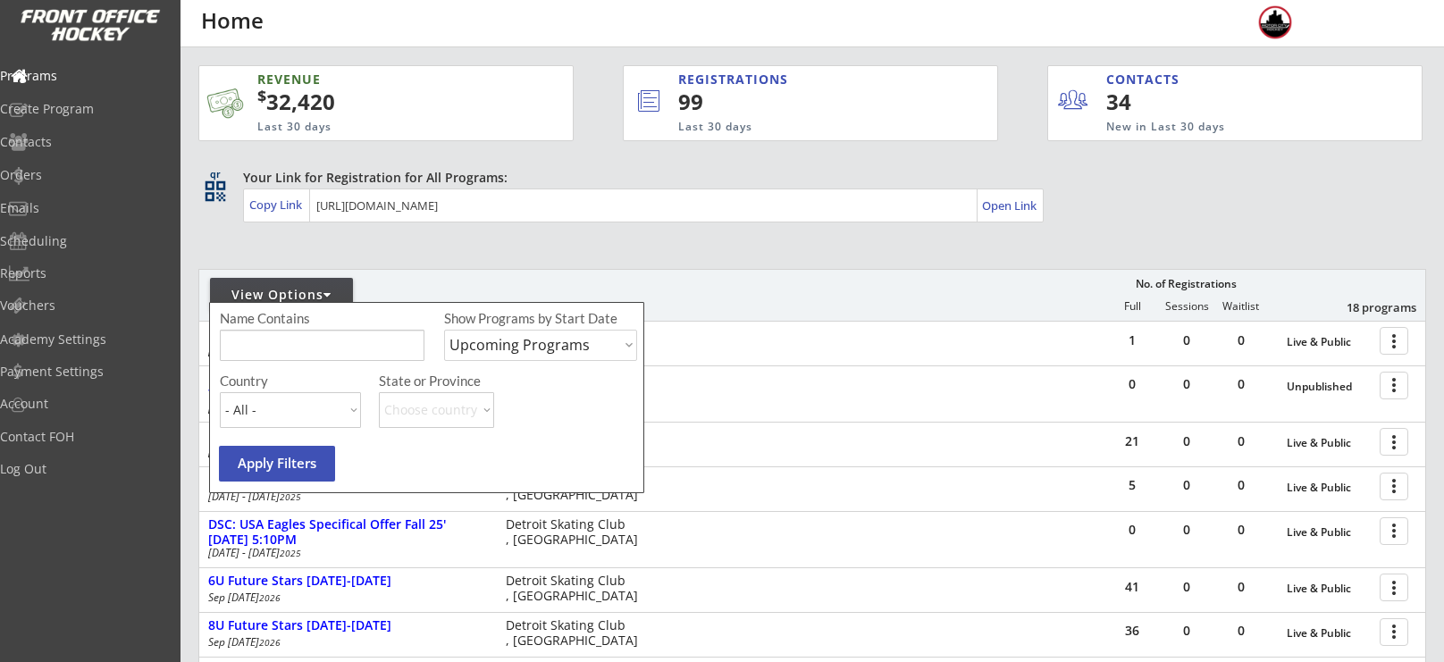
click at [300, 348] on input "input" at bounding box center [322, 345] width 205 height 31
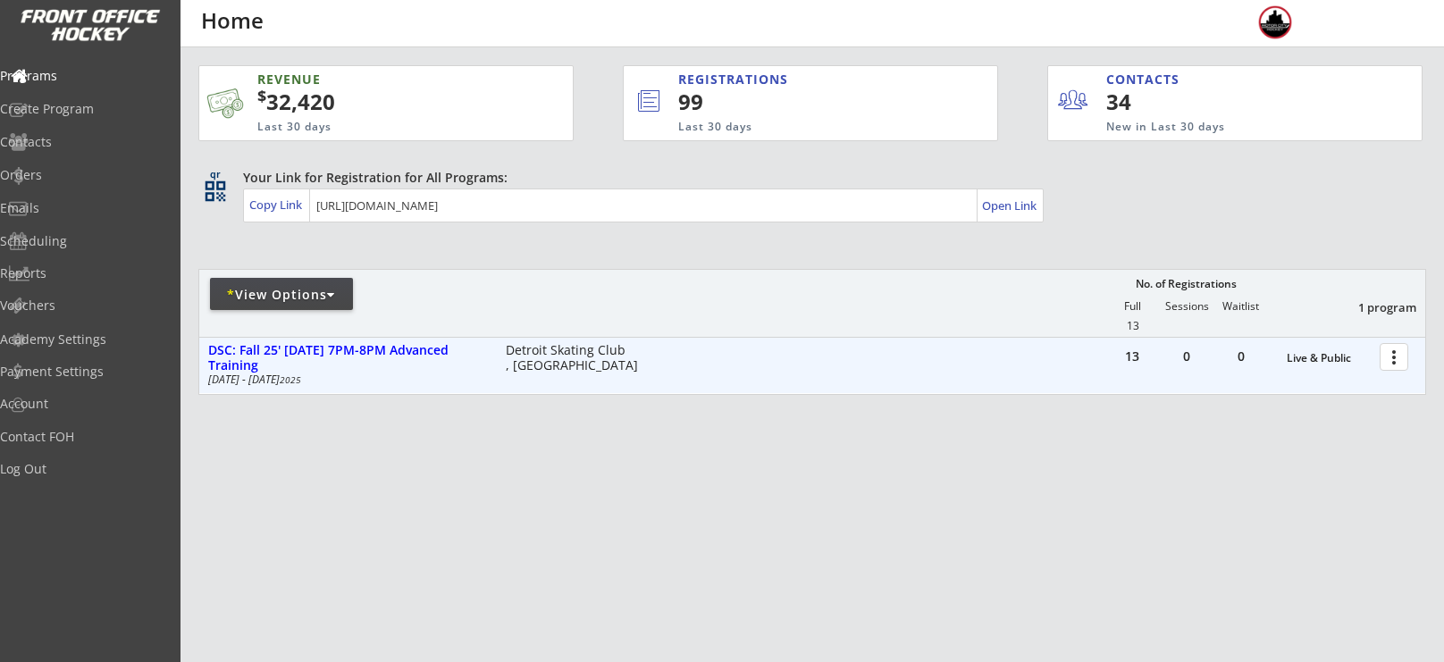
click at [1402, 358] on div at bounding box center [1397, 356] width 31 height 31
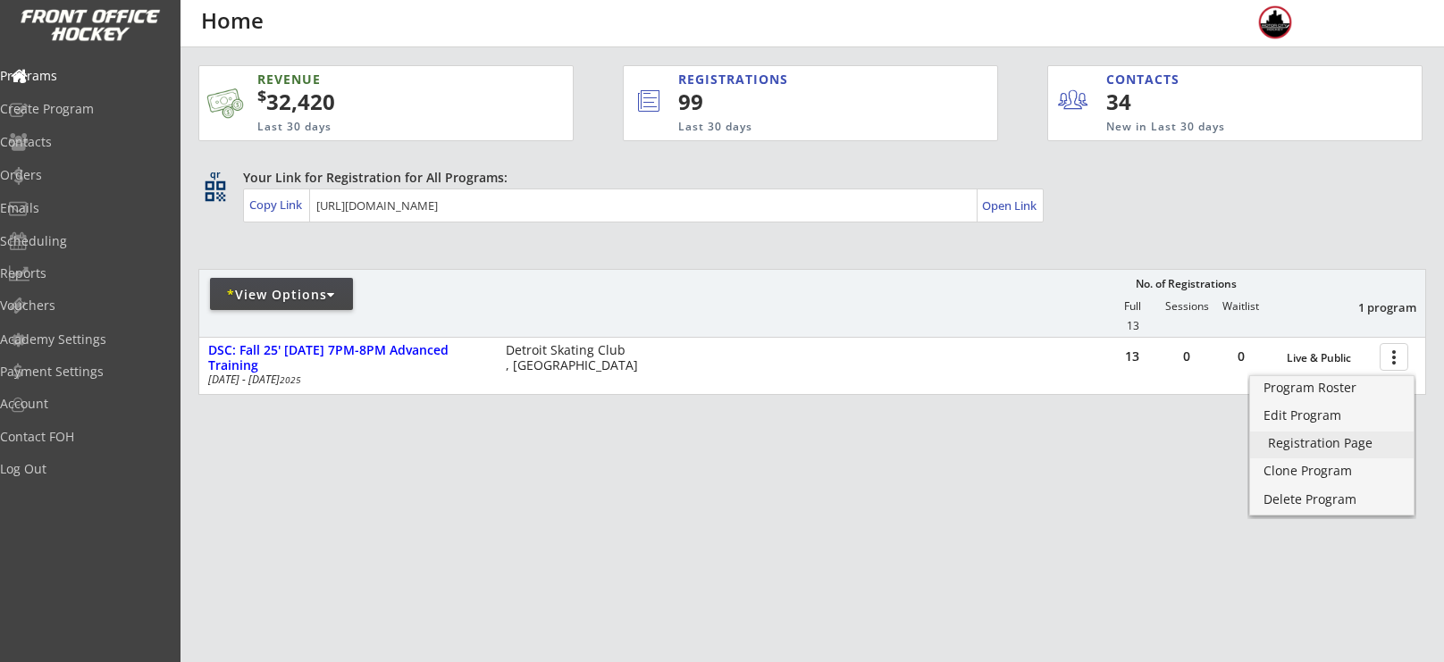
click at [1334, 437] on div "Registration Page" at bounding box center [1332, 443] width 128 height 13
click at [305, 291] on div "* View Options" at bounding box center [281, 295] width 143 height 18
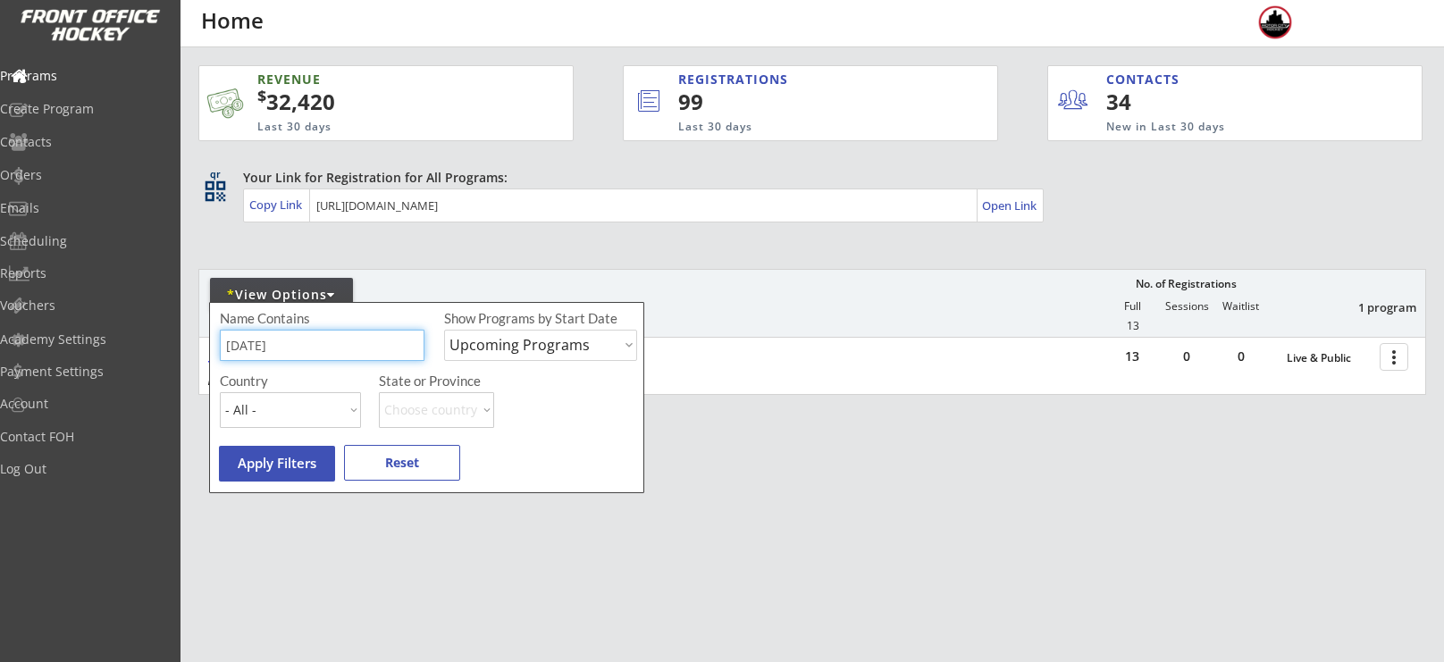
click at [320, 334] on input "input" at bounding box center [322, 345] width 205 height 31
type input "m"
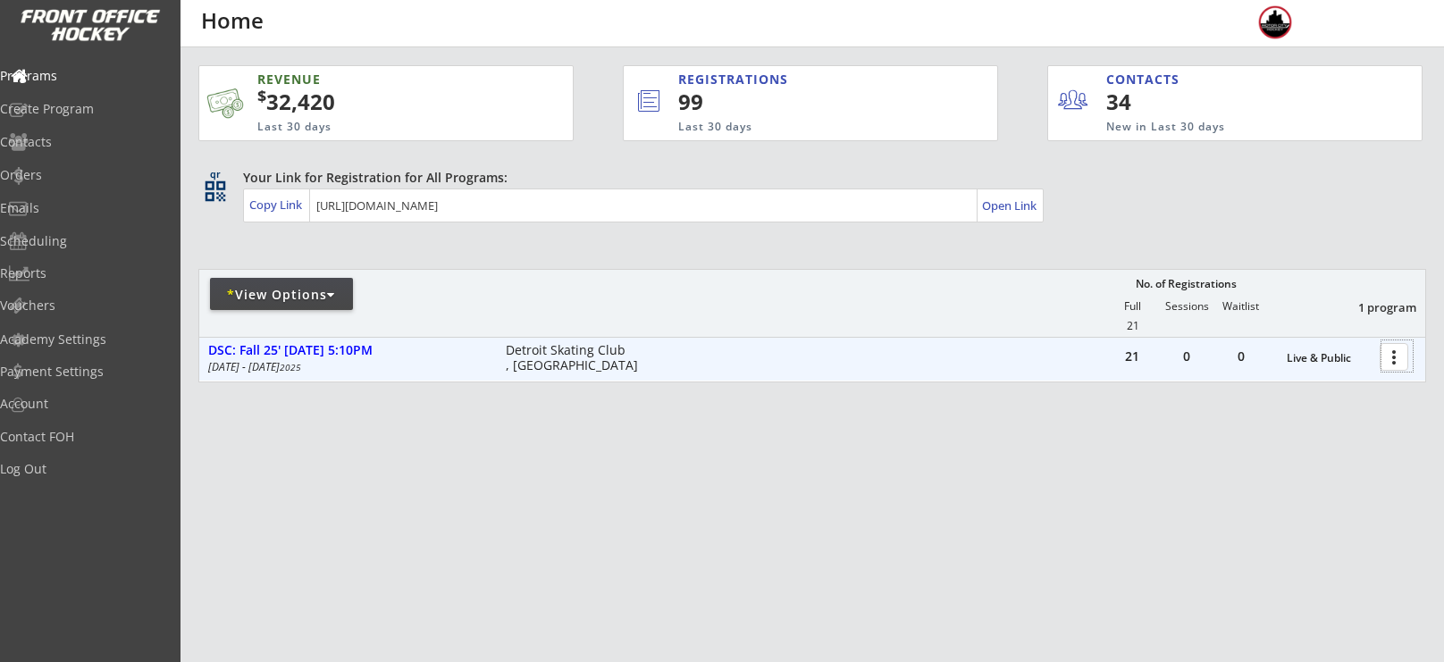
click at [1395, 356] on div at bounding box center [1397, 356] width 31 height 31
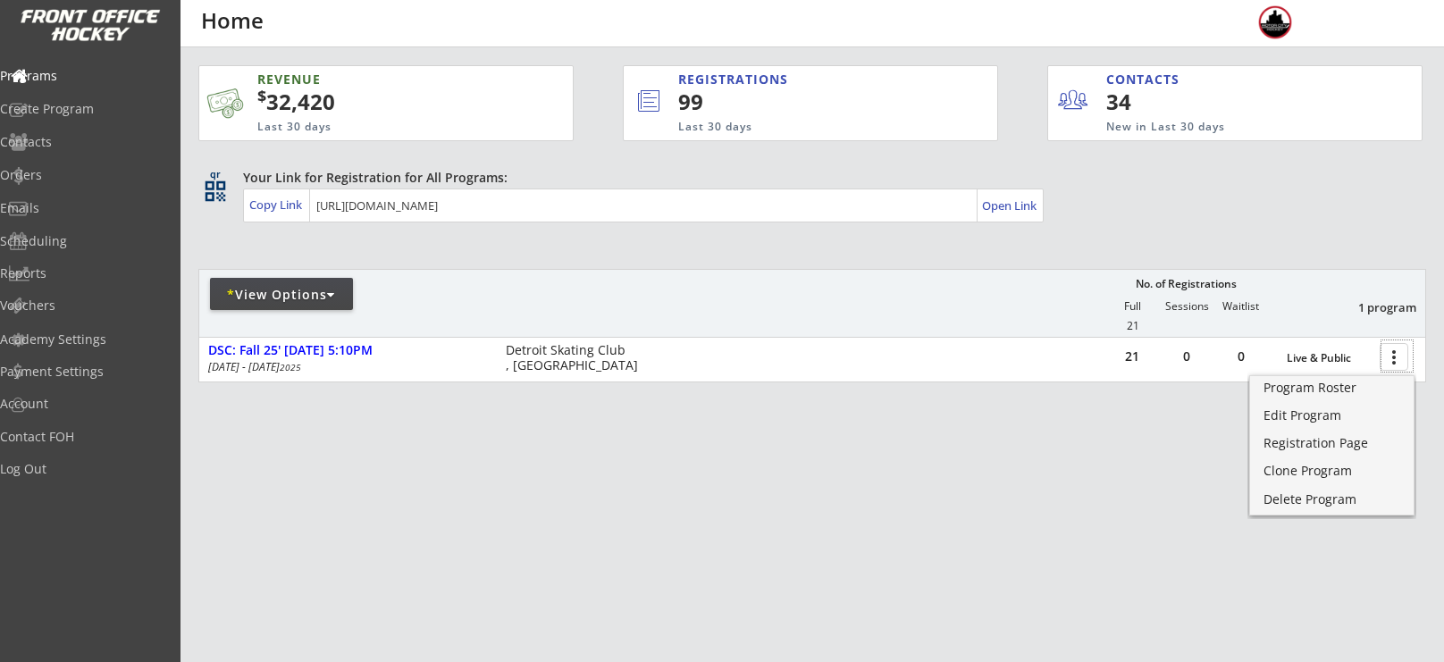
click at [299, 283] on div "* View Options" at bounding box center [281, 294] width 143 height 32
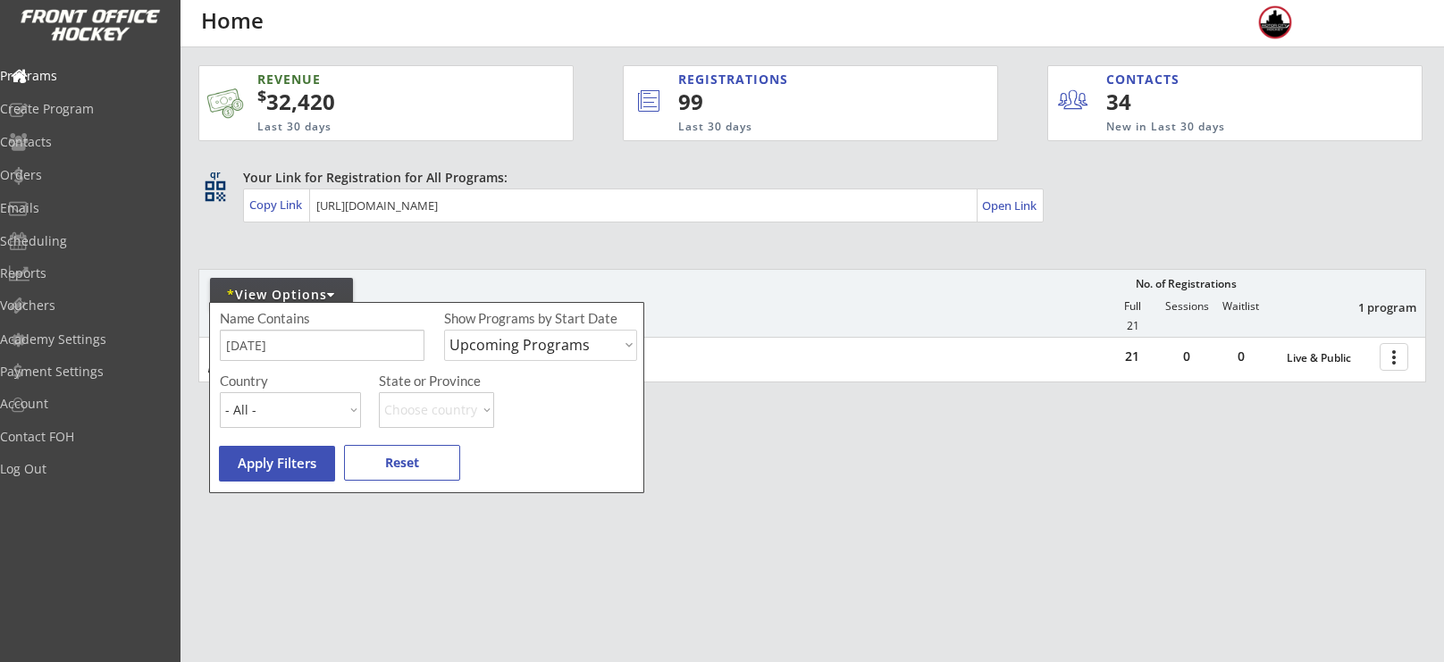
click at [294, 351] on input "input" at bounding box center [322, 345] width 205 height 31
type input "t"
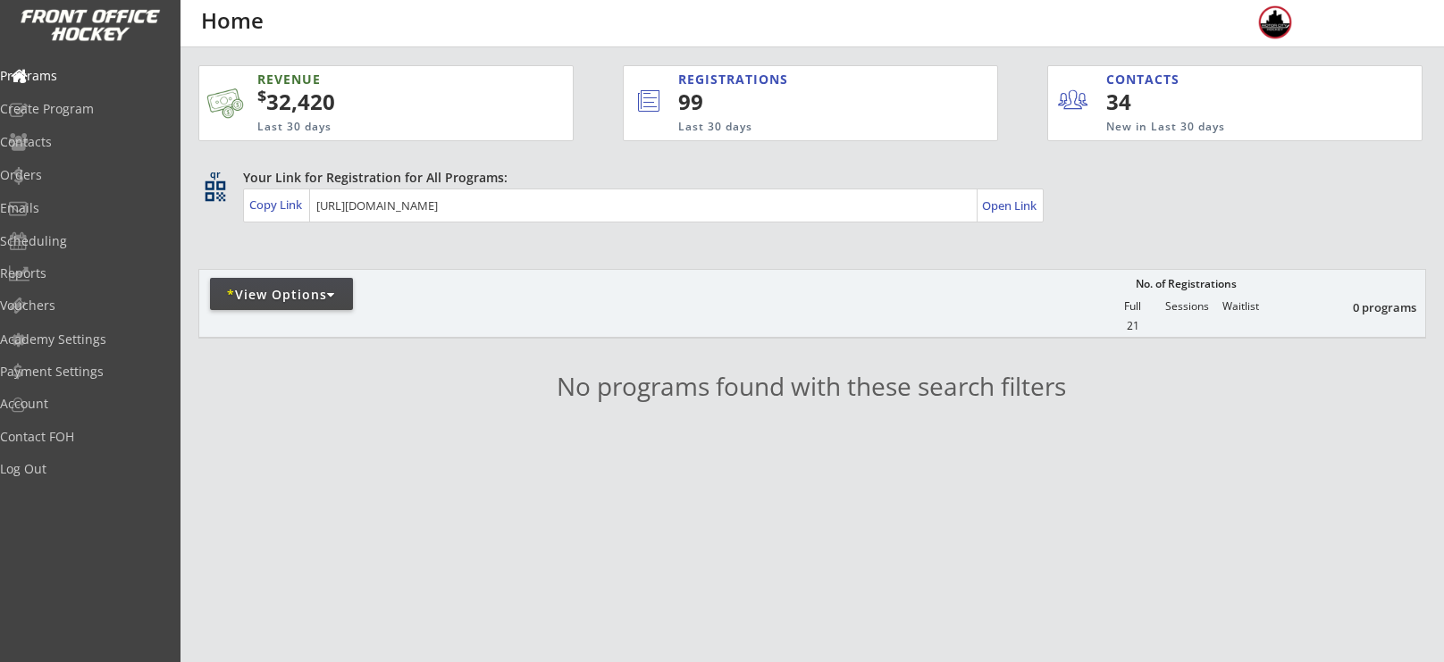
click at [286, 305] on div "* View Options" at bounding box center [281, 294] width 143 height 32
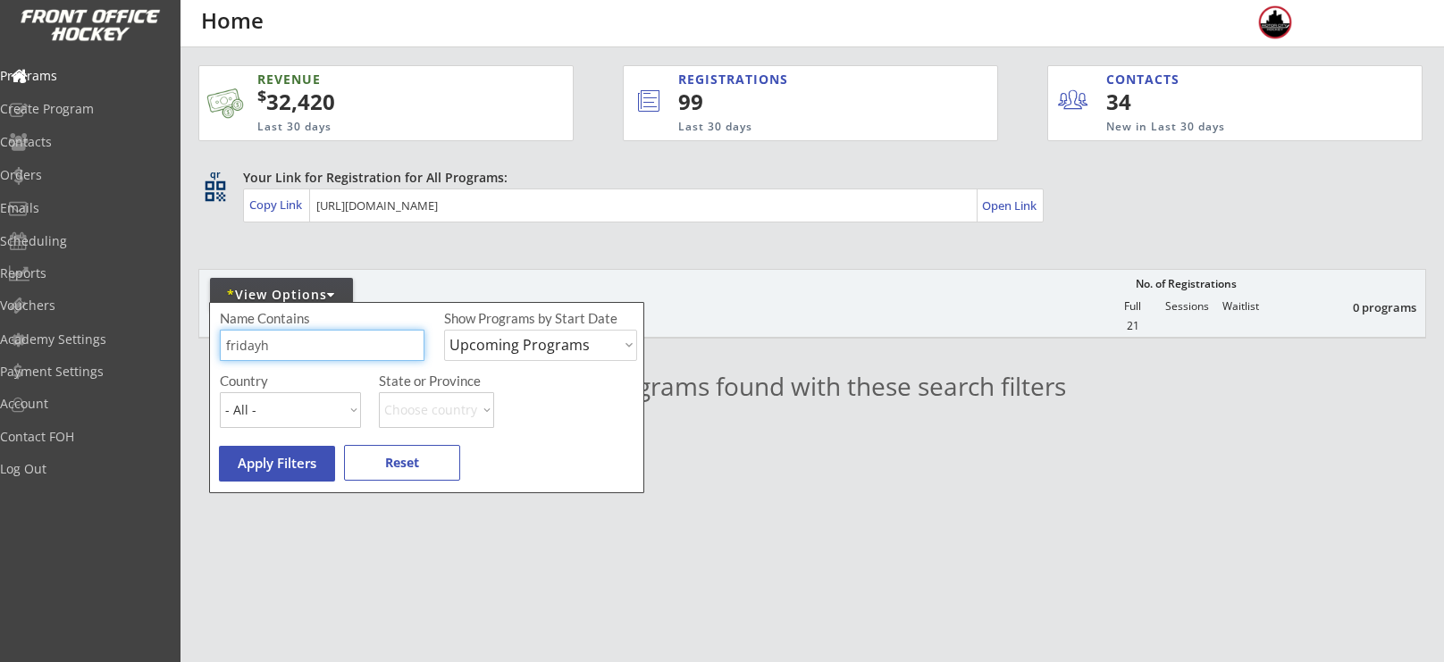
click at [297, 360] on input "input" at bounding box center [322, 345] width 205 height 31
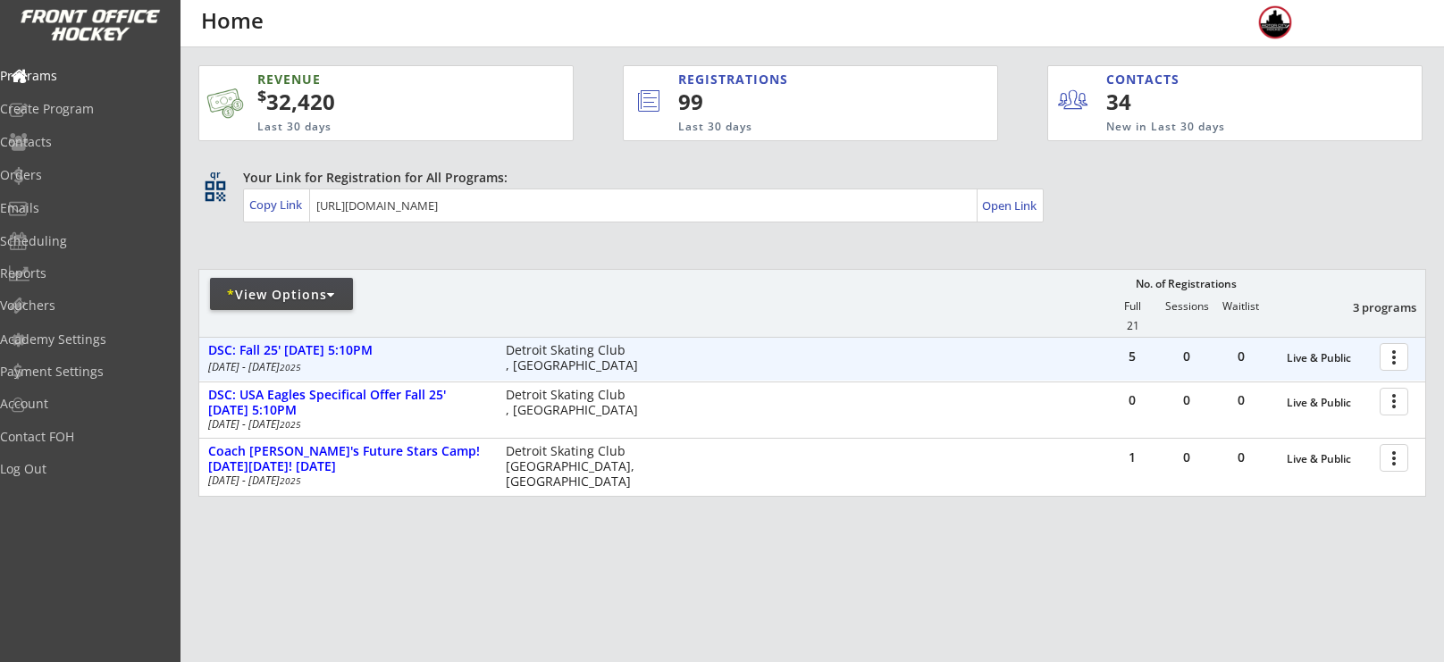
click at [1398, 349] on div at bounding box center [1397, 356] width 31 height 31
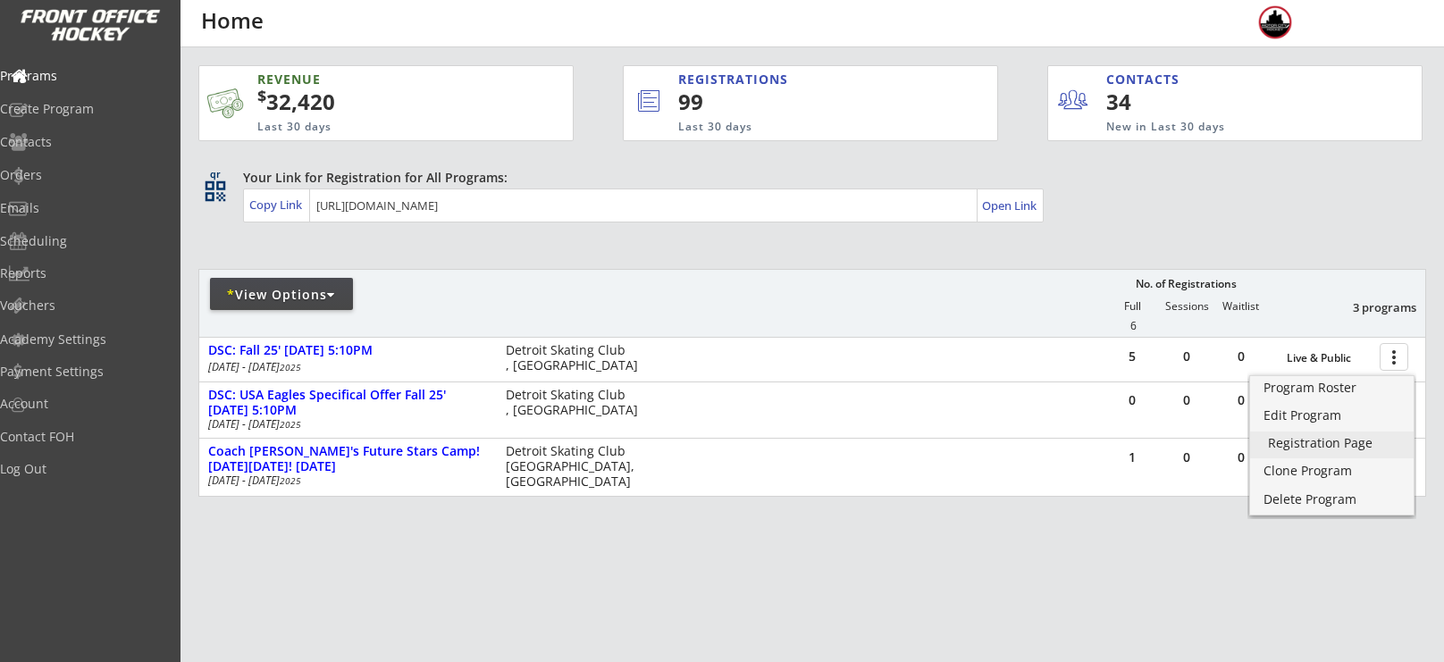
click at [1339, 440] on div "Registration Page" at bounding box center [1332, 443] width 128 height 13
click at [308, 280] on div "* View Options" at bounding box center [281, 294] width 143 height 32
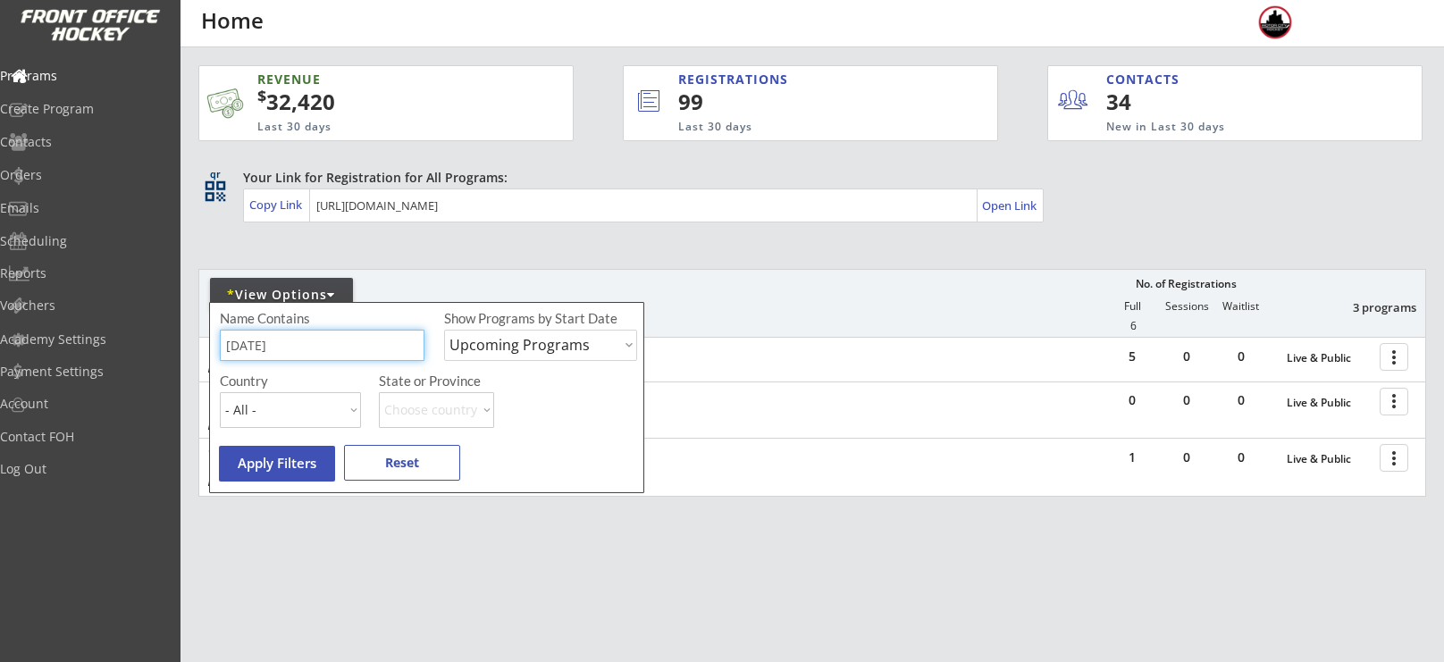
click at [314, 349] on input "input" at bounding box center [322, 345] width 205 height 31
type input "f"
type input "sunday"
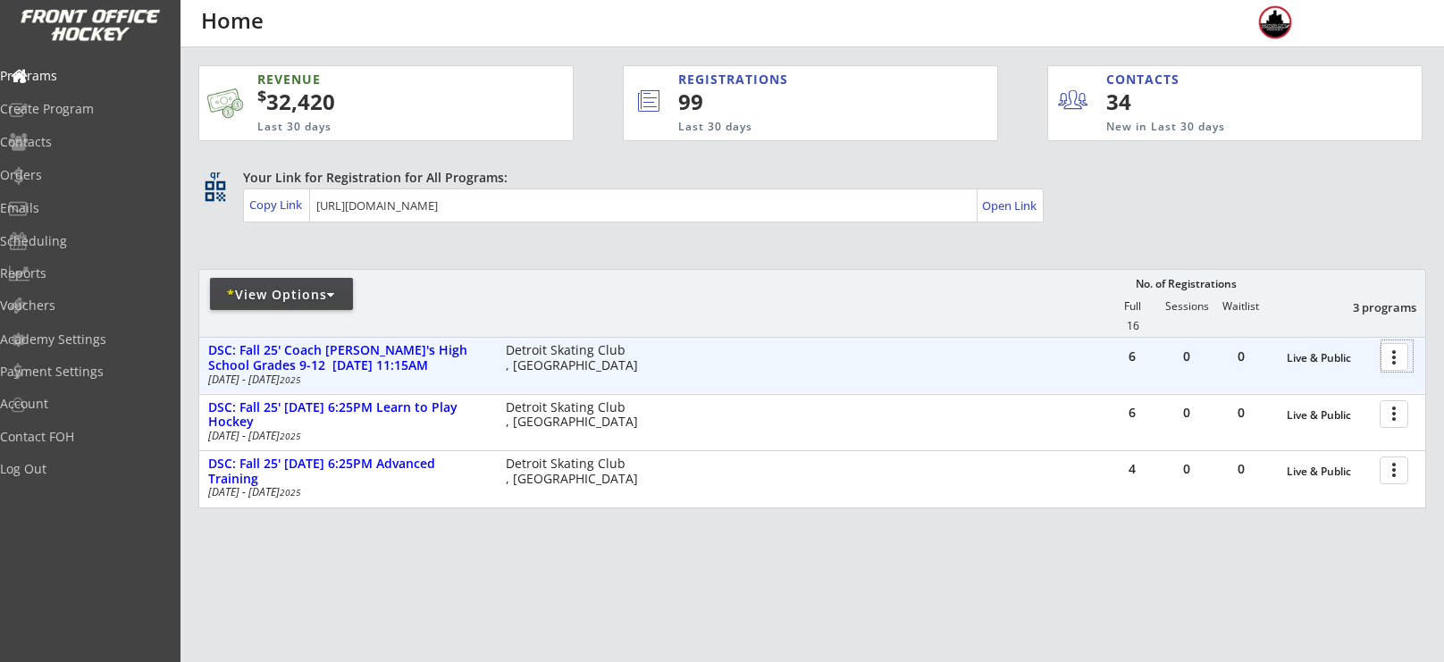
click at [1406, 362] on div at bounding box center [1397, 356] width 31 height 31
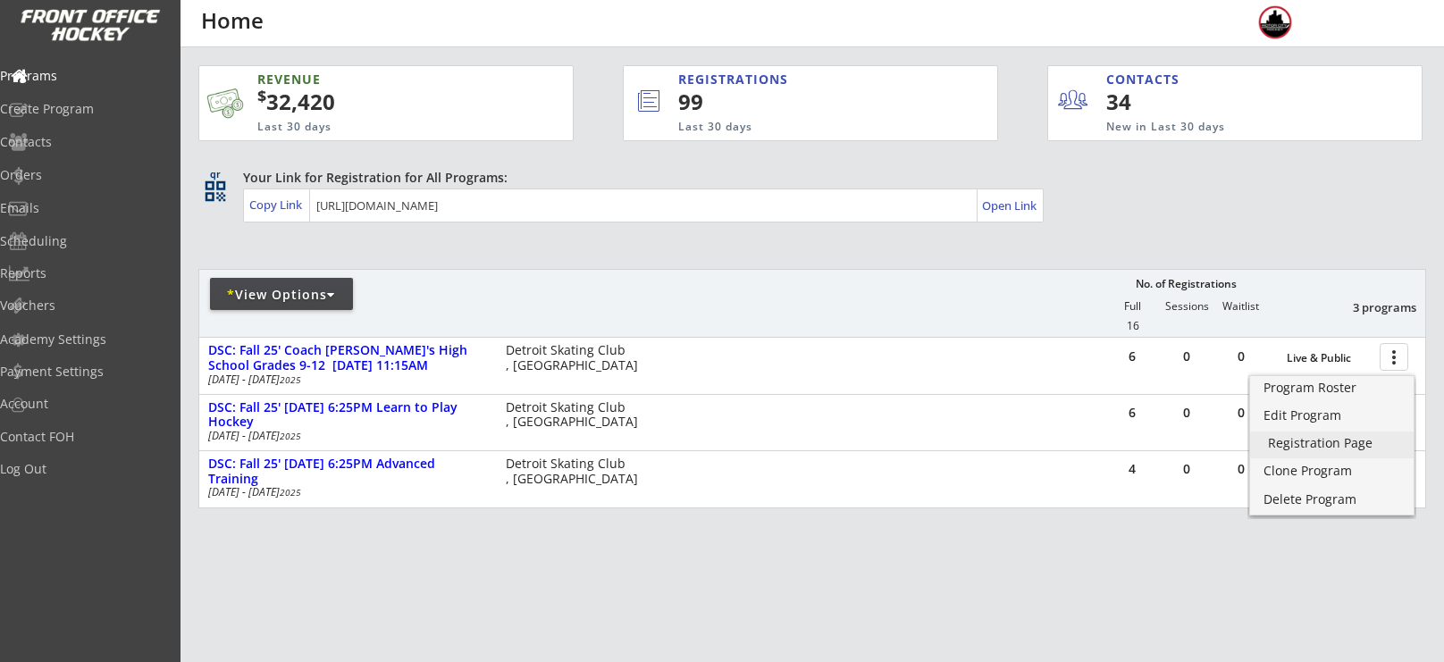
click at [1335, 440] on div "Registration Page" at bounding box center [1332, 443] width 128 height 13
click at [1358, 390] on div "Program Roster" at bounding box center [1332, 388] width 128 height 13
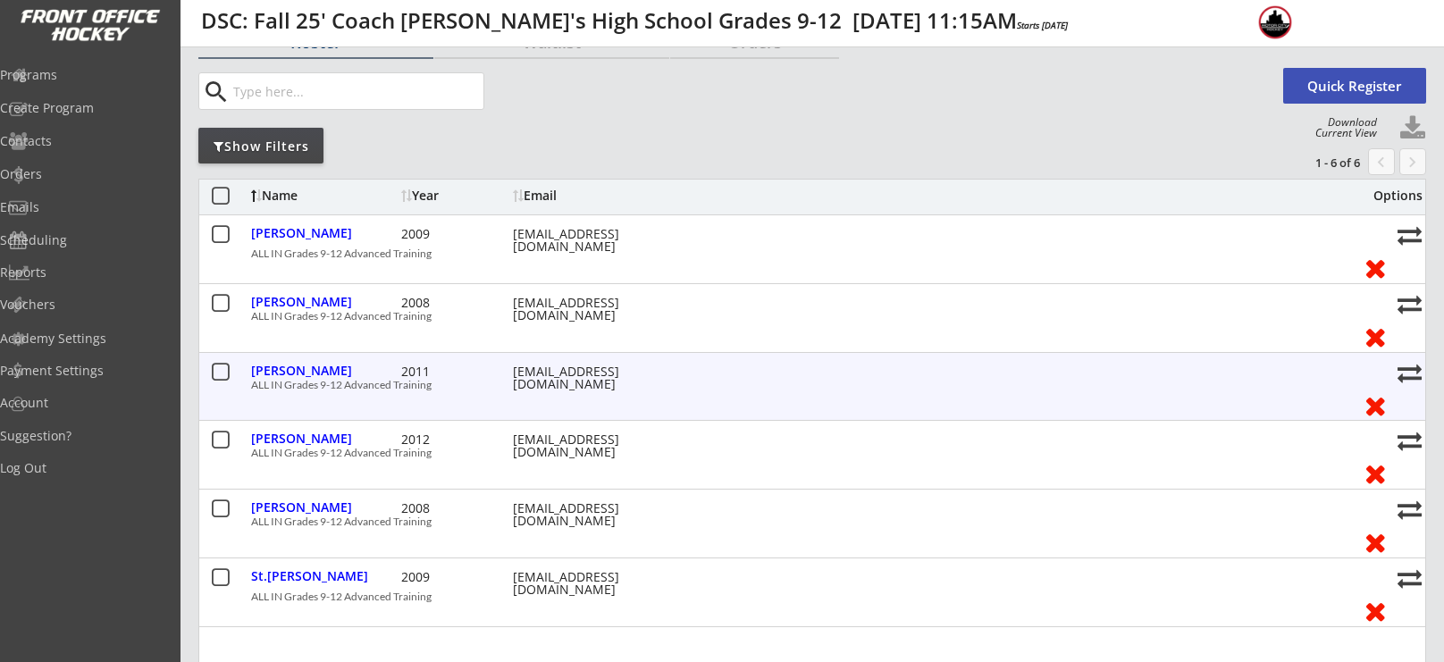
scroll to position [80, 0]
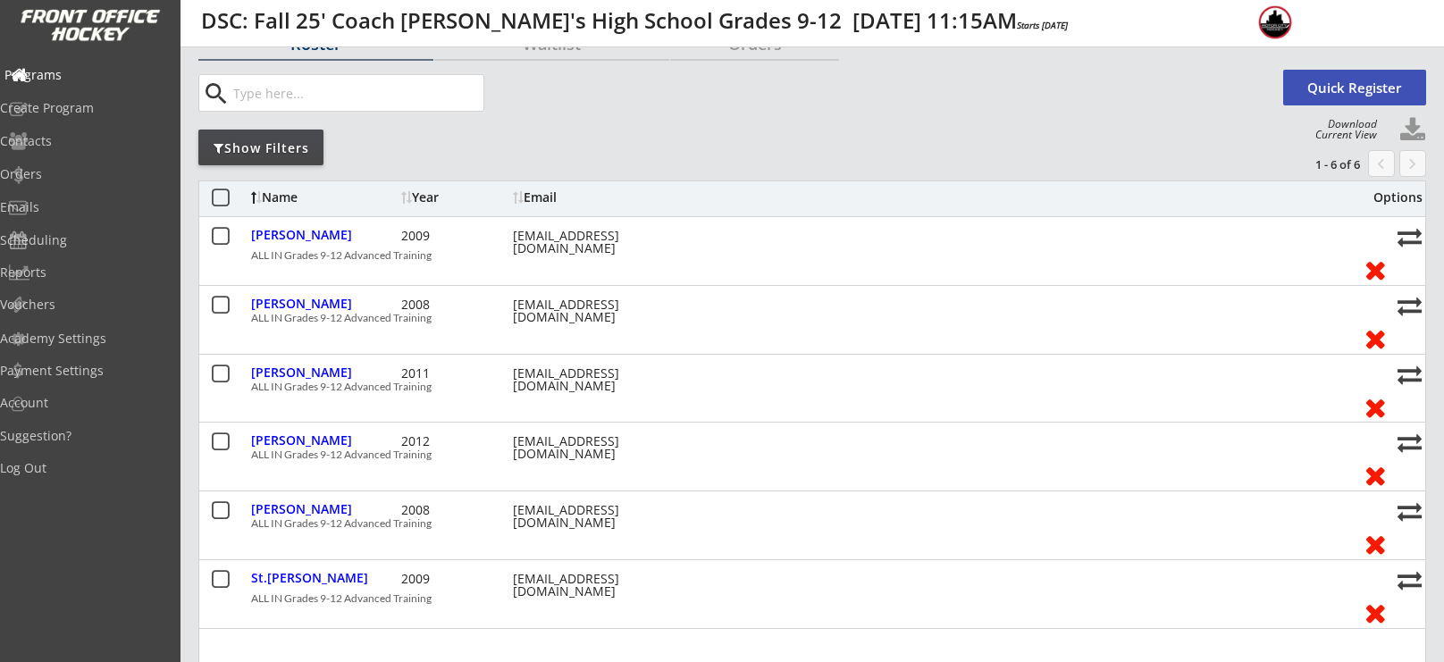
click at [72, 78] on div "Programs" at bounding box center [84, 75] width 161 height 13
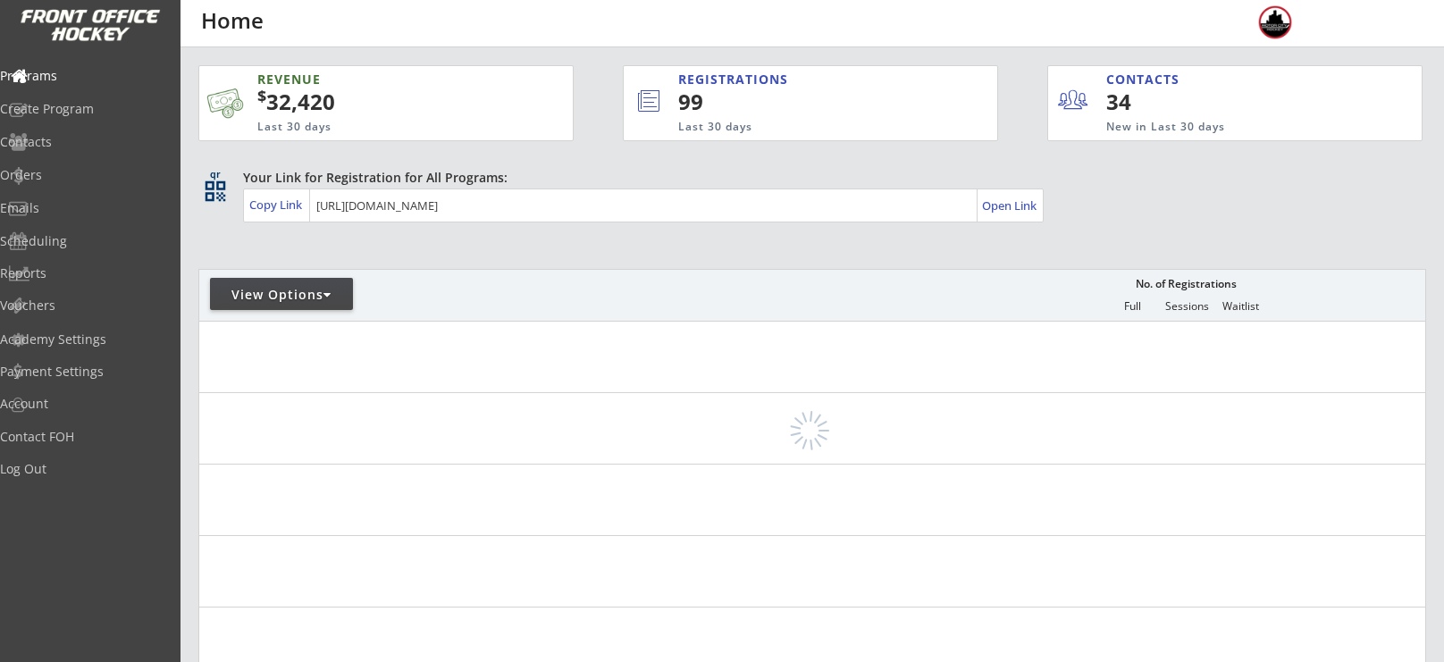
click at [313, 293] on div "View Options" at bounding box center [281, 295] width 143 height 18
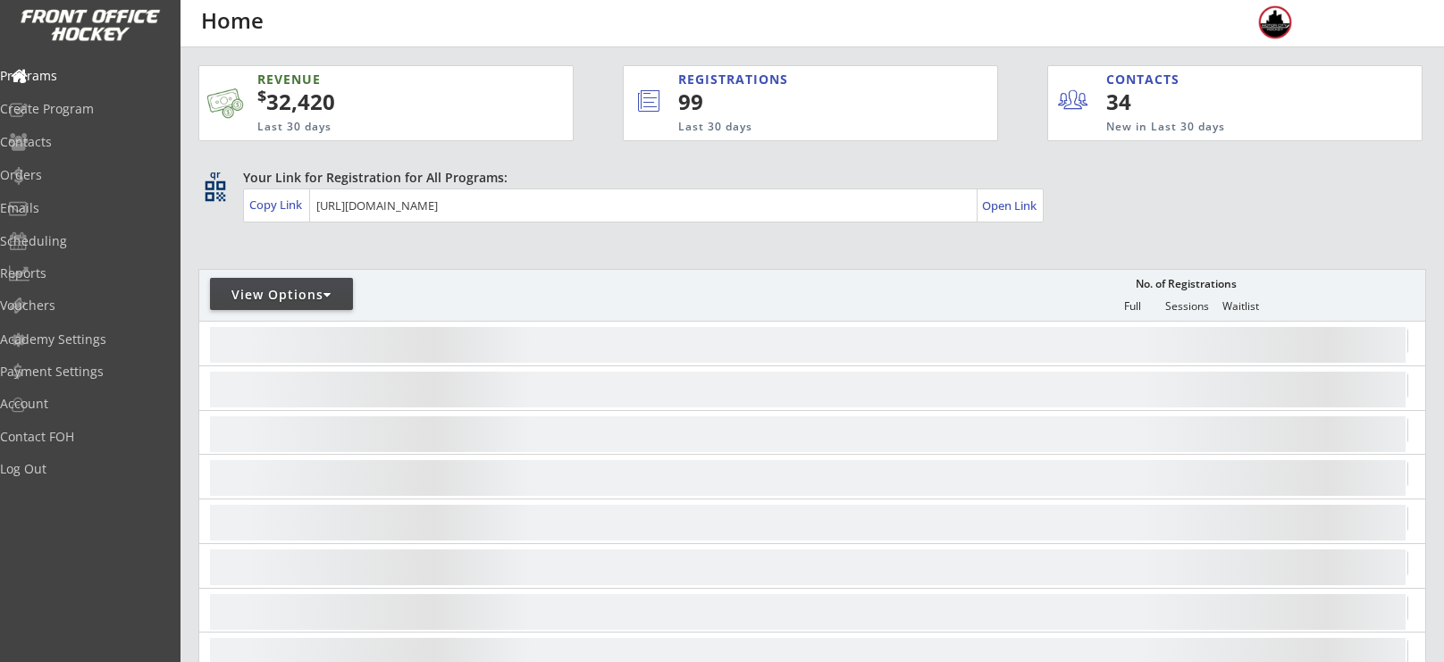
select select ""Upcoming Programs""
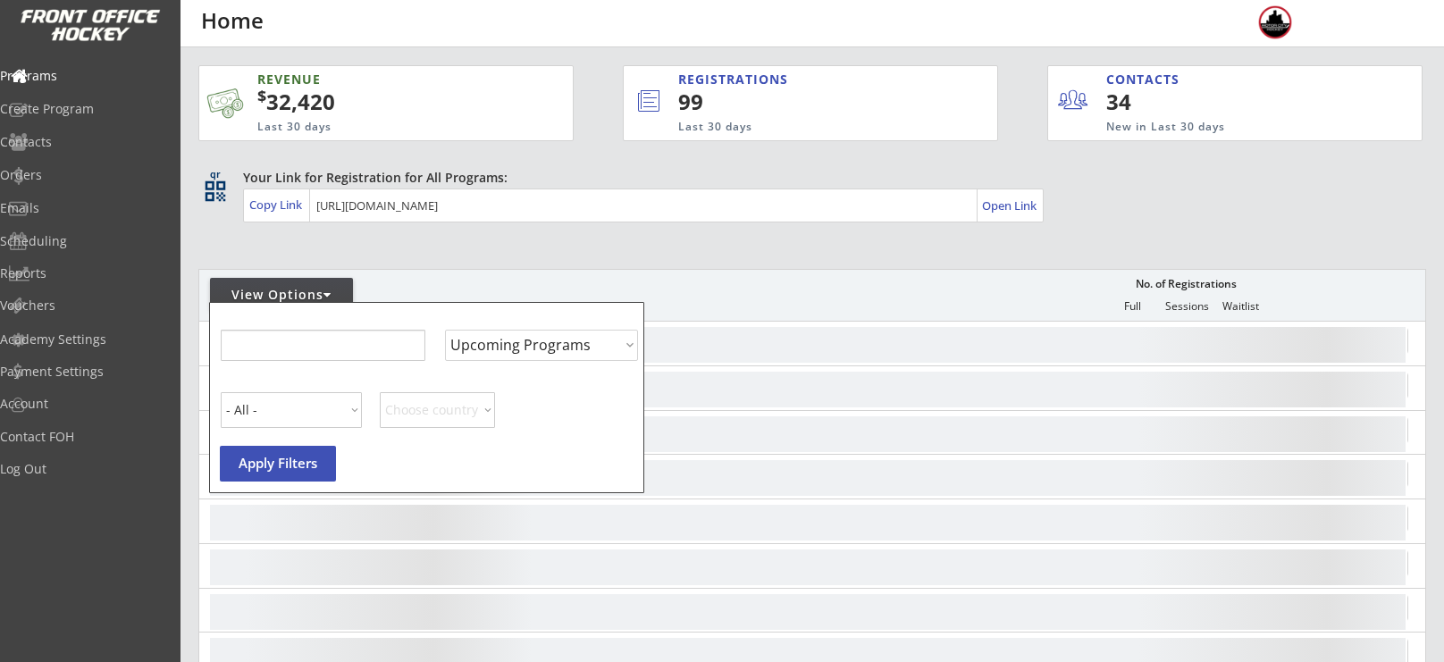
select select ""Upcoming Programs""
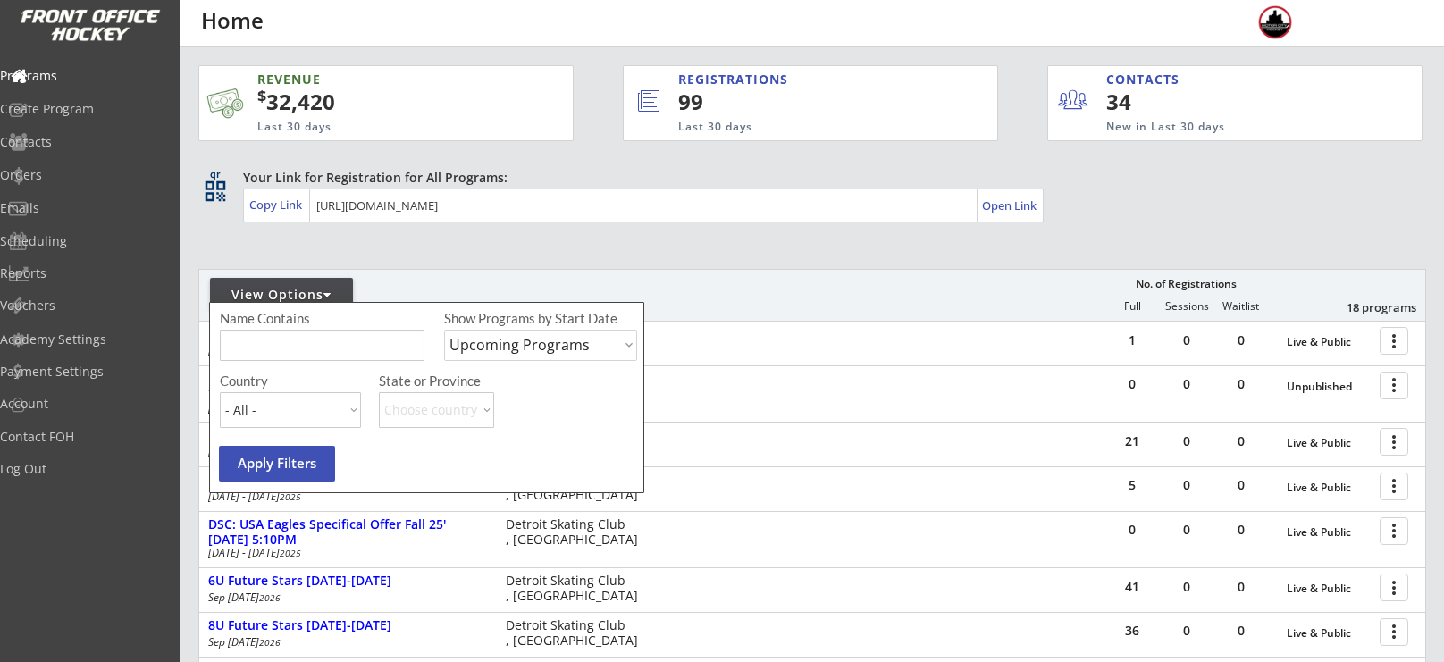
click at [317, 356] on input "input" at bounding box center [322, 345] width 205 height 31
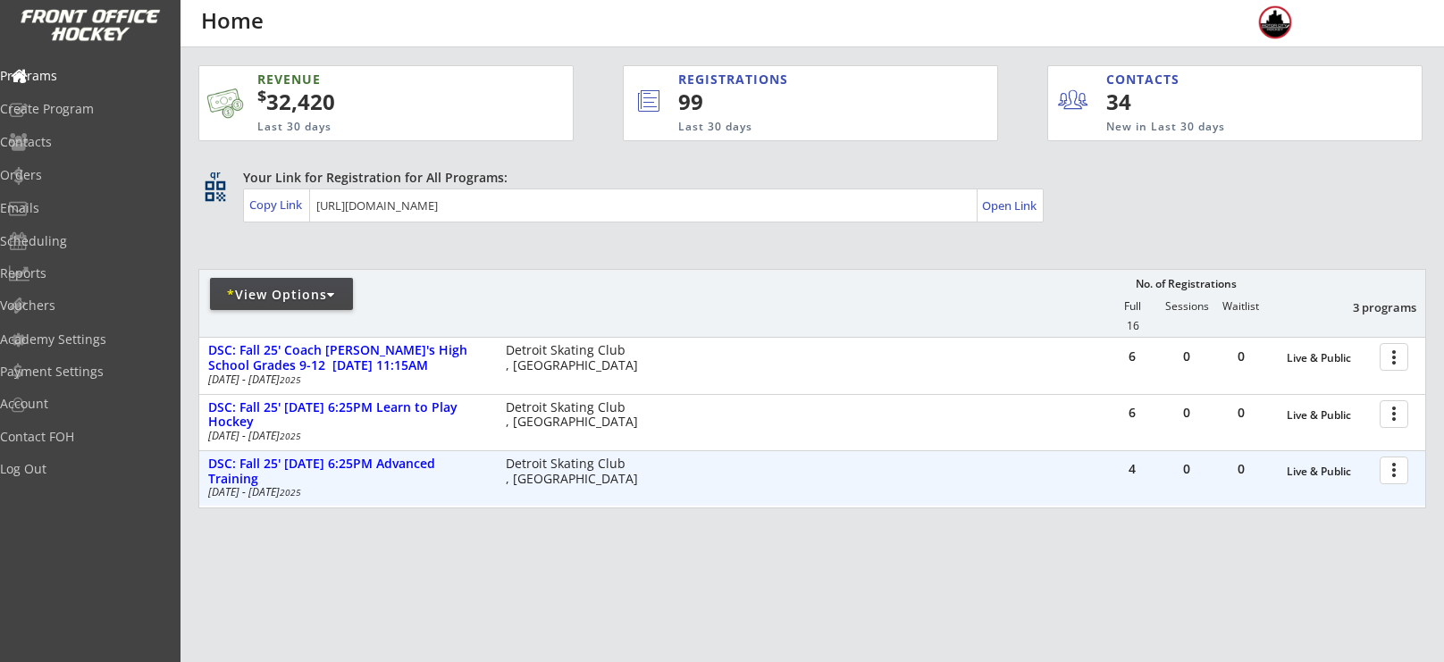
click at [1390, 477] on div at bounding box center [1397, 469] width 31 height 31
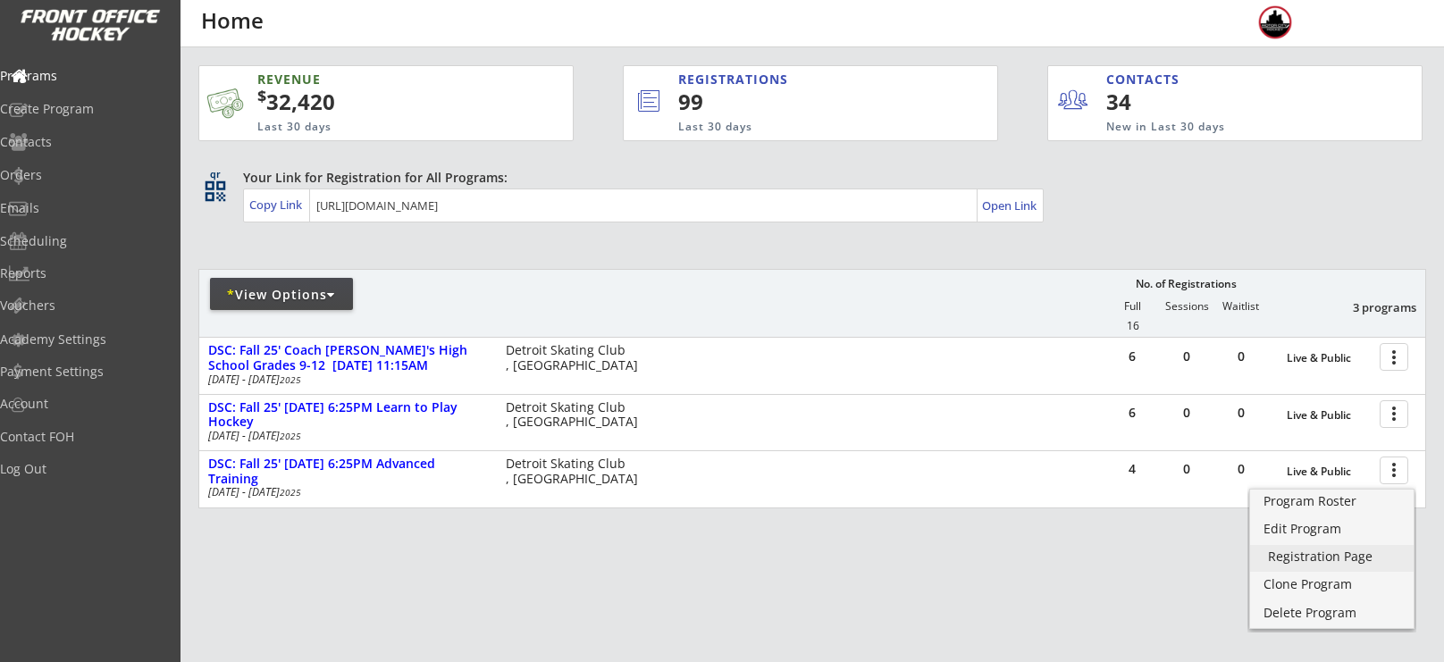
click at [1307, 559] on div "Registration Page" at bounding box center [1332, 557] width 128 height 13
click at [242, 296] on div "* View Options" at bounding box center [281, 295] width 143 height 18
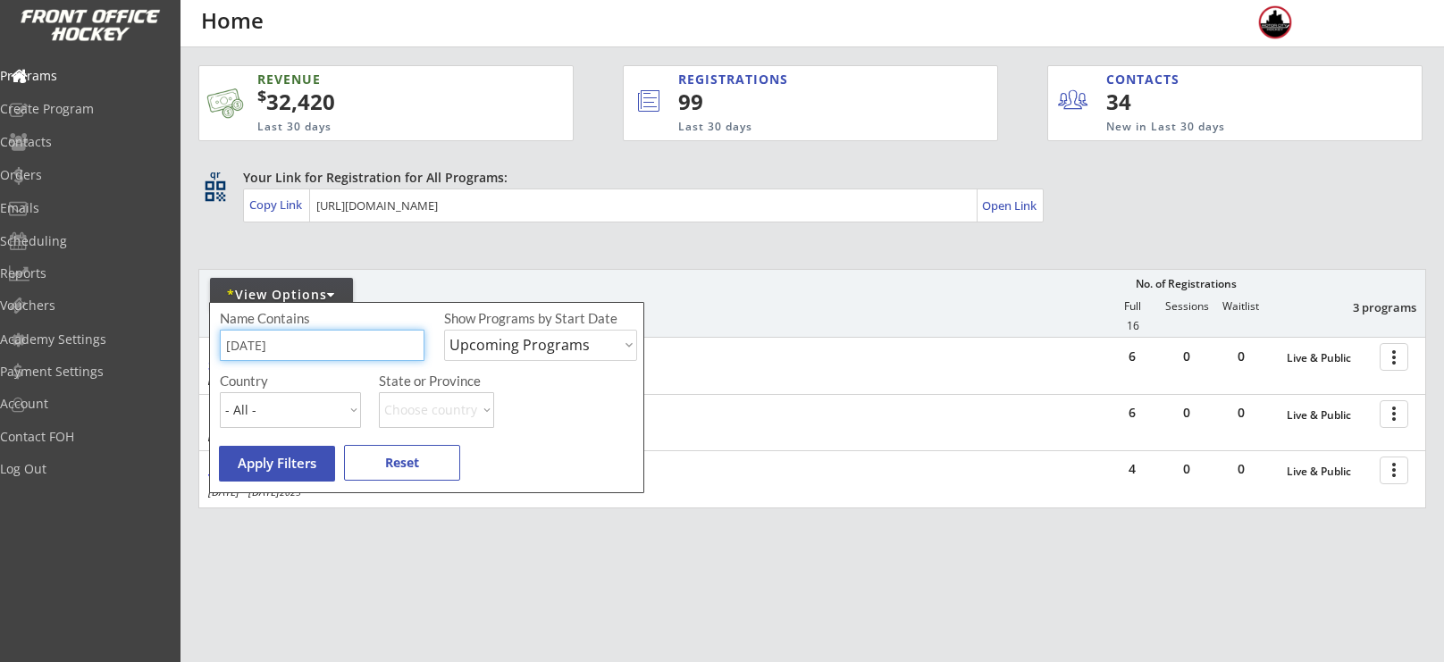
drag, startPoint x: 283, startPoint y: 345, endPoint x: 189, endPoint y: 335, distance: 94.4
click at [189, 335] on body "REVENUE $ 32,420 Last 30 days REGISTRATIONS 99 Last 30 days CONTACTS 34 New in …" at bounding box center [722, 331] width 1444 height 662
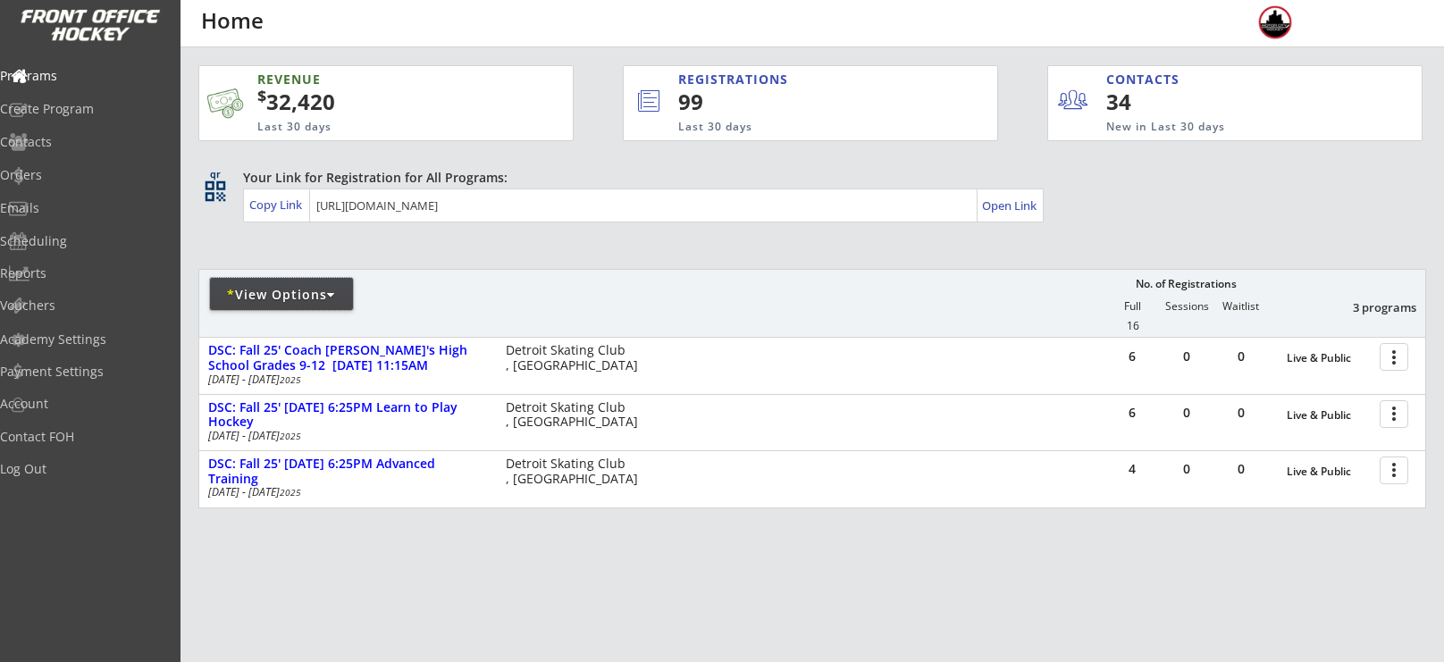
click at [311, 305] on div "* View Options" at bounding box center [281, 294] width 143 height 32
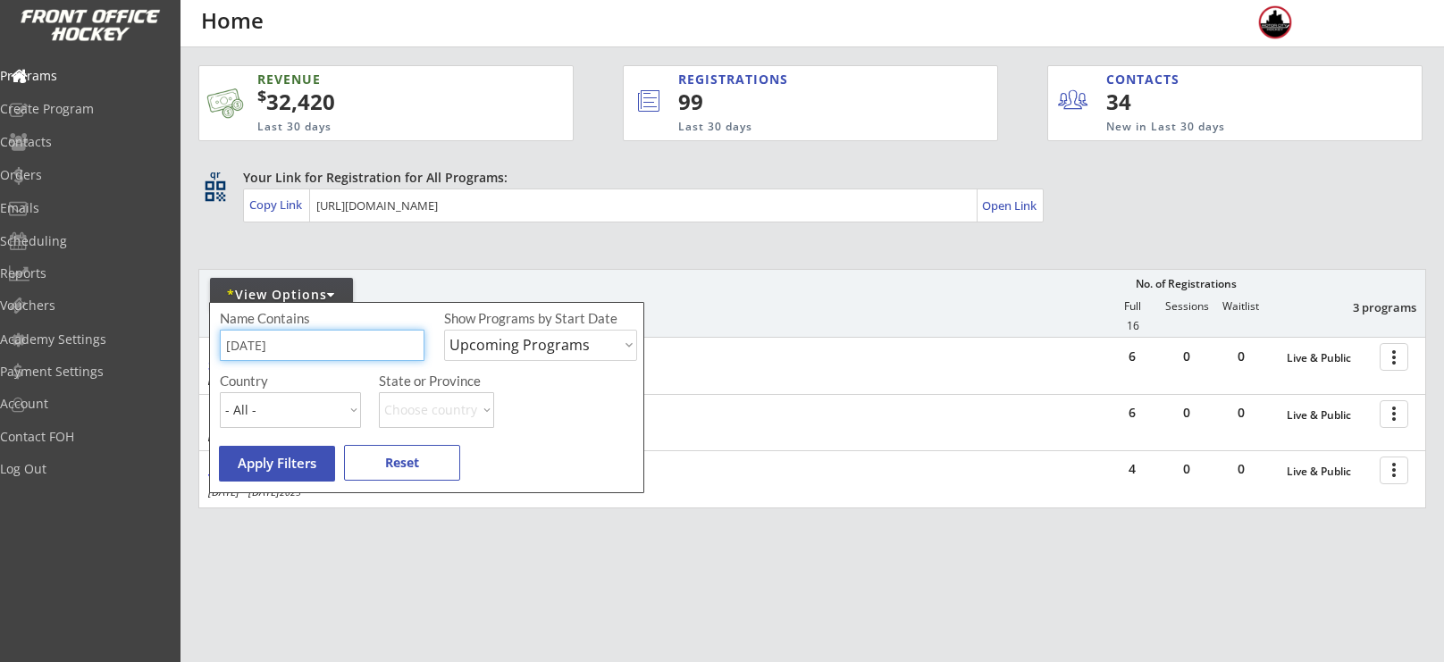
click at [323, 337] on input "input" at bounding box center [322, 345] width 205 height 31
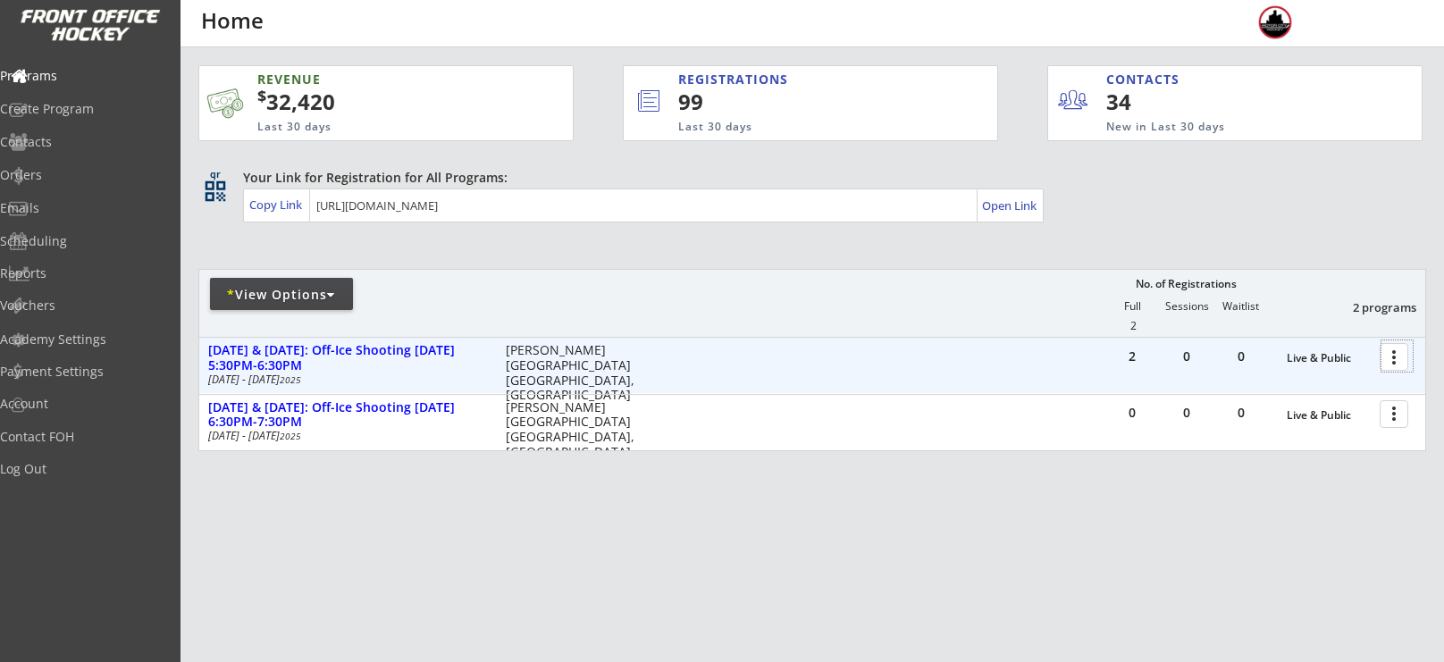
click at [1401, 357] on div at bounding box center [1397, 356] width 31 height 31
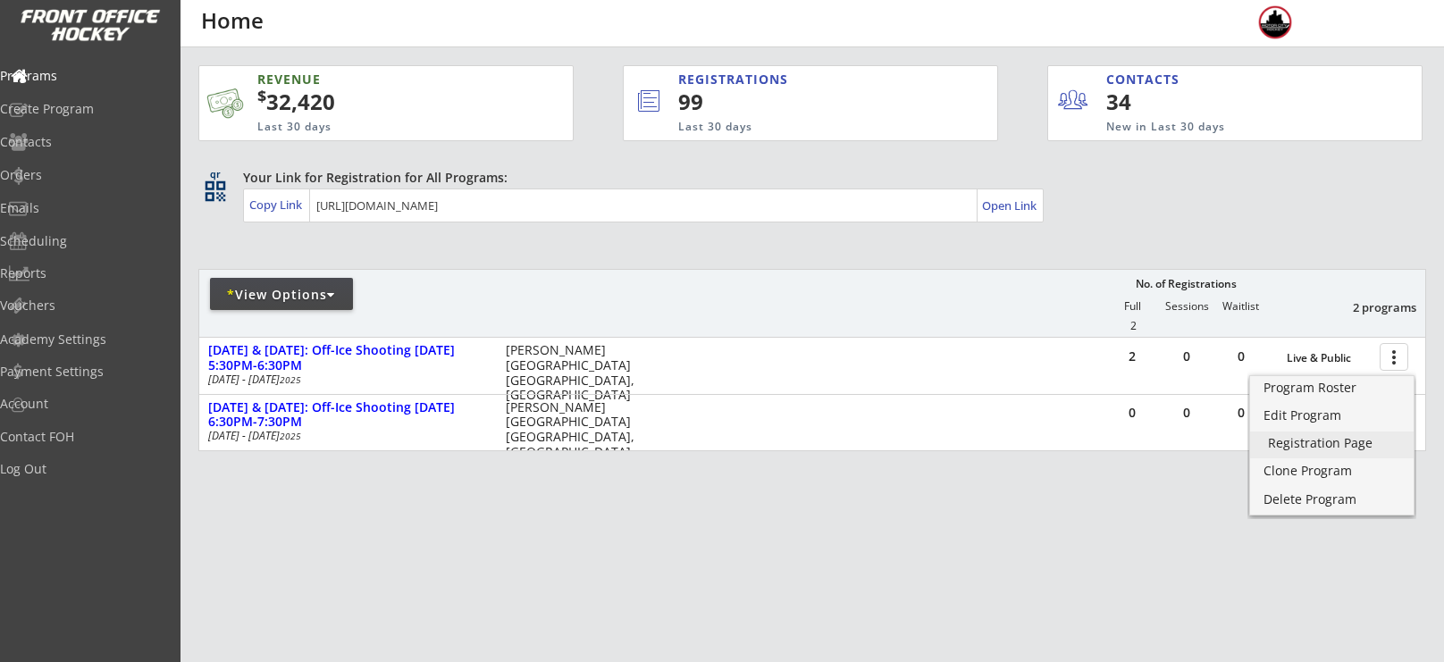
click at [1326, 444] on div "Registration Page" at bounding box center [1332, 443] width 128 height 13
click at [1084, 590] on div "REVENUE $ 32,420 Last 30 days REGISTRATIONS 99 Last 30 days CONTACTS 34 New in …" at bounding box center [812, 342] width 1228 height 591
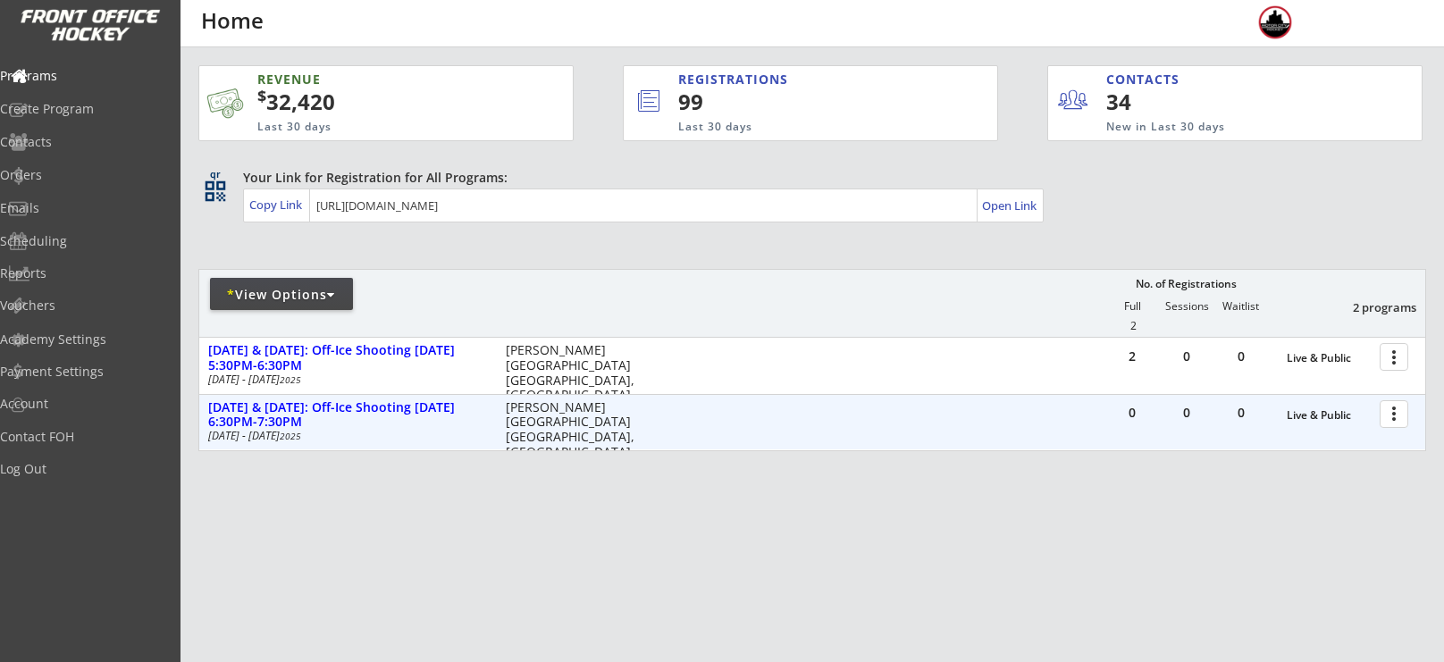
click at [1388, 421] on div at bounding box center [1397, 413] width 31 height 31
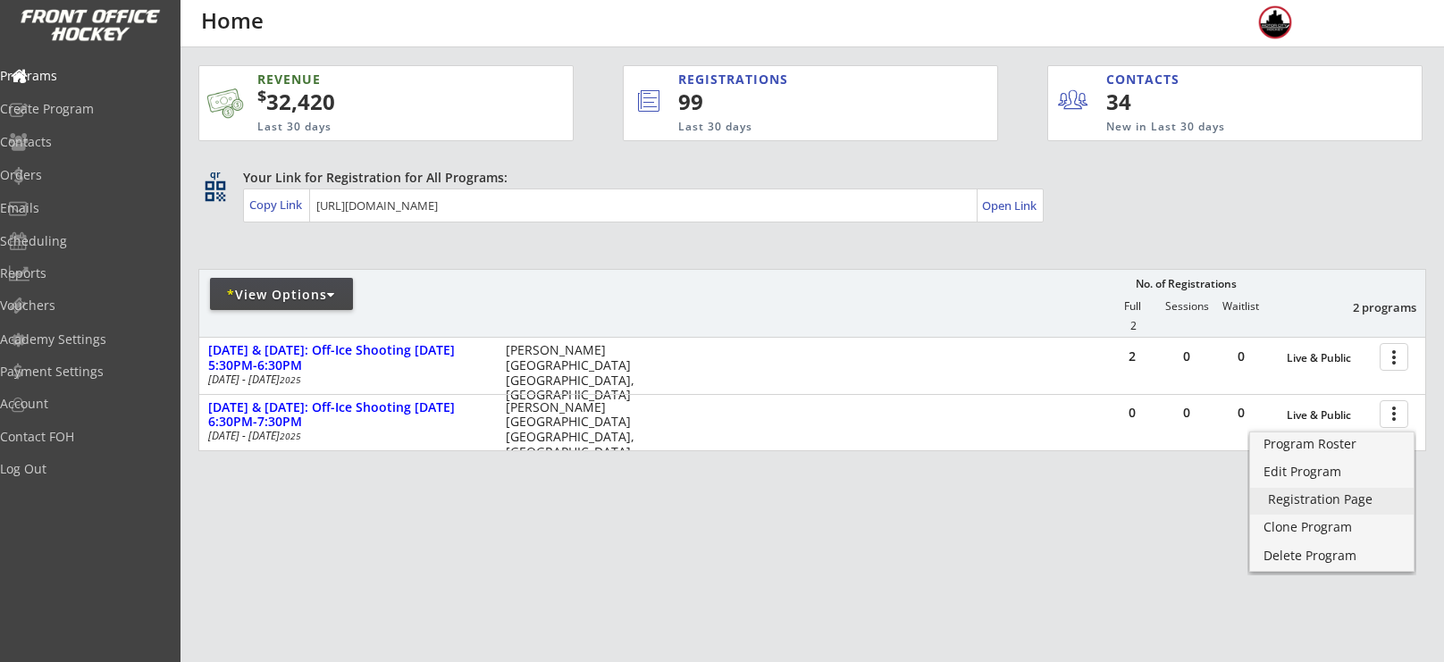
click at [1320, 501] on div "Registration Page" at bounding box center [1332, 499] width 128 height 13
click at [292, 299] on div "* View Options" at bounding box center [281, 295] width 143 height 18
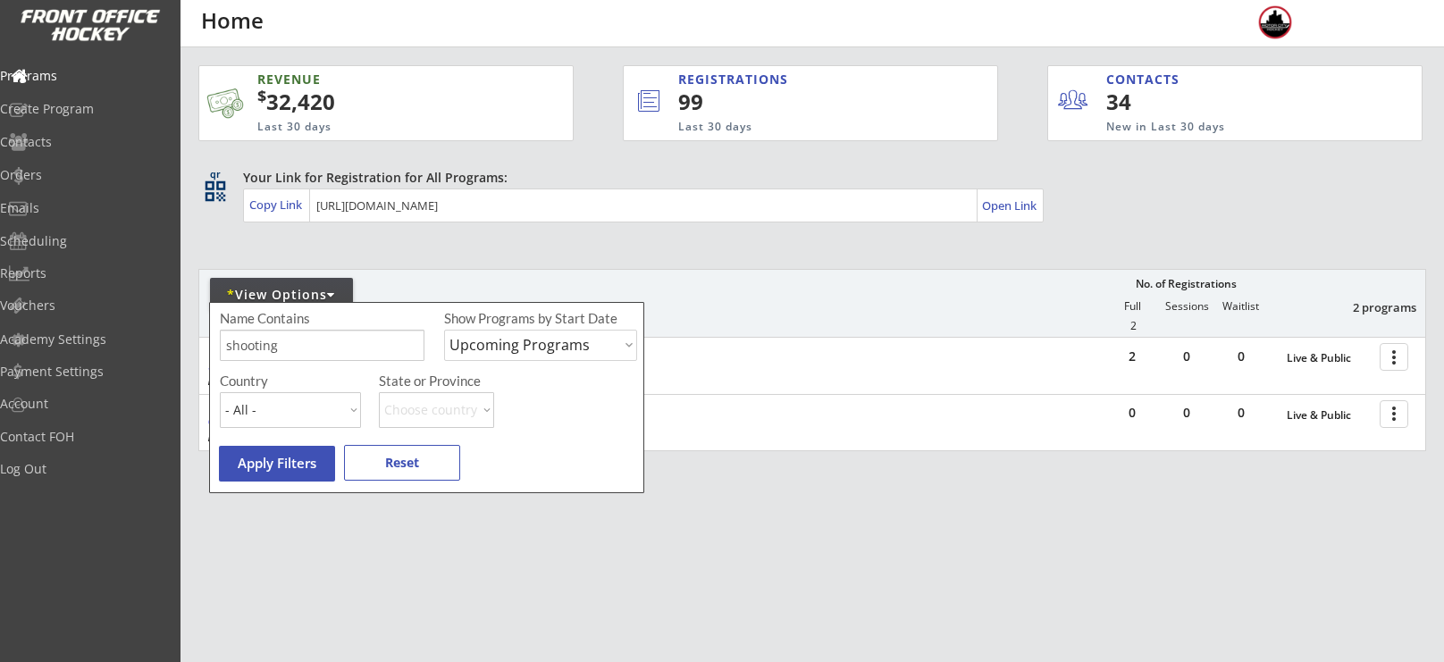
drag, startPoint x: 301, startPoint y: 365, endPoint x: 306, endPoint y: 350, distance: 15.0
click at [306, 350] on div "Name Contains Show Programs by Start Date Upcoming Programs Past Programs Speci…" at bounding box center [431, 340] width 422 height 63
click at [306, 350] on input "input" at bounding box center [322, 345] width 205 height 31
type input "s"
type input "[DATE]"
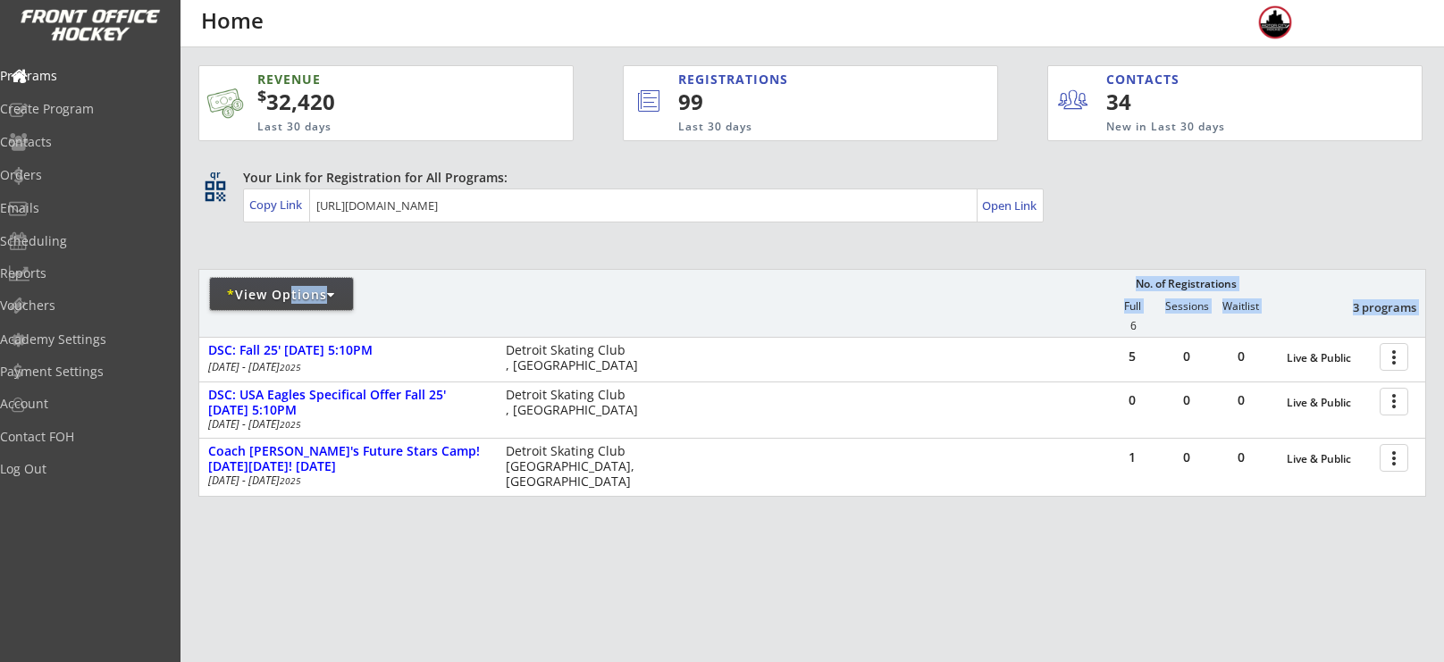
drag, startPoint x: 278, startPoint y: 284, endPoint x: 1132, endPoint y: 326, distance: 854.6
click at [1132, 326] on div "* View Options No. of Registrations Full Sessions Waitlist 3 programs 6" at bounding box center [812, 305] width 1226 height 61
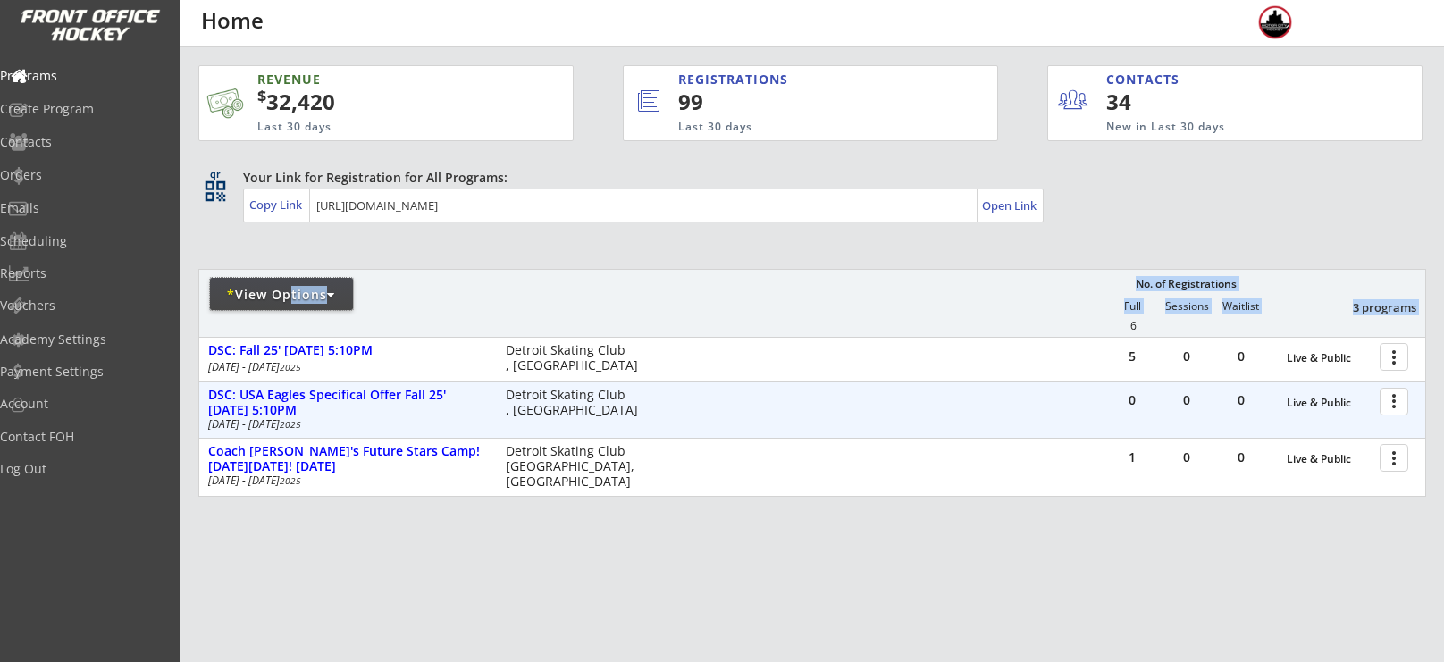
click at [1405, 406] on div at bounding box center [1397, 400] width 31 height 31
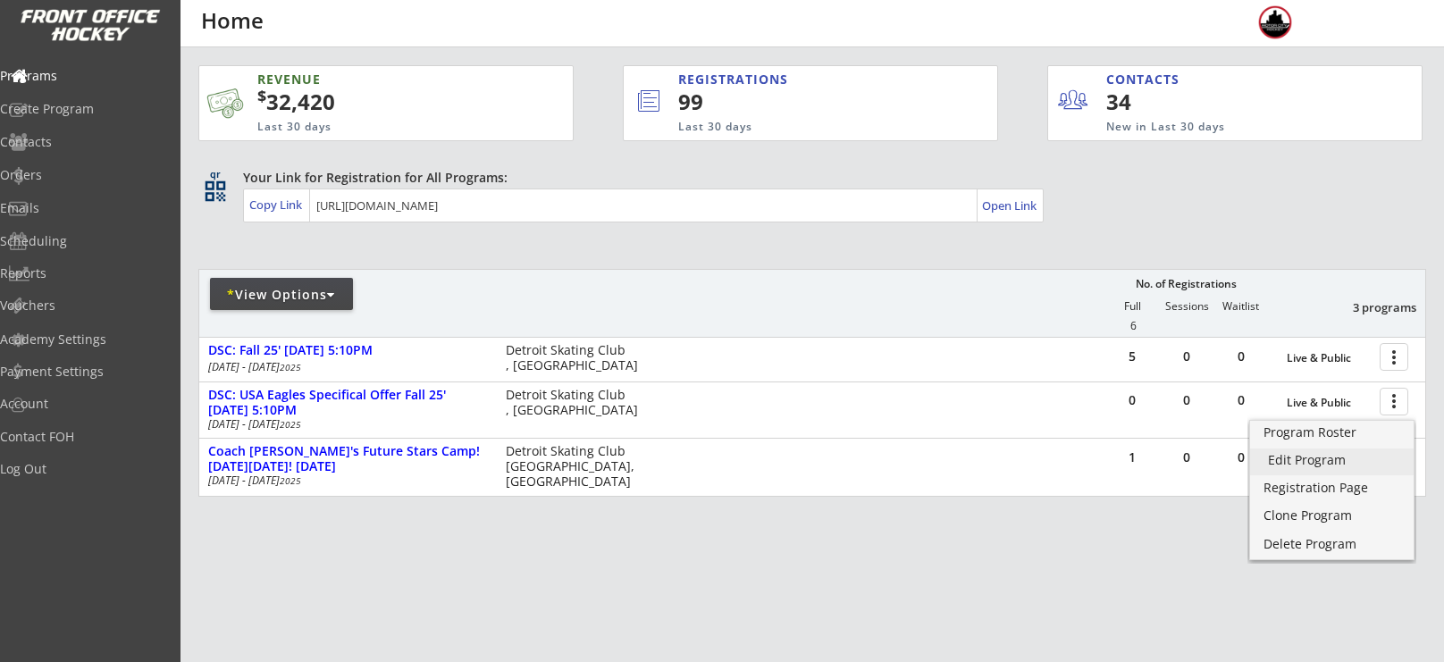
click at [1317, 459] on div "Edit Program" at bounding box center [1332, 460] width 128 height 13
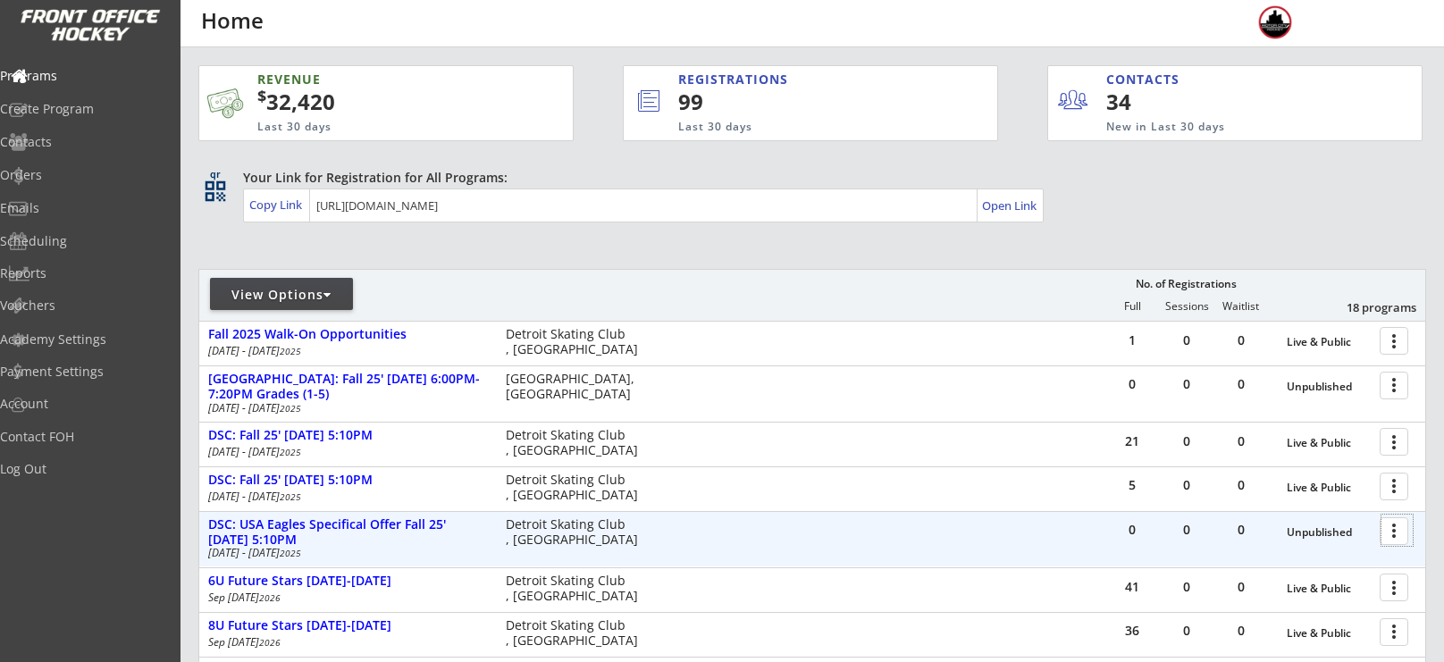
click at [1401, 534] on div at bounding box center [1397, 530] width 31 height 31
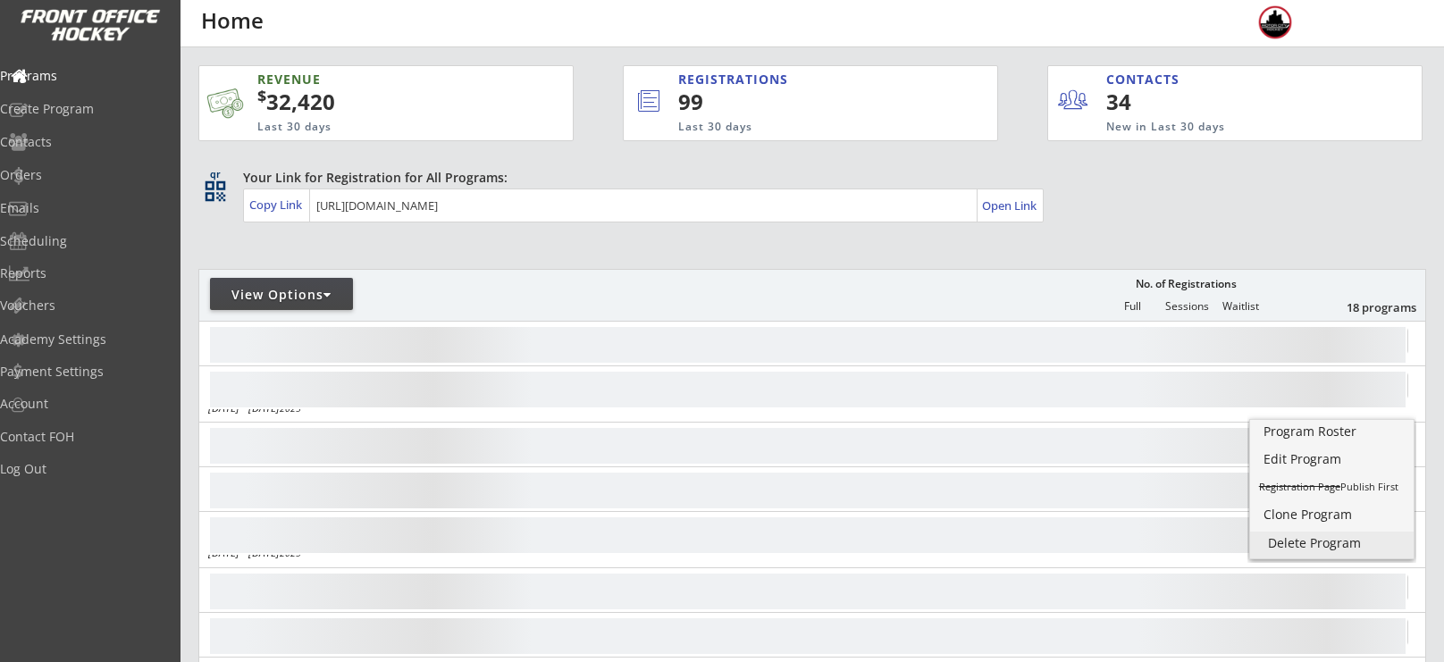
scroll to position [222, 0]
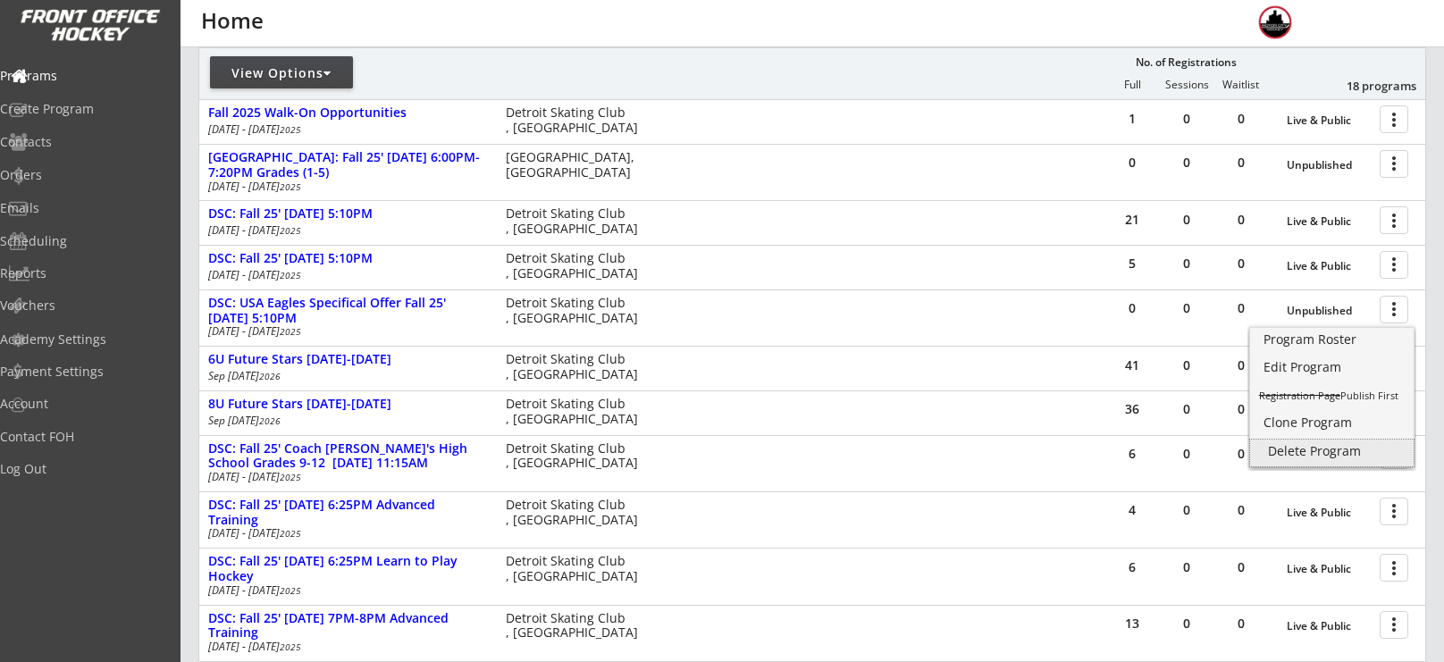
click at [1303, 450] on div "Delete Program" at bounding box center [1332, 451] width 128 height 13
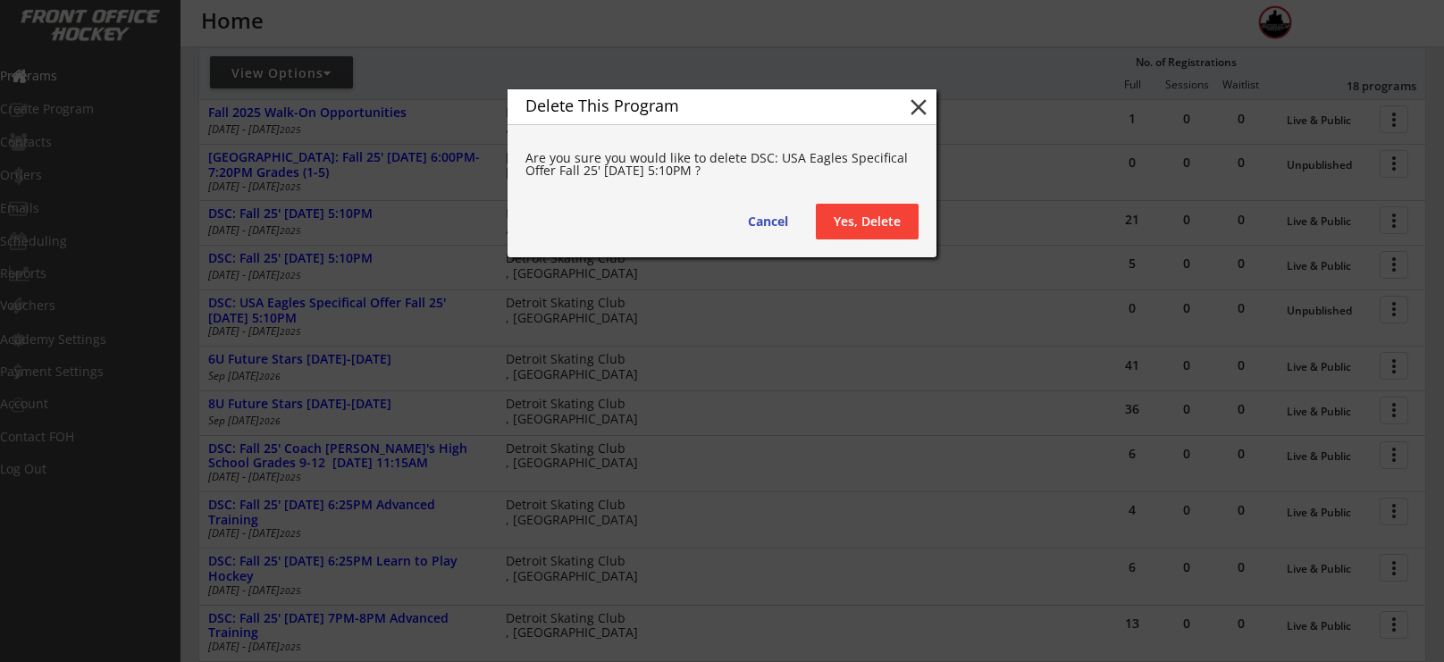
click at [879, 218] on button "Yes, Delete" at bounding box center [867, 222] width 103 height 36
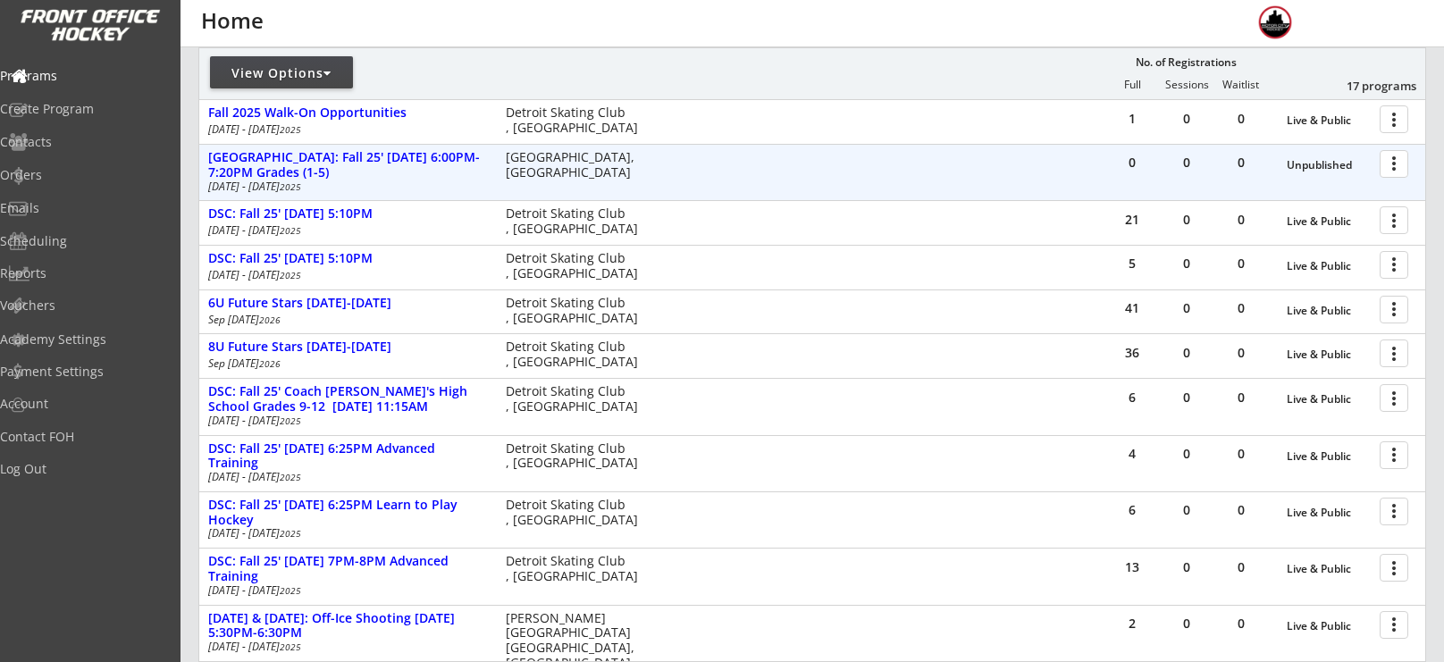
scroll to position [0, 0]
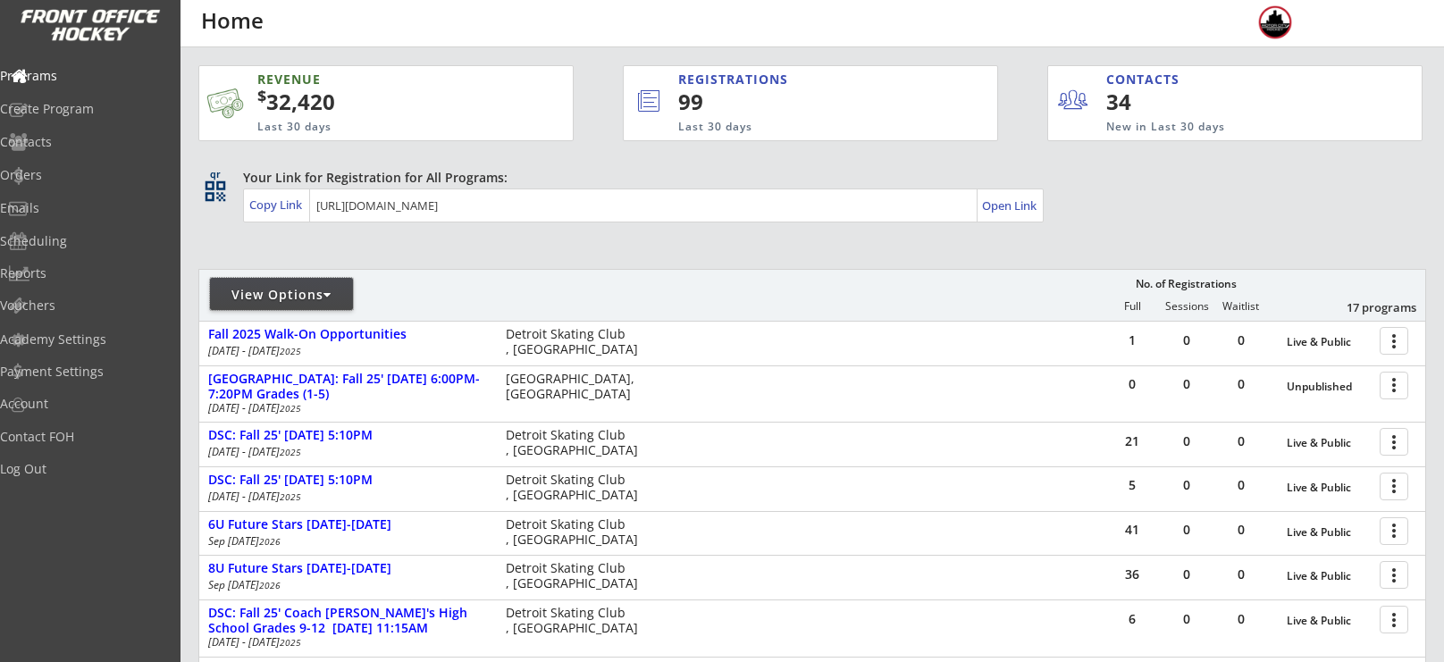
click at [285, 297] on div "View Options" at bounding box center [281, 295] width 143 height 18
select select ""Upcoming Programs""
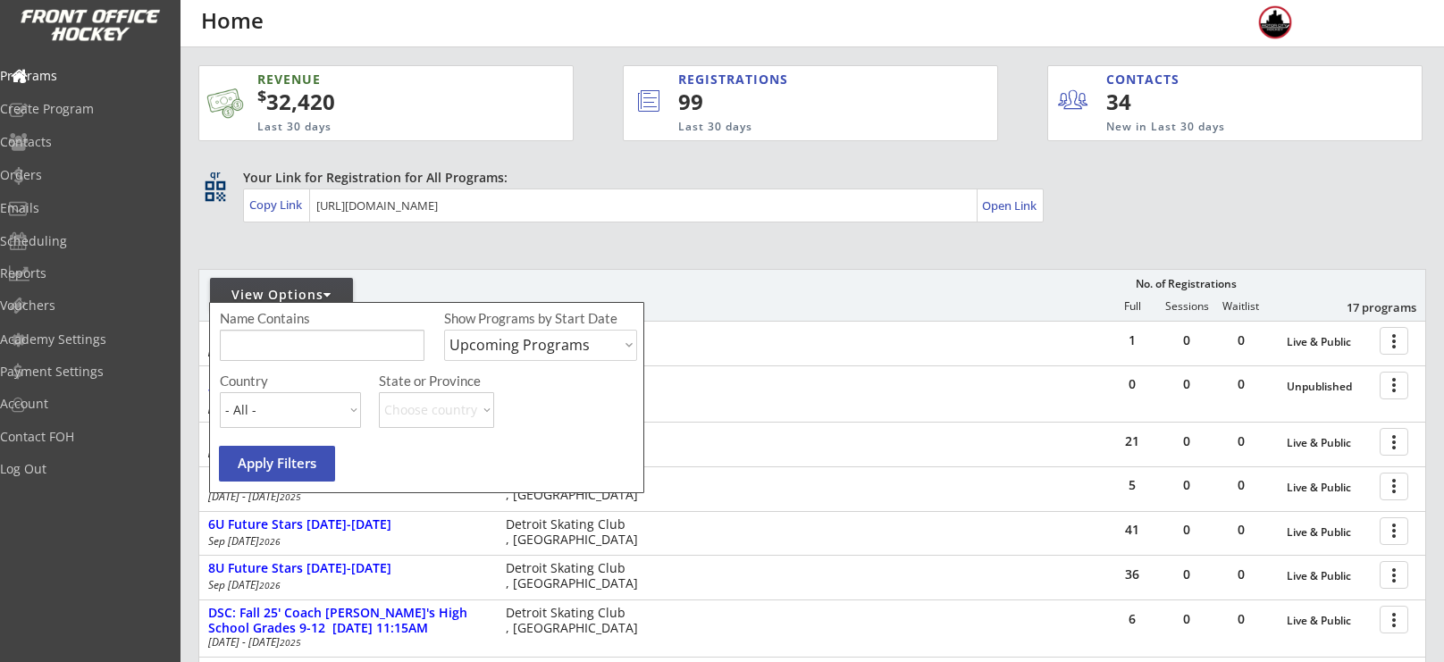
click at [337, 339] on input "input" at bounding box center [322, 345] width 205 height 31
click at [736, 296] on div "View Options No. of Registrations Full Sessions Waitlist 17 programs" at bounding box center [812, 295] width 1228 height 52
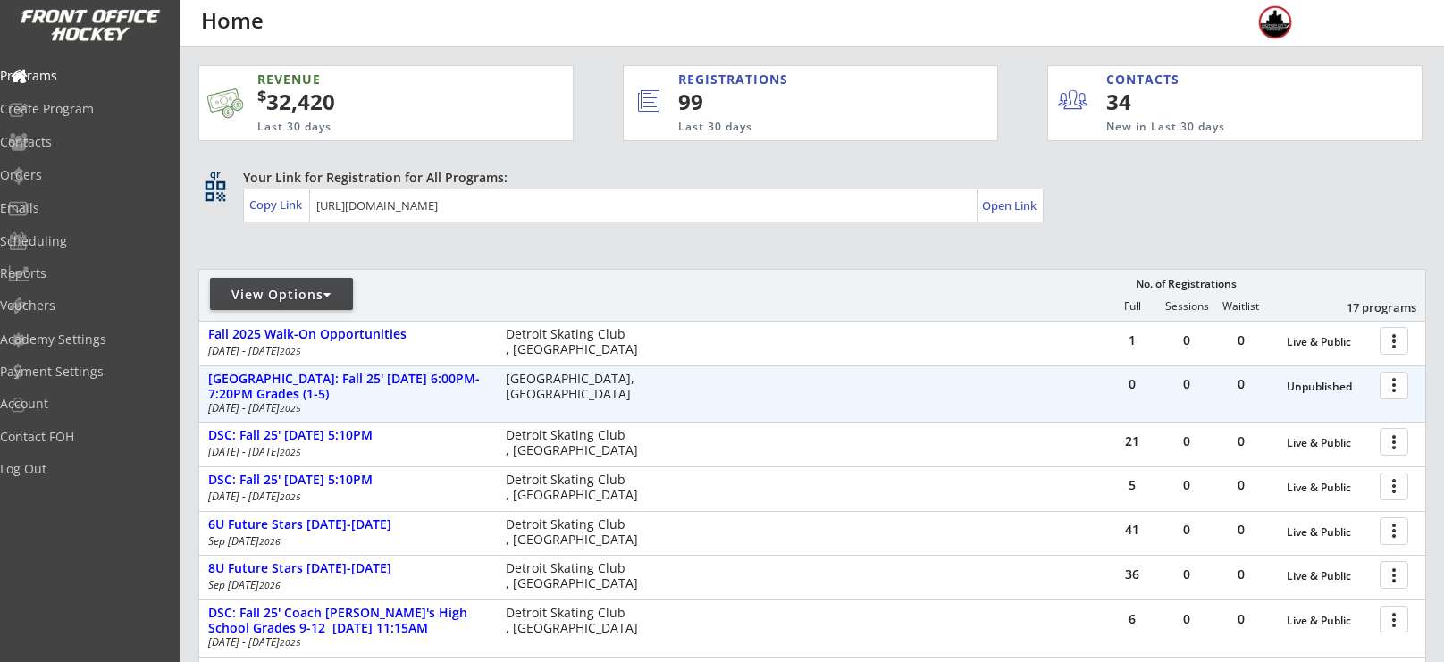
click at [1405, 383] on div at bounding box center [1397, 384] width 31 height 31
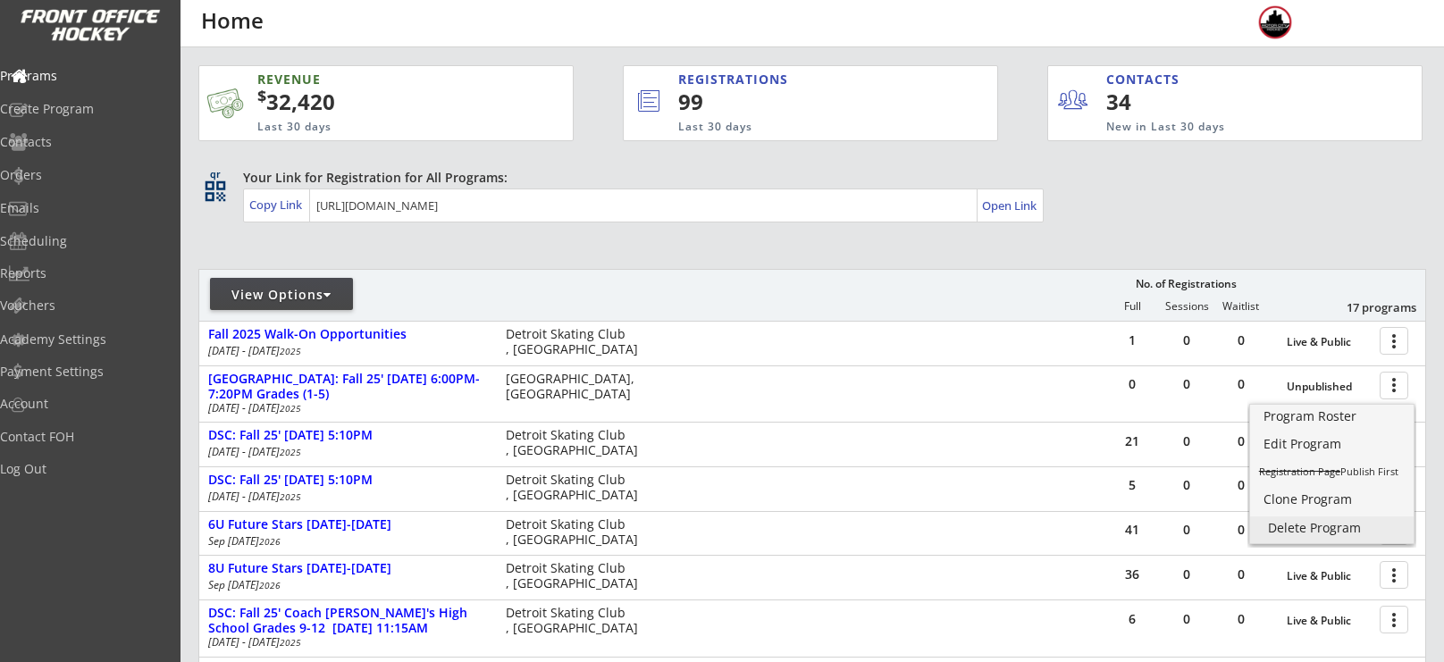
click at [1298, 526] on div "Delete Program" at bounding box center [1332, 528] width 128 height 13
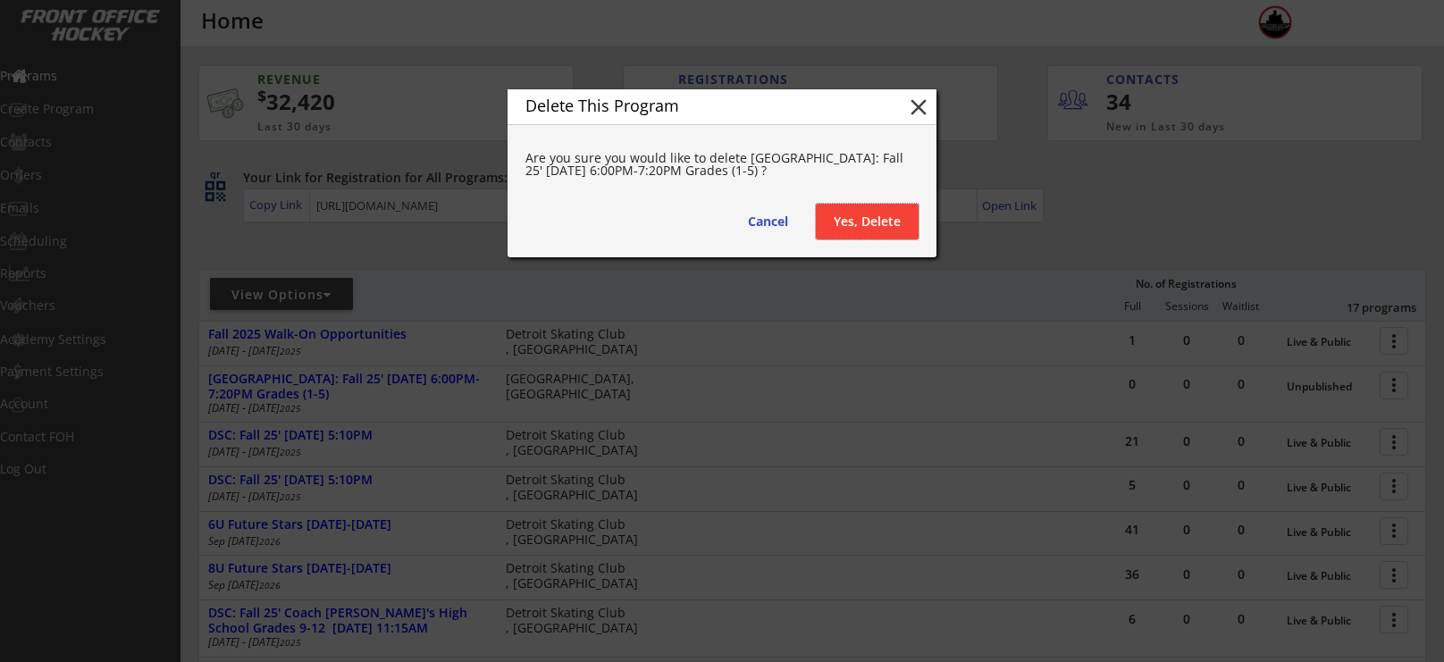
click at [863, 220] on button "Yes, Delete" at bounding box center [867, 222] width 103 height 36
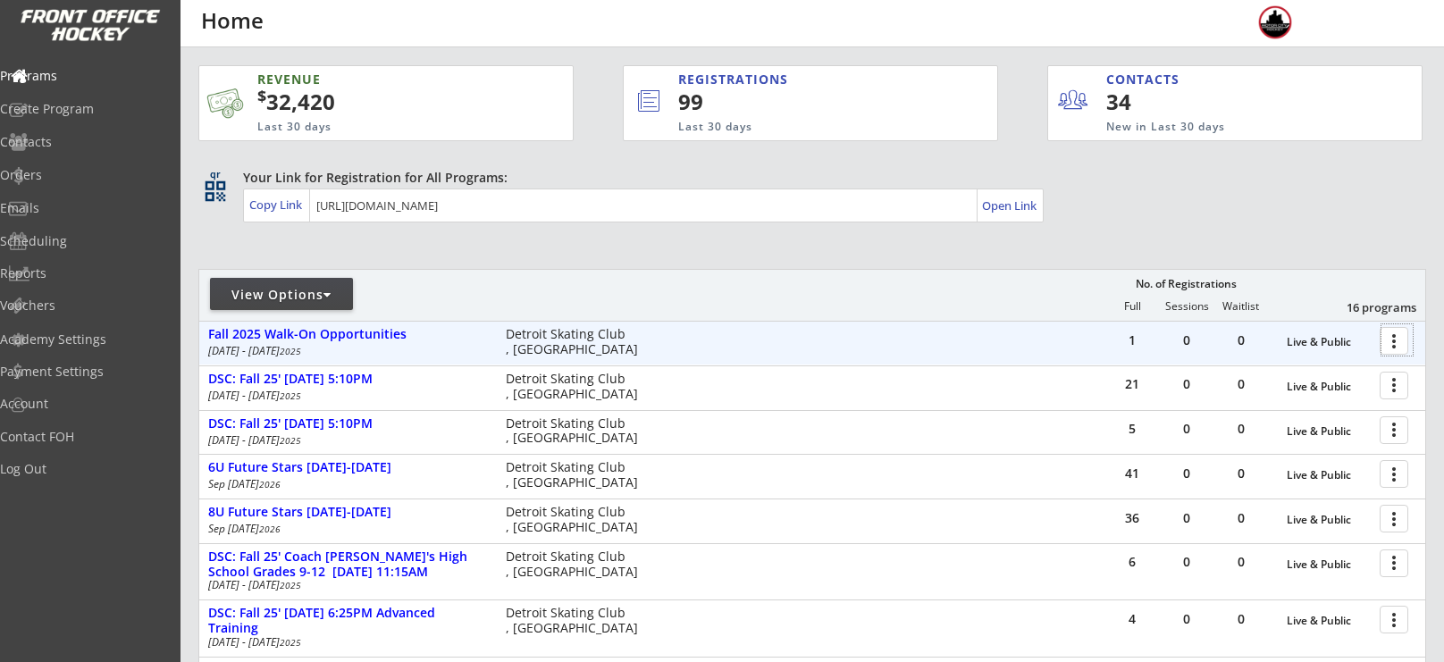
click at [1404, 345] on div at bounding box center [1397, 339] width 31 height 31
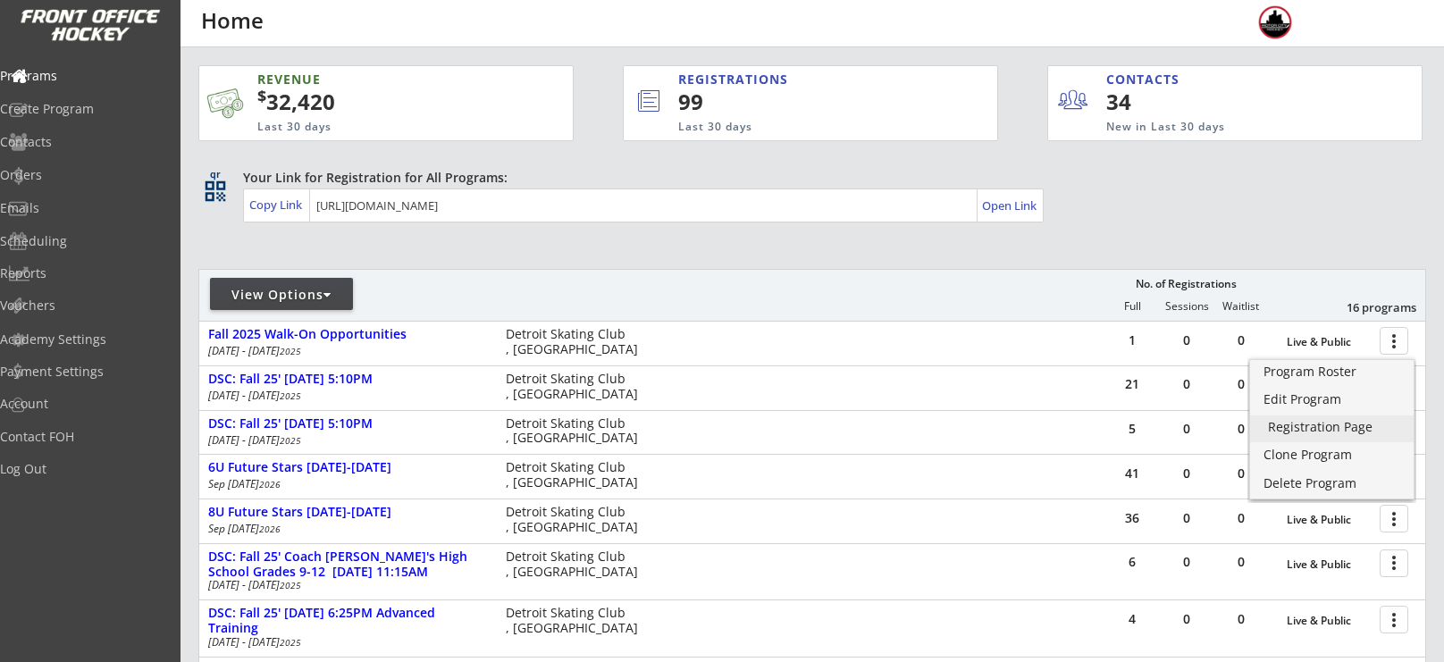
click at [1334, 421] on div "Registration Page" at bounding box center [1332, 427] width 128 height 13
click at [65, 221] on div "Emails" at bounding box center [85, 209] width 170 height 31
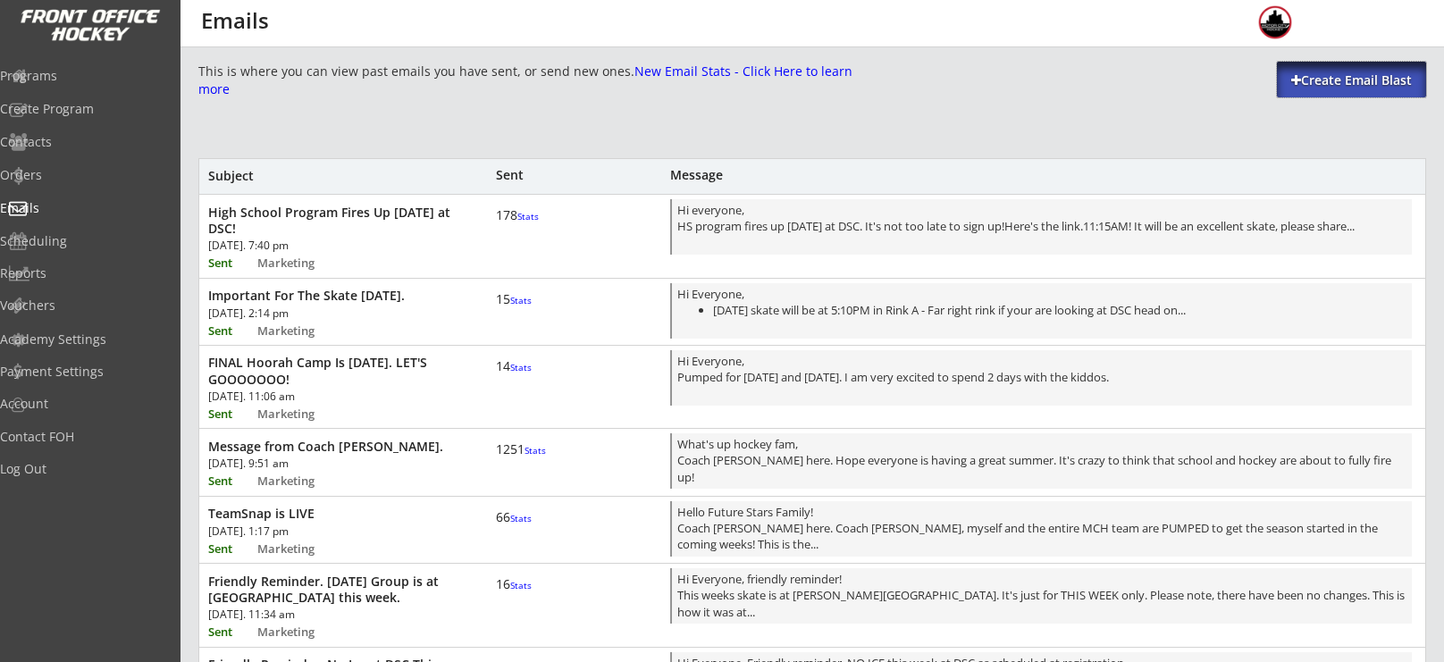
click at [1343, 85] on div "Create Email Blast" at bounding box center [1351, 81] width 149 height 18
select select ""All""
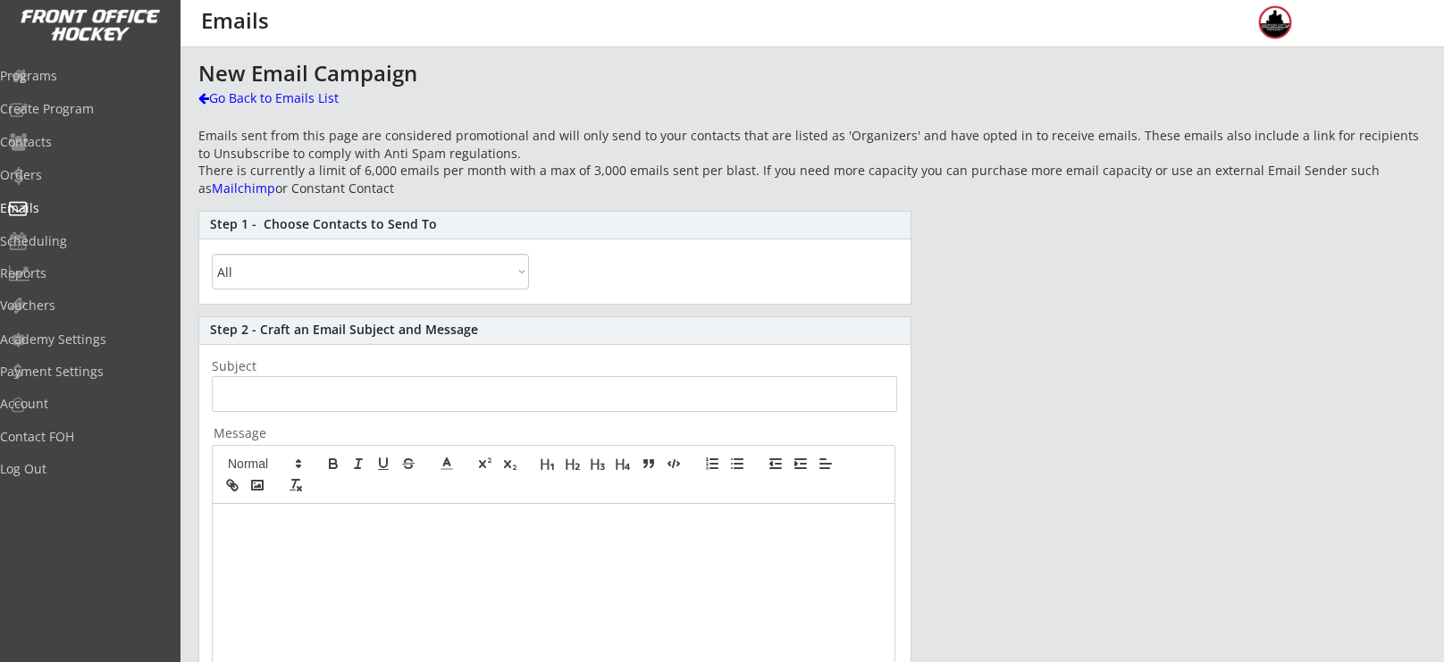
click at [515, 515] on p at bounding box center [553, 523] width 655 height 16
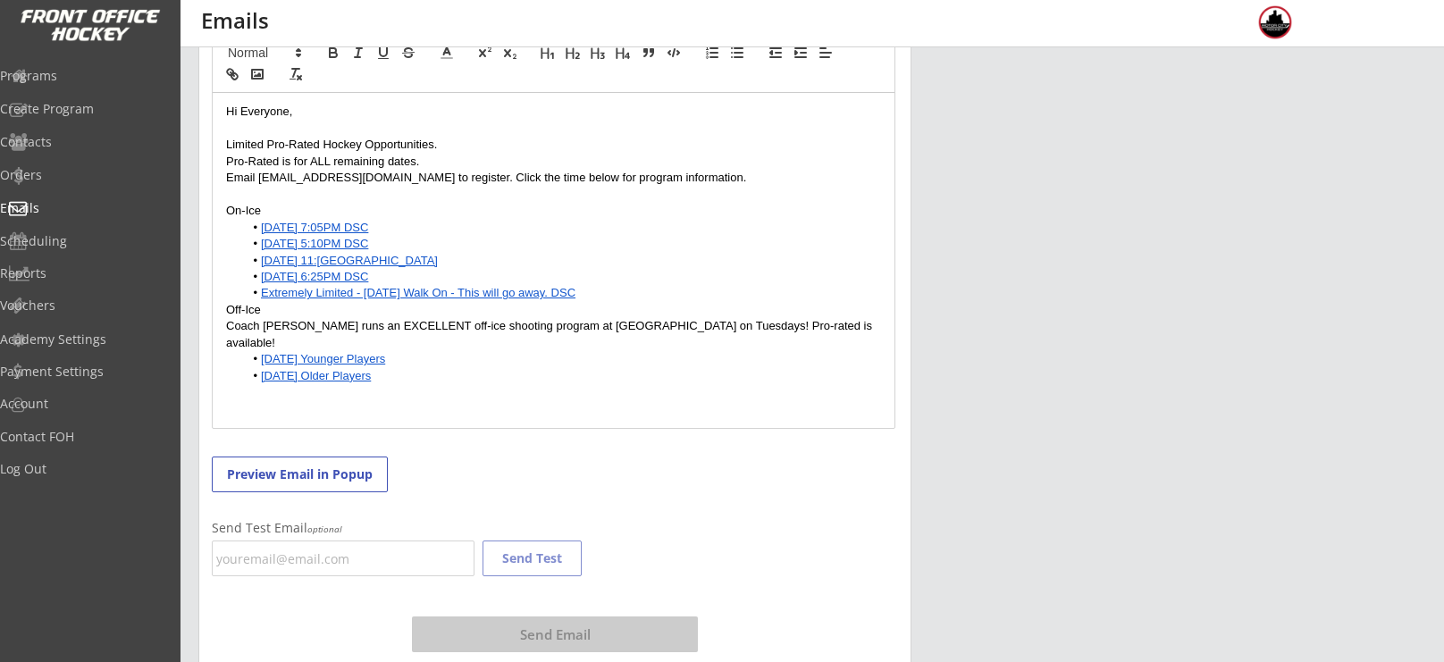
scroll to position [413, 0]
click at [607, 289] on li "Extremely Limited - [DATE] Walk On - This will go away. DSC" at bounding box center [563, 291] width 638 height 16
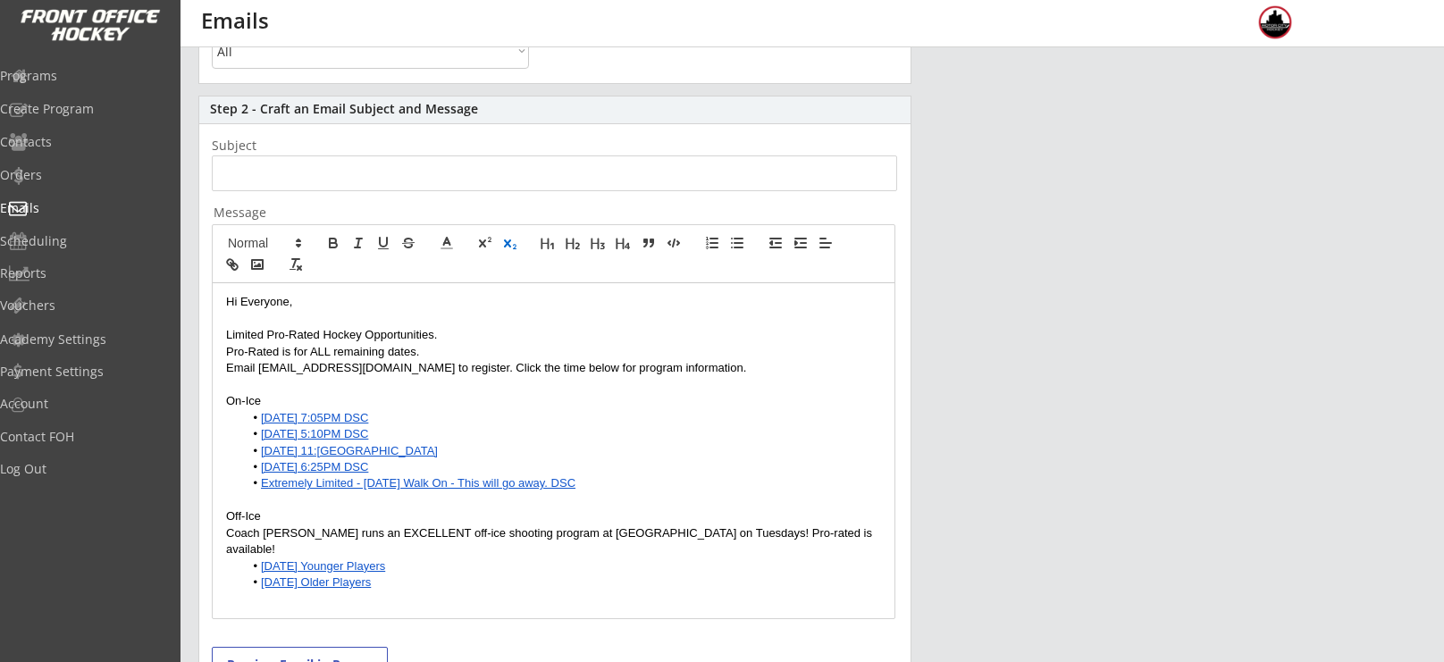
scroll to position [216, 0]
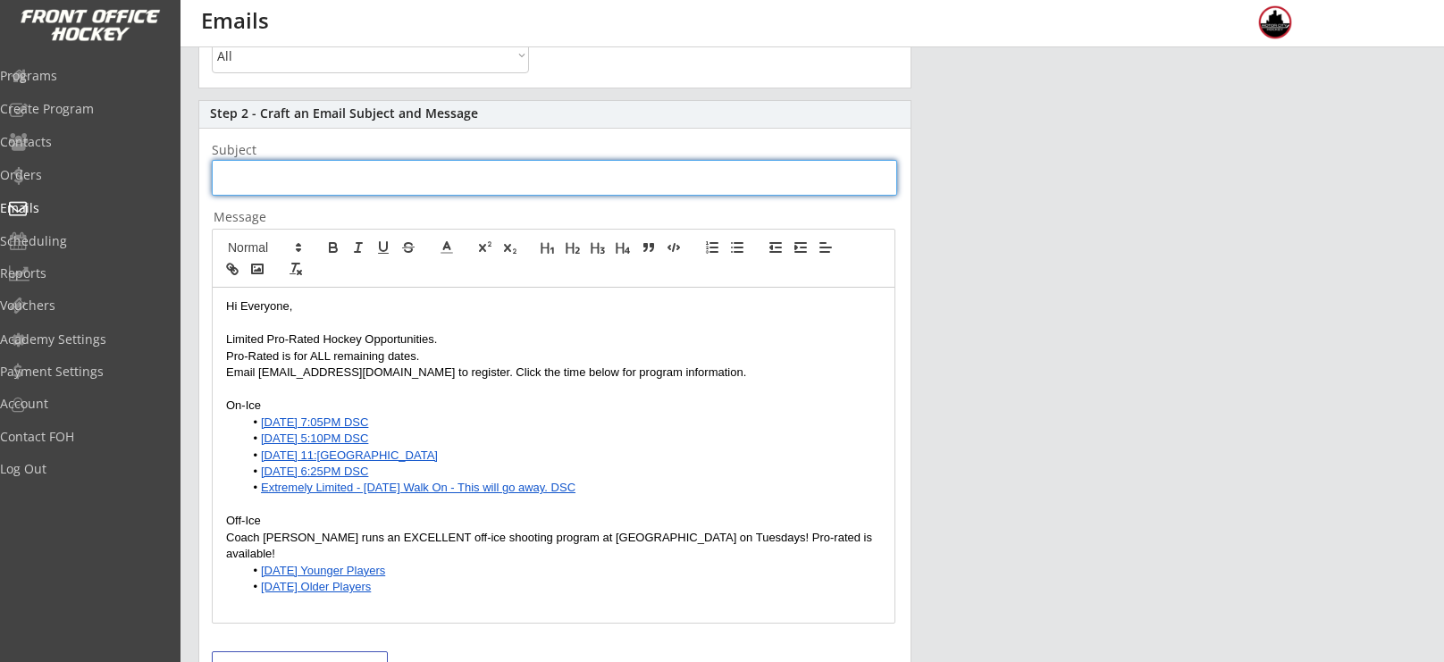
click at [491, 170] on input "input" at bounding box center [555, 178] width 686 height 36
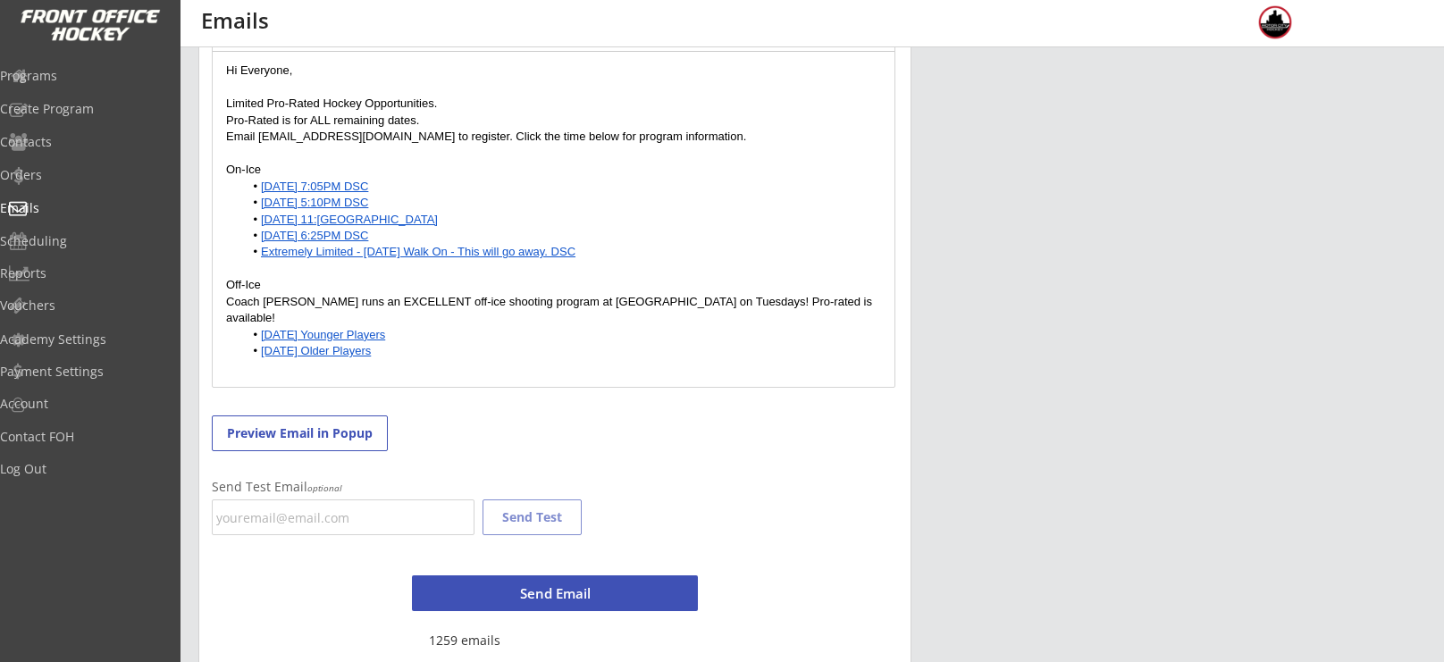
scroll to position [465, 0]
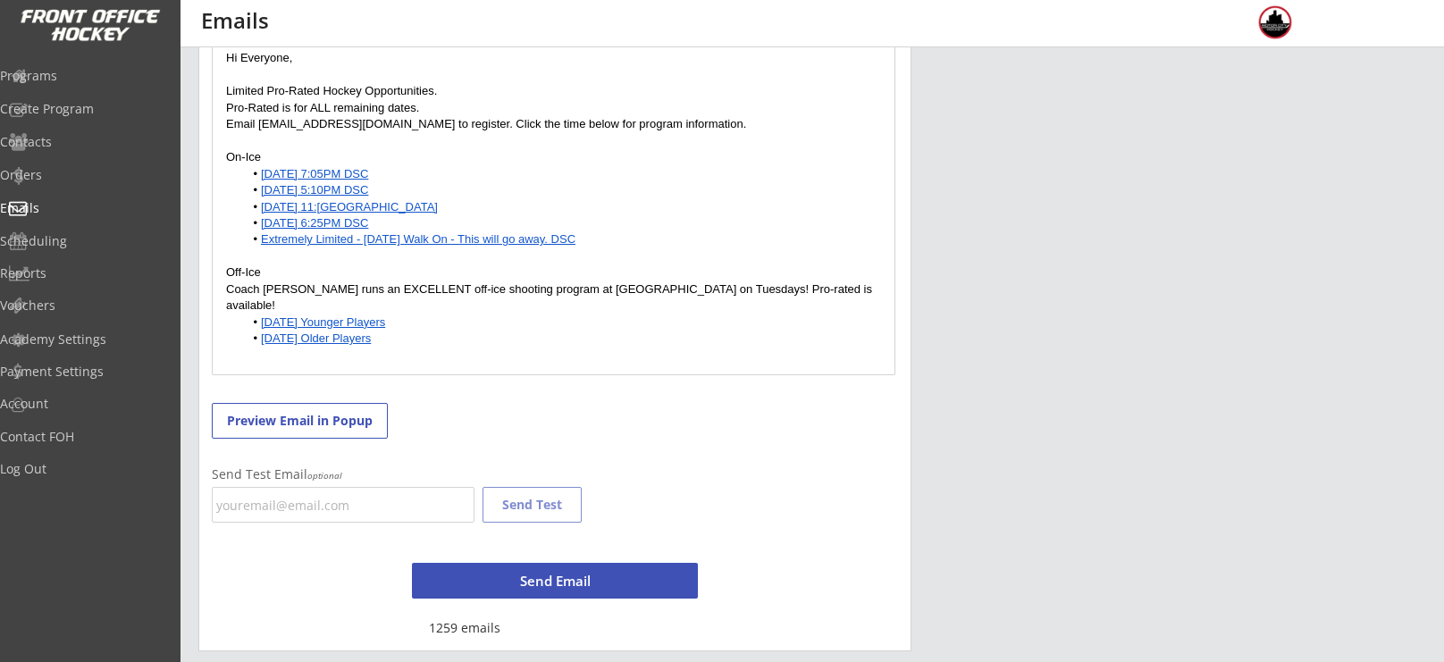
type input "Motor City Hockey - NEW Training Opportunities."
click at [358, 494] on input "email" at bounding box center [343, 505] width 263 height 36
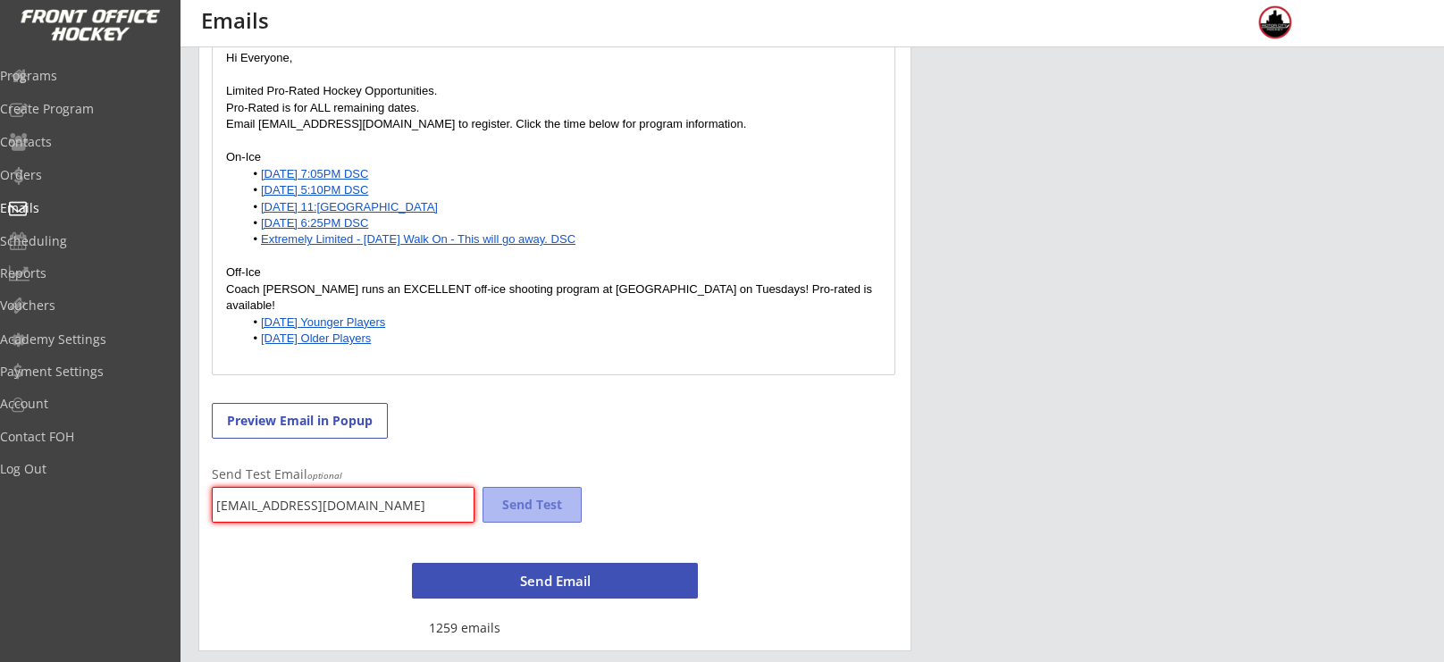
type input "[EMAIL_ADDRESS][DOMAIN_NAME]"
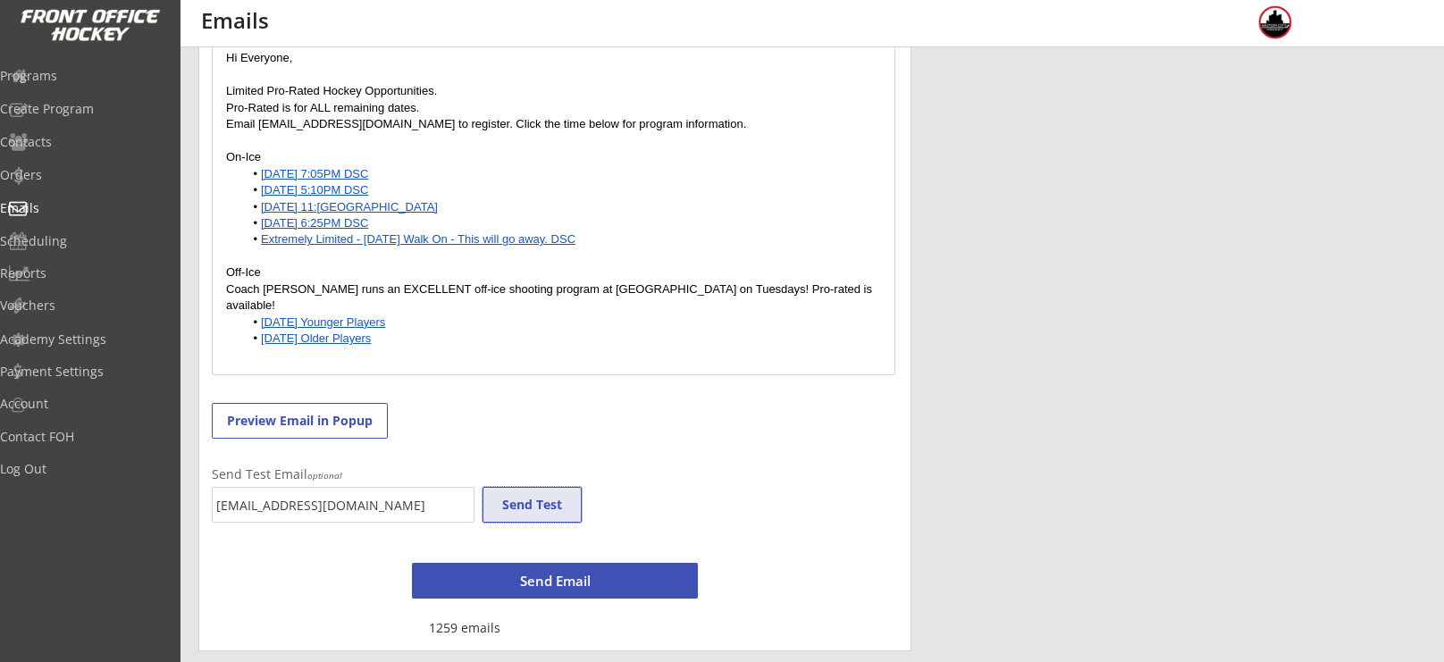
click at [541, 509] on button "Send Test" at bounding box center [532, 505] width 99 height 36
click at [551, 579] on button "Send Email" at bounding box center [555, 581] width 286 height 36
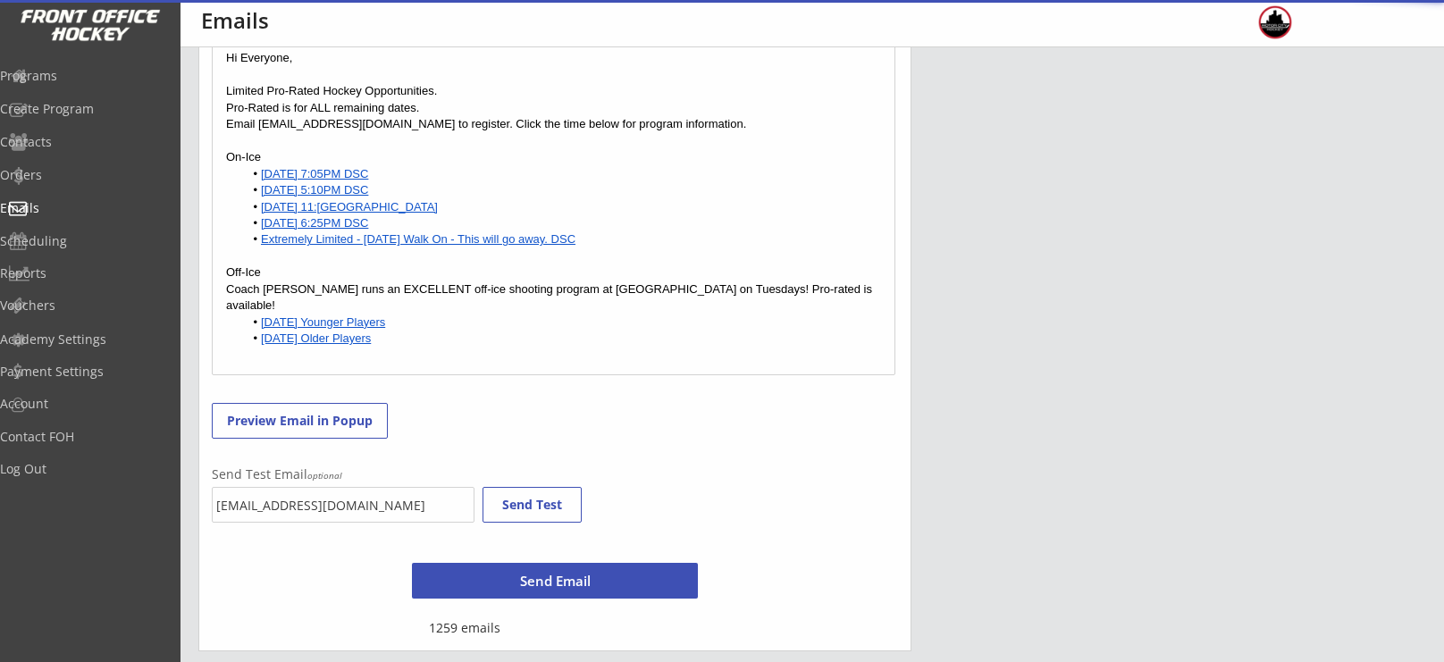
scroll to position [731, 0]
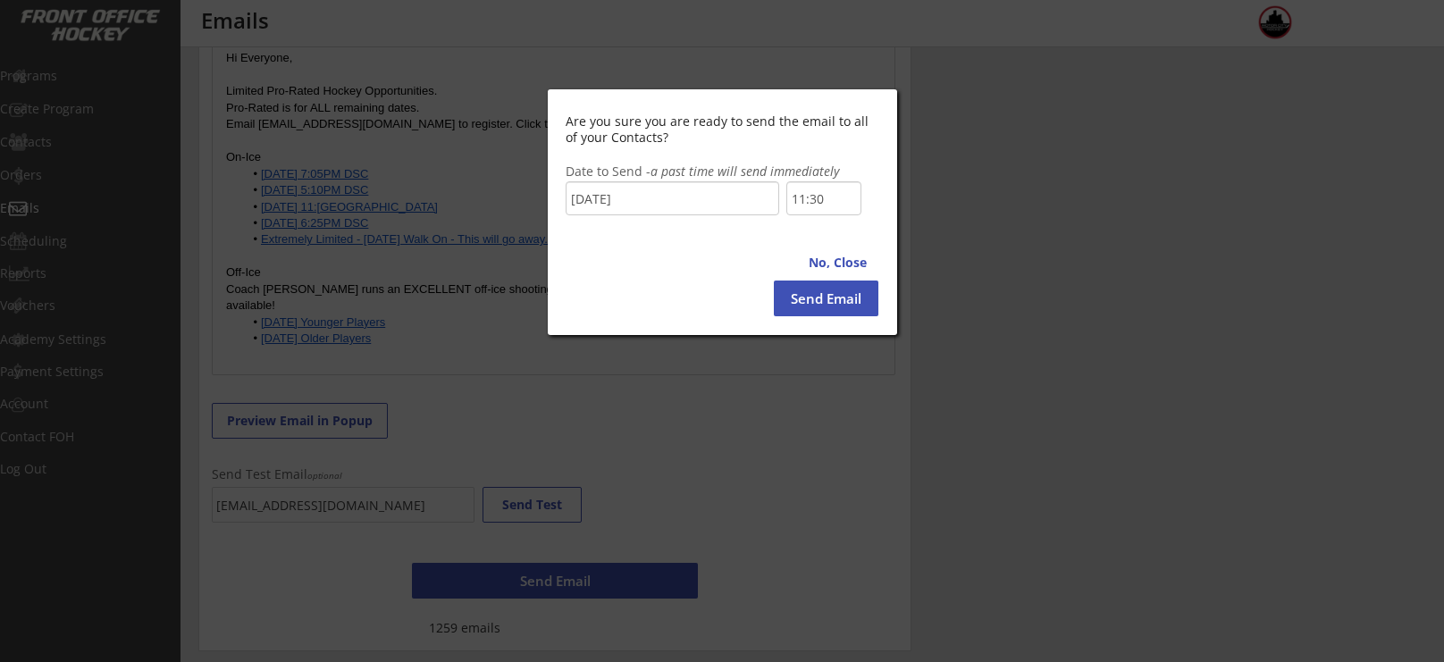
click at [551, 579] on div at bounding box center [722, 331] width 1444 height 662
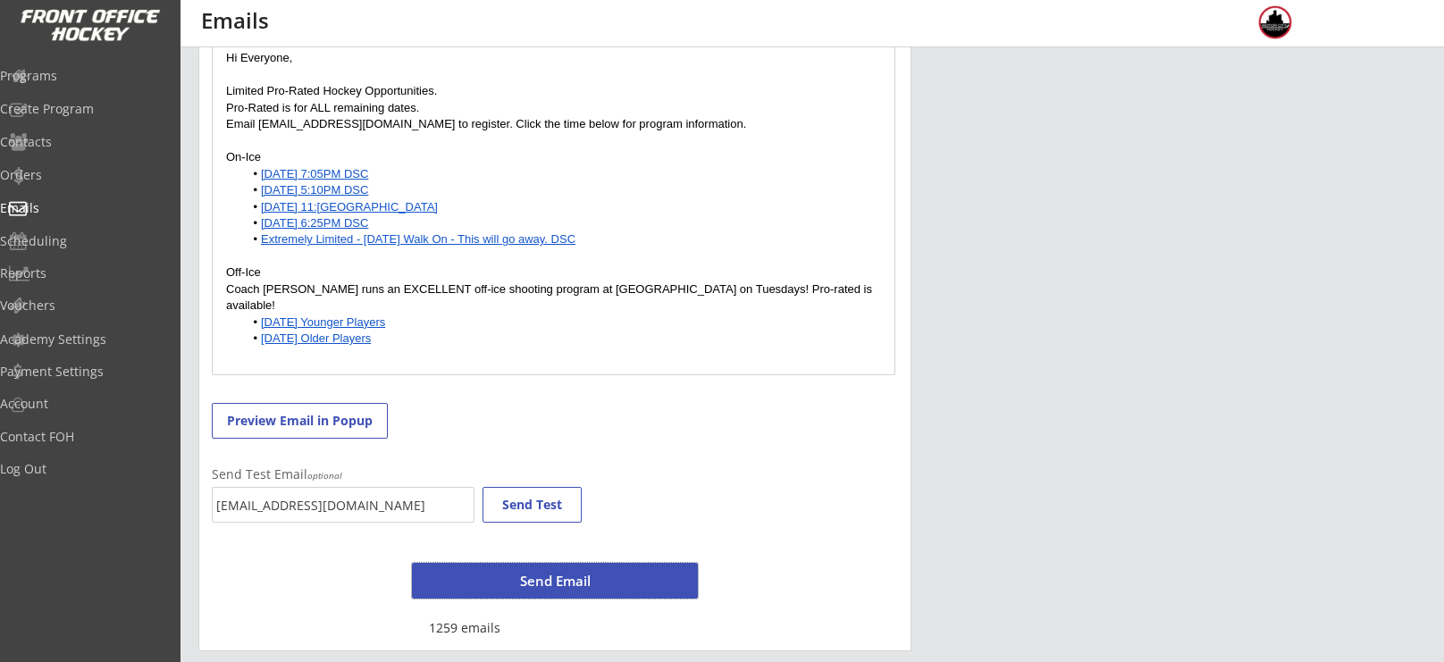
click at [571, 577] on button "Send Email" at bounding box center [555, 581] width 286 height 36
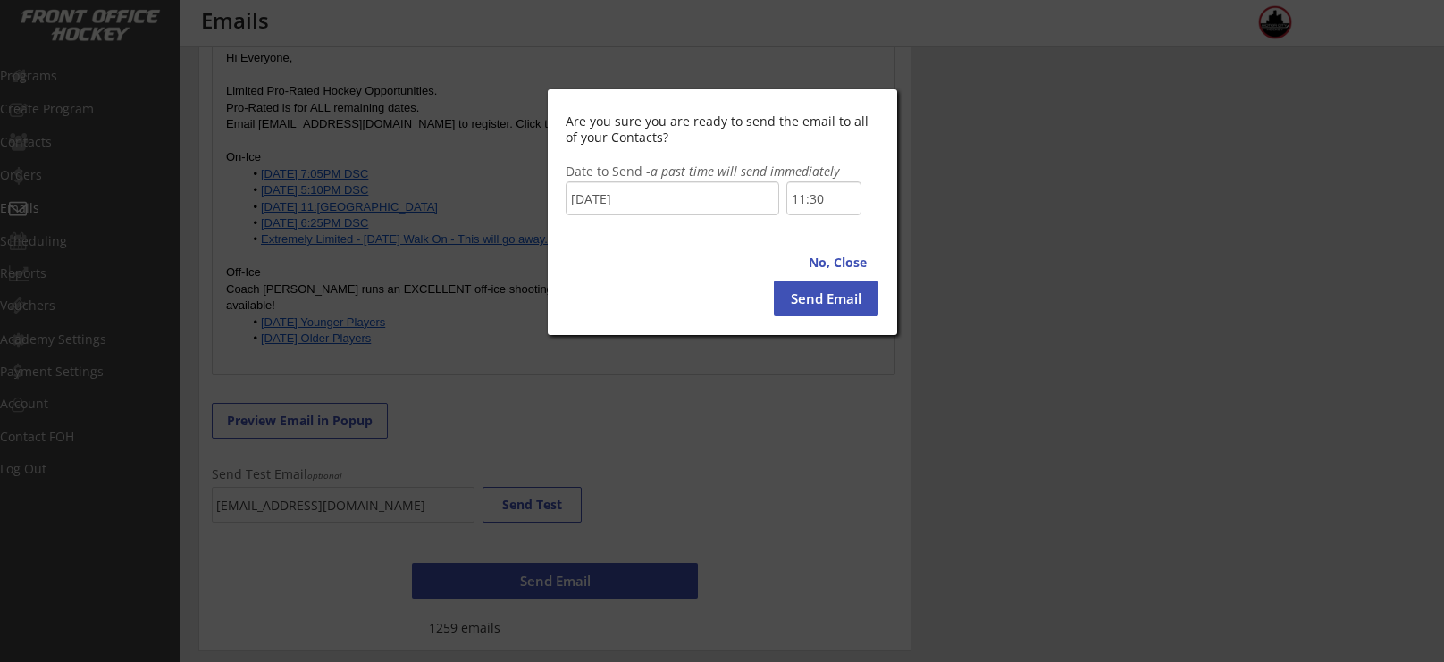
click at [830, 198] on input "11:30" at bounding box center [824, 198] width 75 height 34
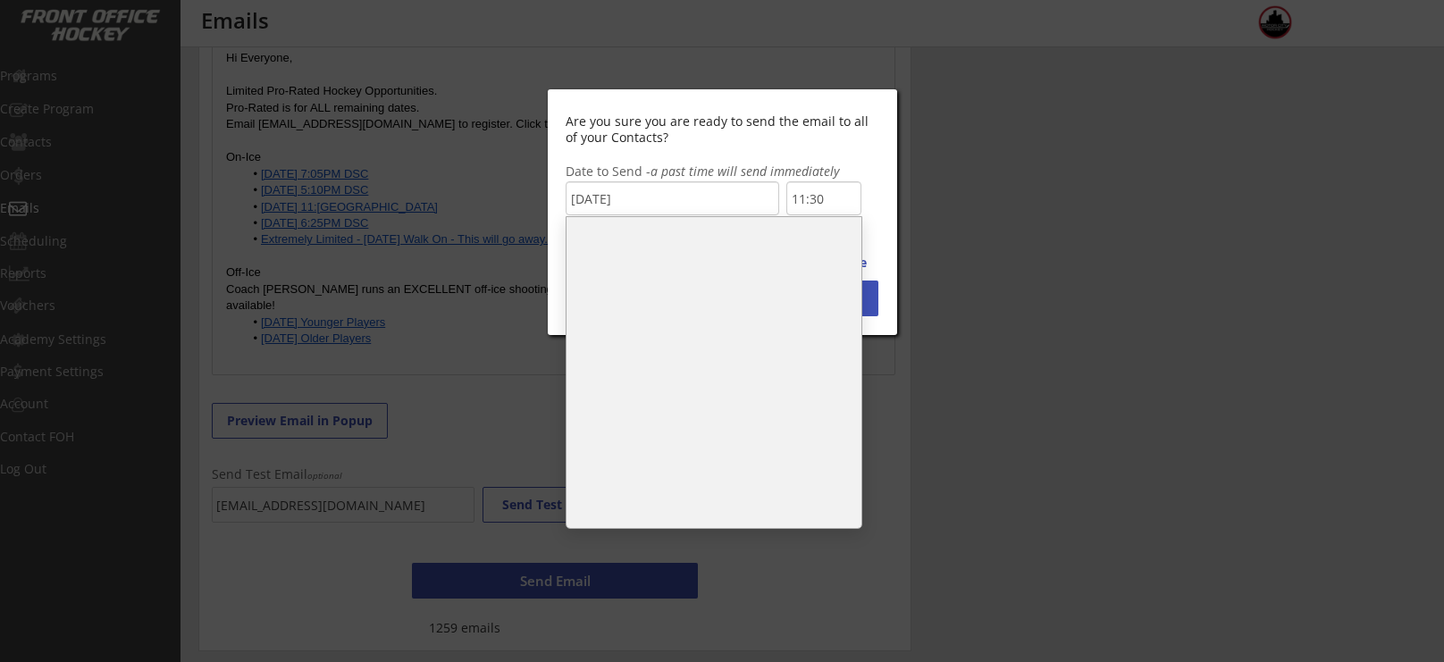
click at [719, 258] on li "11:00" at bounding box center [714, 276] width 295 height 36
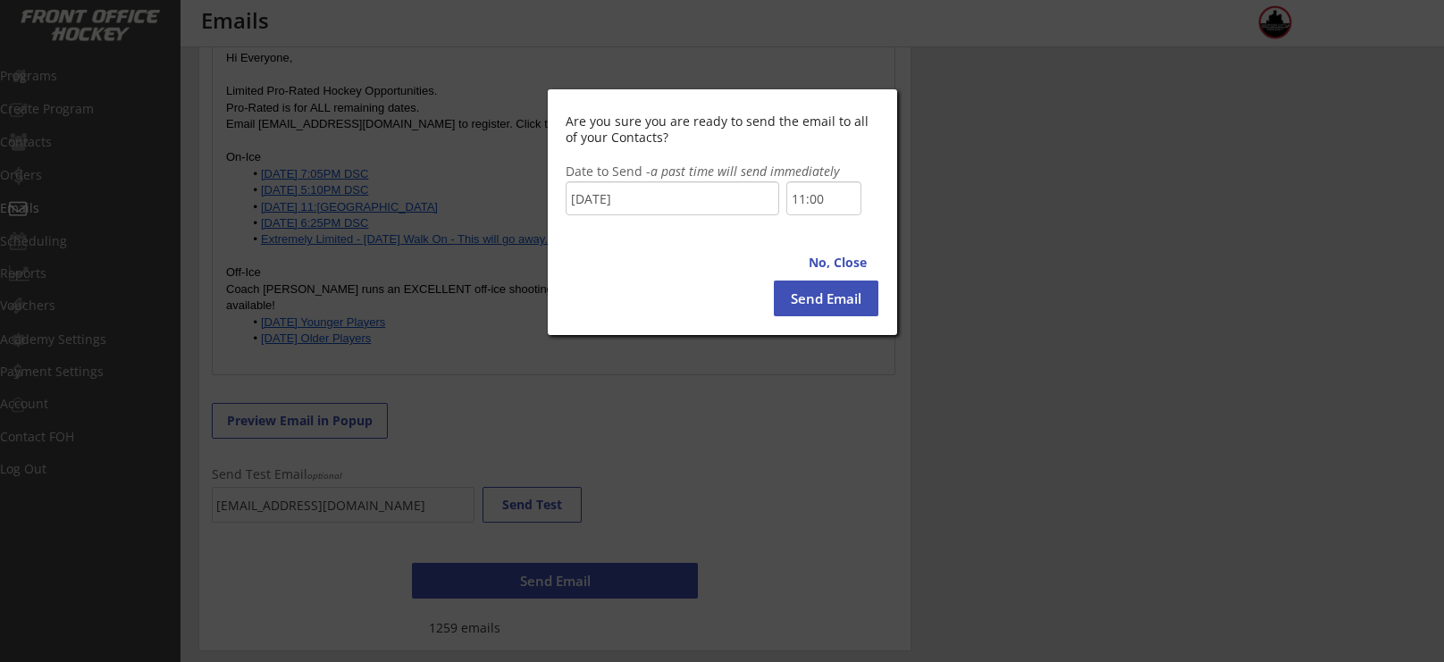
scroll to position [698, 0]
click at [842, 299] on button "Send Email" at bounding box center [826, 299] width 105 height 36
type input "11:30"
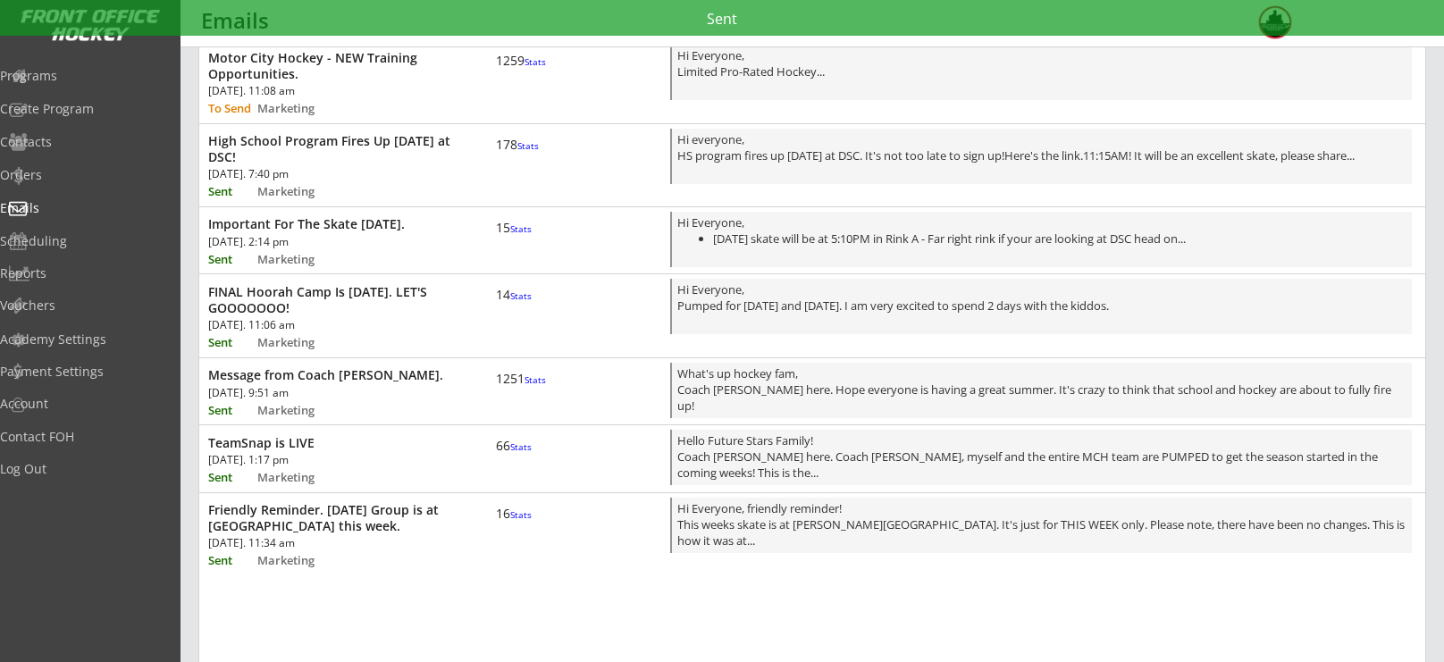
scroll to position [0, 0]
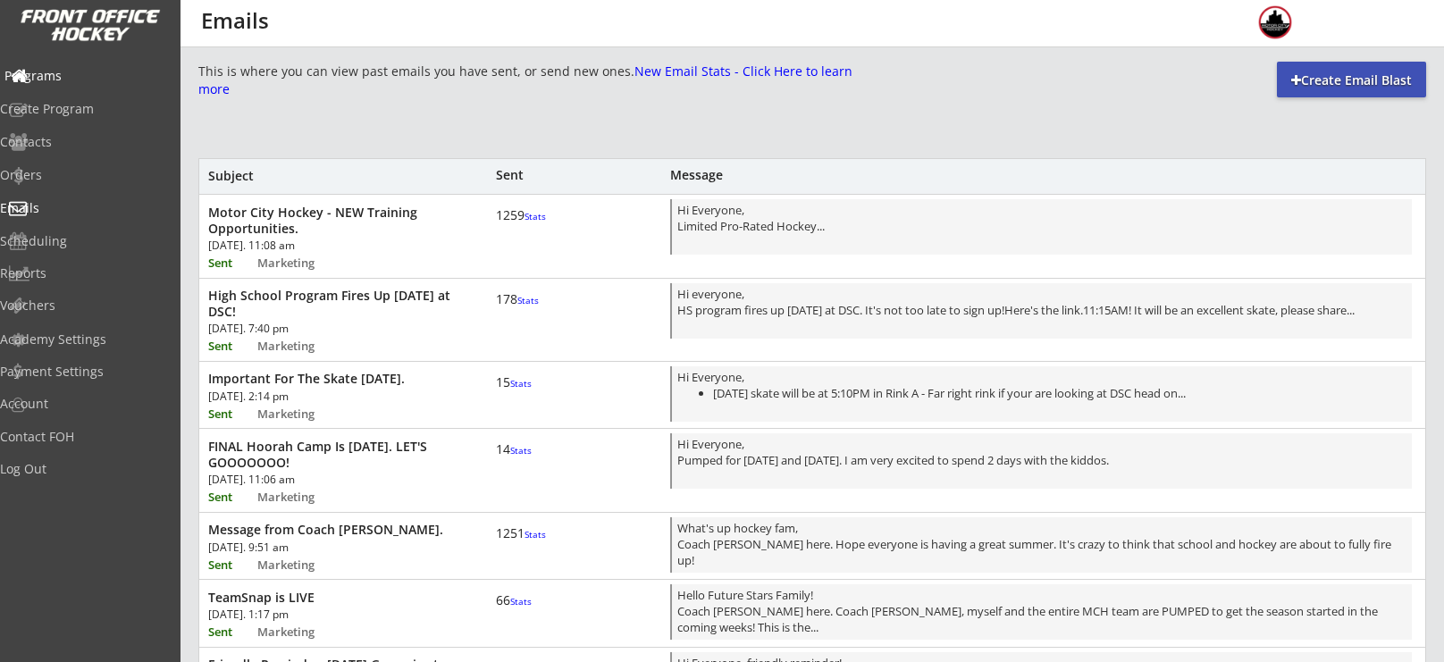
click at [98, 70] on div "Programs" at bounding box center [84, 76] width 161 height 13
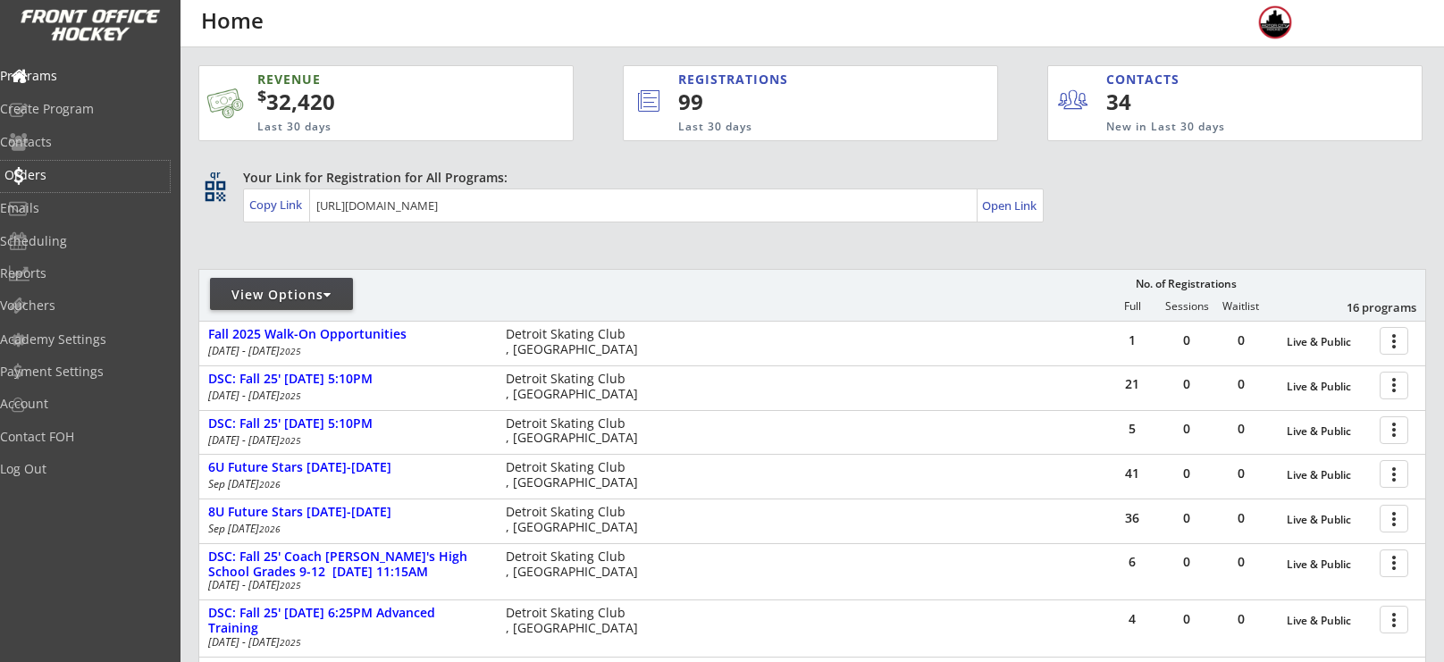
click at [64, 171] on div "Orders" at bounding box center [84, 175] width 161 height 13
click at [85, 185] on div "Orders" at bounding box center [85, 176] width 170 height 31
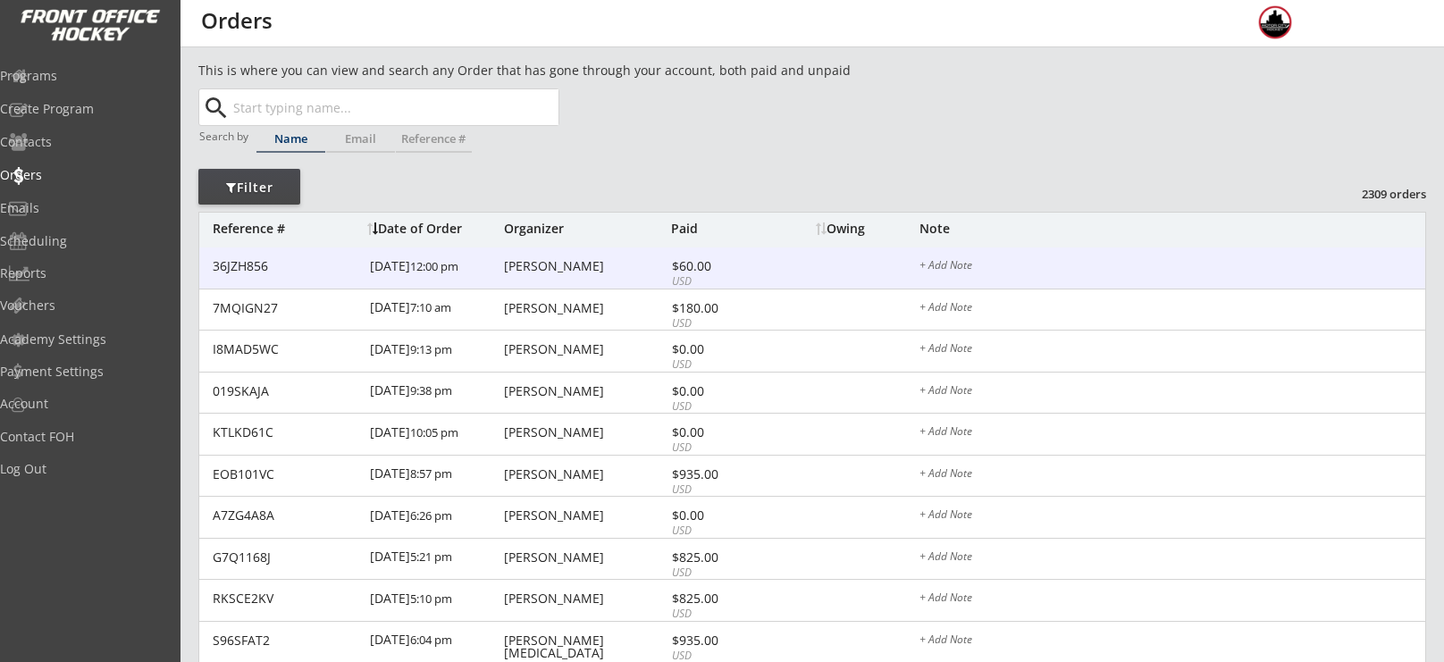
click at [490, 269] on div "[DATE] 12:00 pm" at bounding box center [435, 268] width 130 height 40
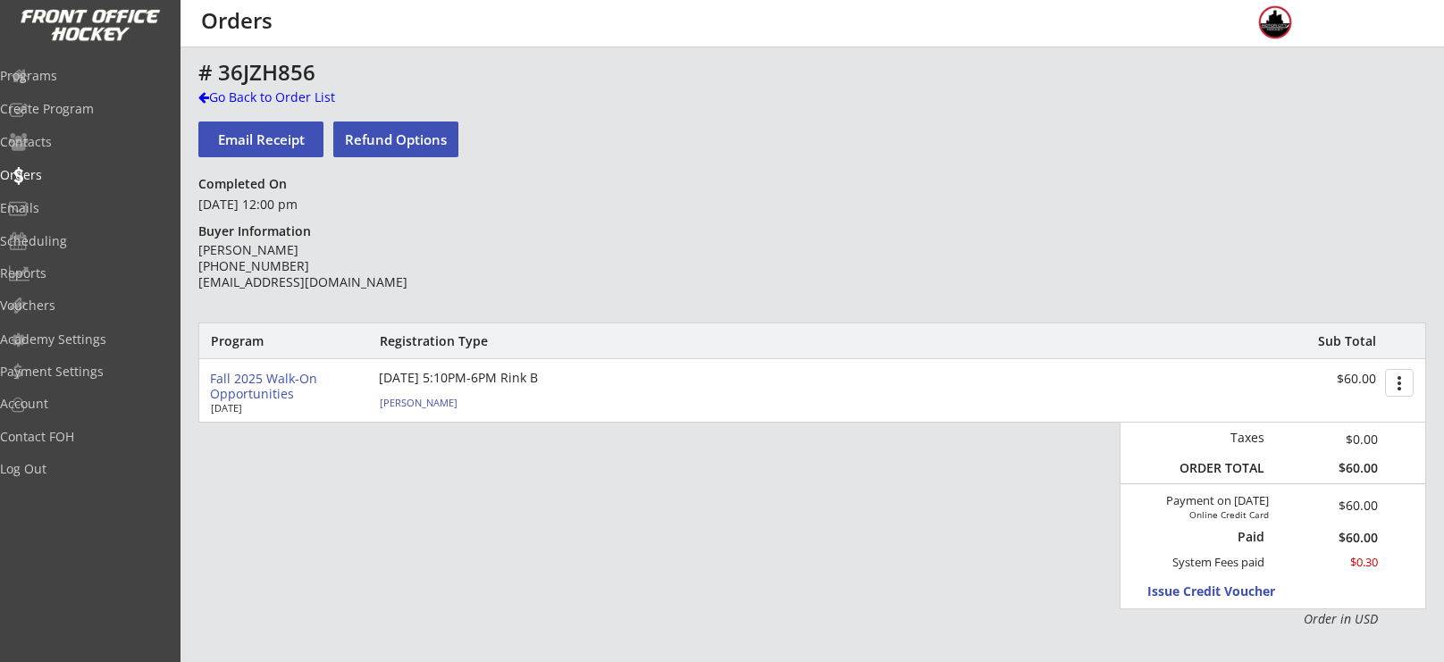
scroll to position [29, 0]
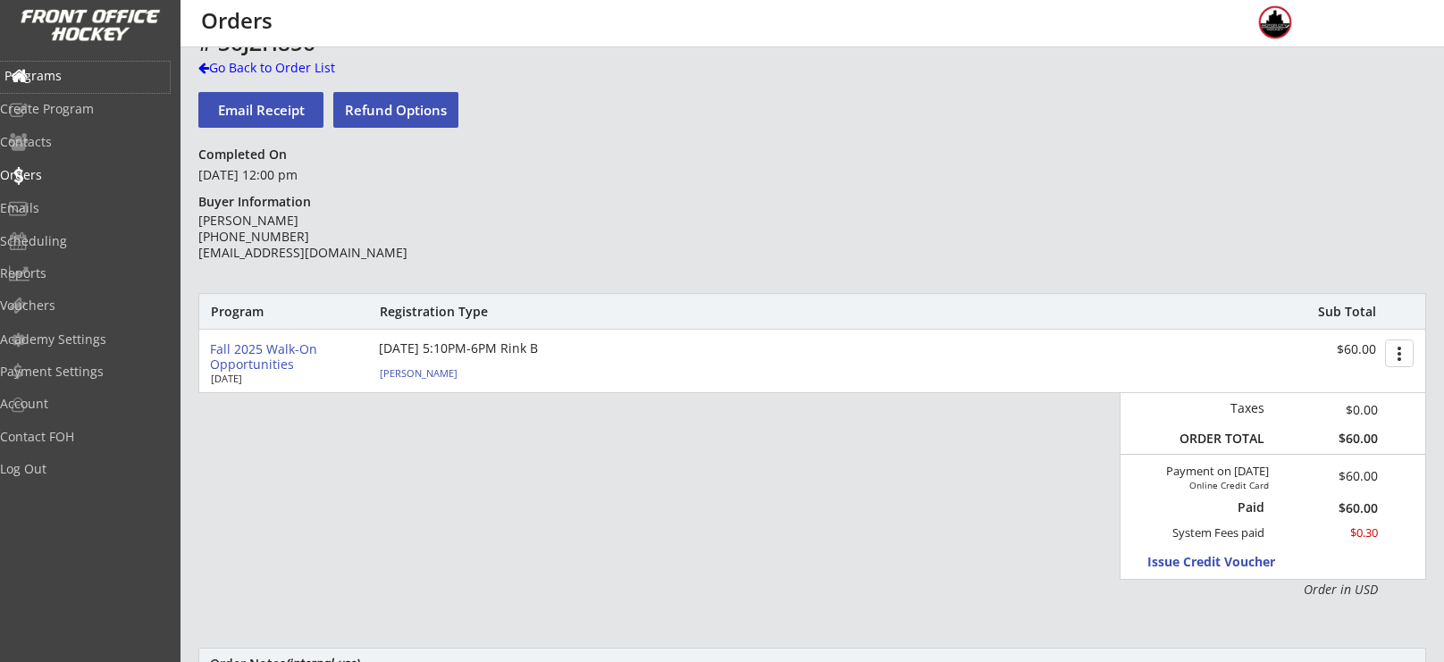
click at [82, 62] on div "Programs" at bounding box center [85, 77] width 170 height 31
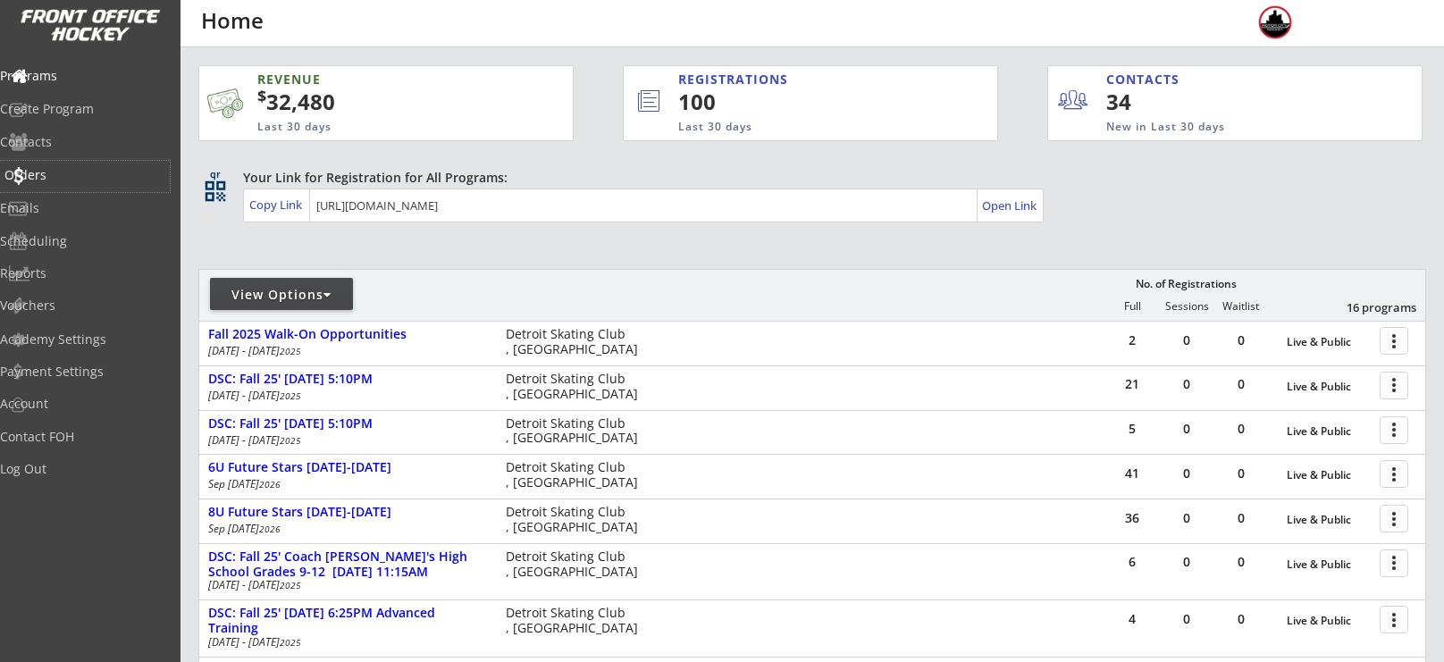
click at [87, 169] on div "Orders" at bounding box center [84, 175] width 161 height 13
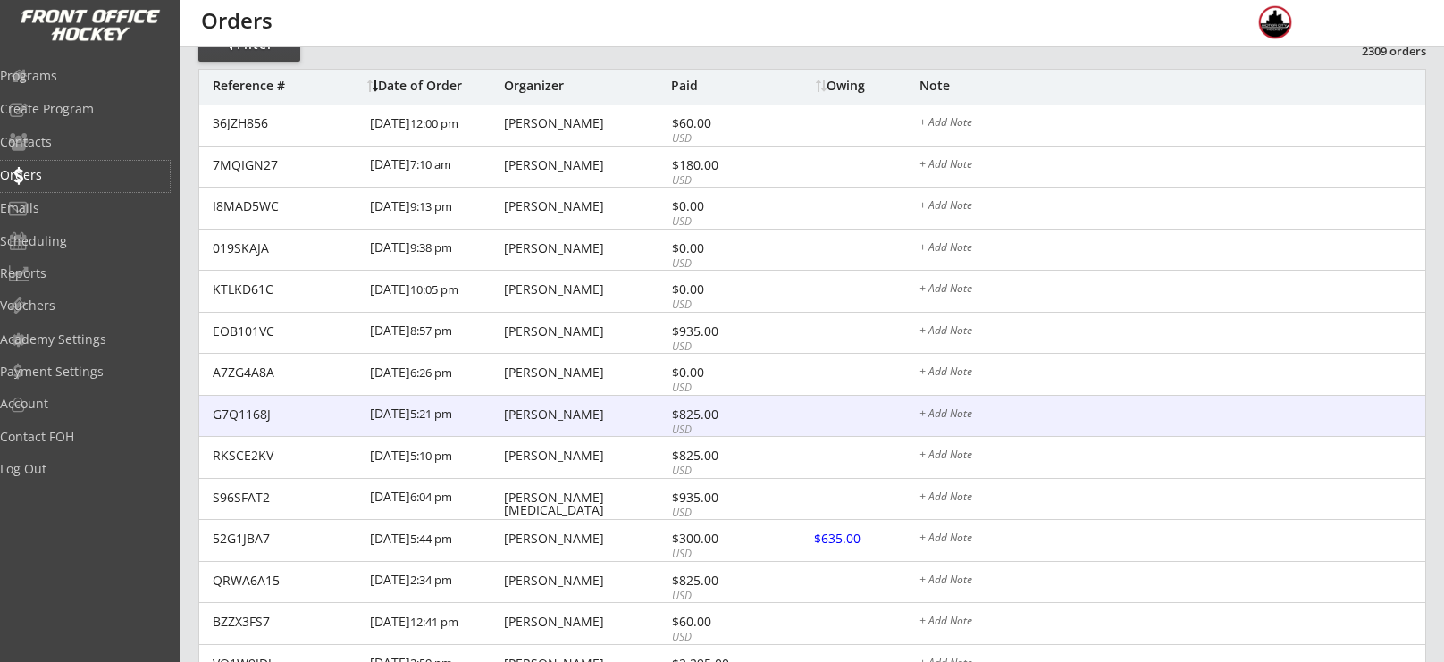
scroll to position [134, 0]
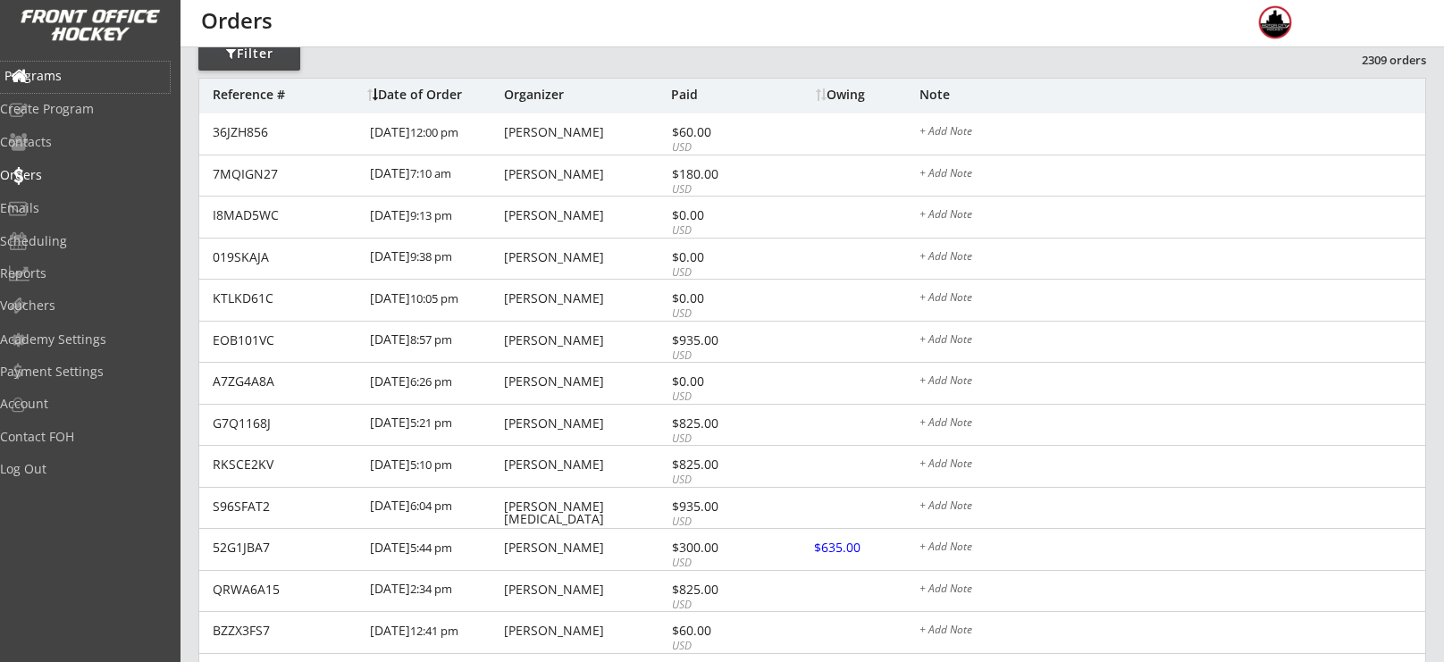
click at [76, 70] on div "Programs" at bounding box center [84, 76] width 161 height 13
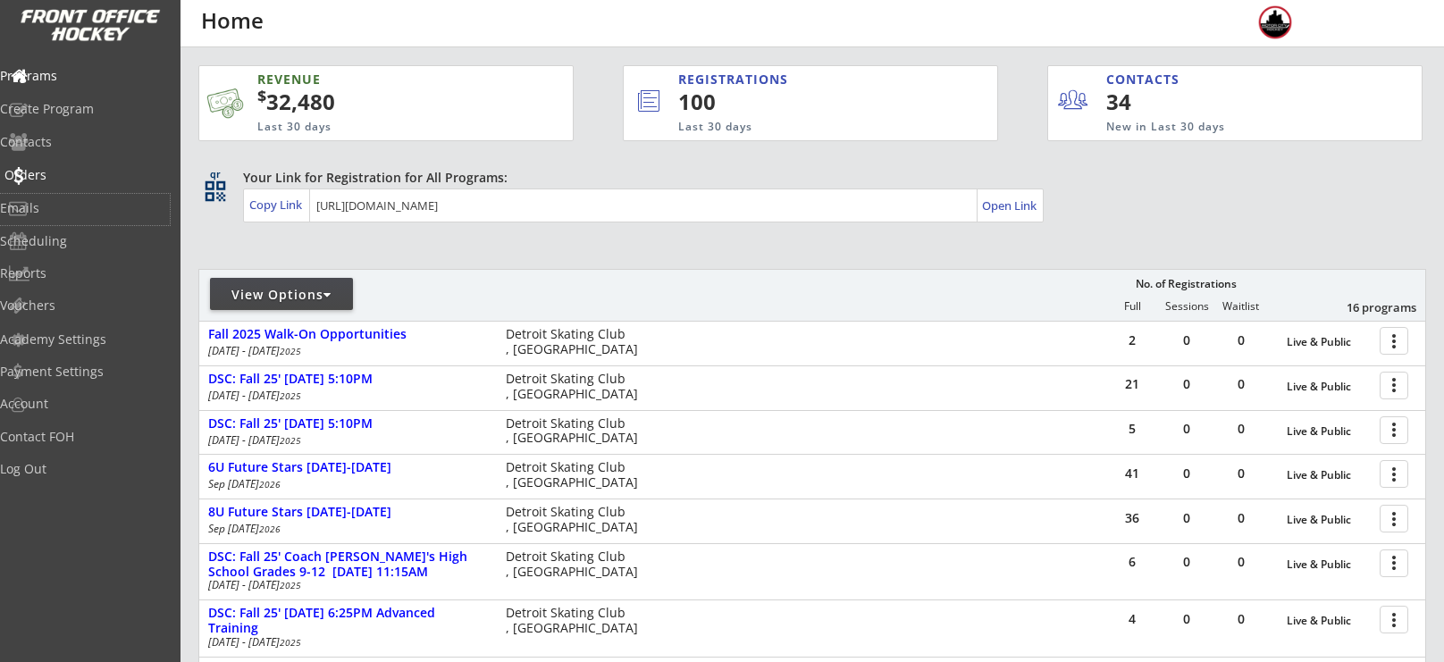
drag, startPoint x: 76, startPoint y: 193, endPoint x: 80, endPoint y: 170, distance: 23.5
click at [80, 170] on div "Programs Create Program Contacts Orders Emails Scheduling Reports Vouchers" at bounding box center [90, 190] width 181 height 268
click at [80, 170] on div "Orders" at bounding box center [84, 175] width 161 height 13
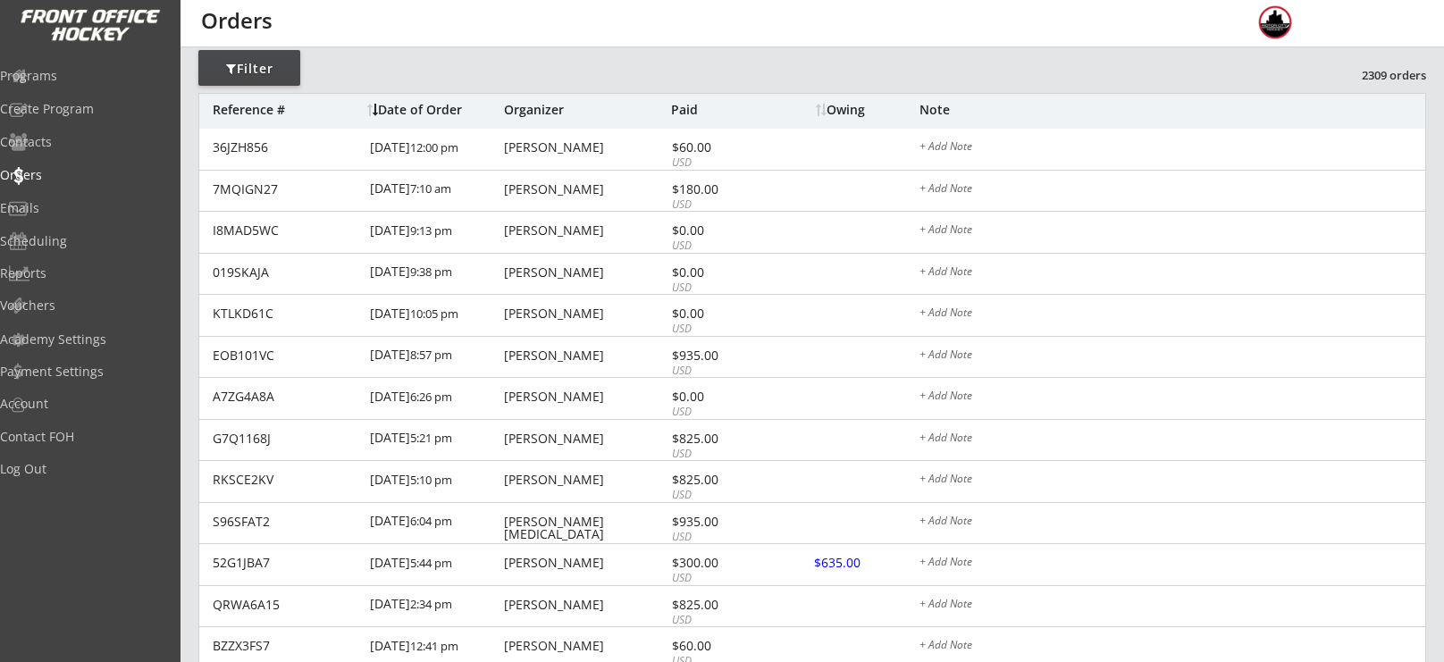
scroll to position [122, 0]
